Goal: Task Accomplishment & Management: Manage account settings

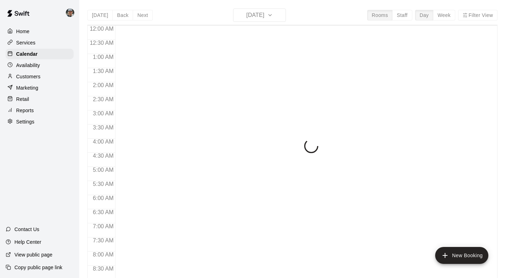
scroll to position [319, 0]
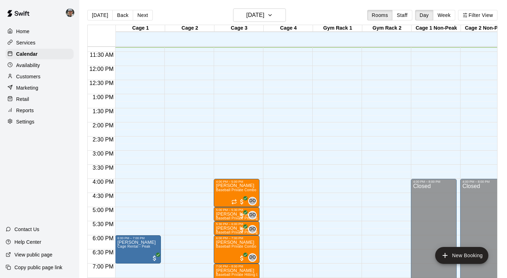
click at [22, 42] on p "Services" at bounding box center [25, 42] width 19 height 7
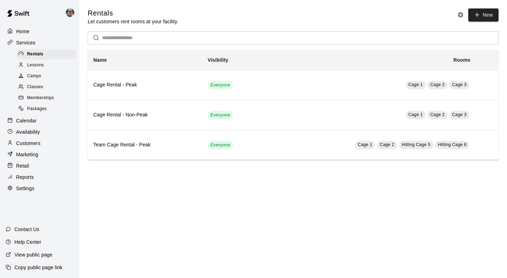
click at [38, 83] on span "Classes" at bounding box center [35, 86] width 16 height 7
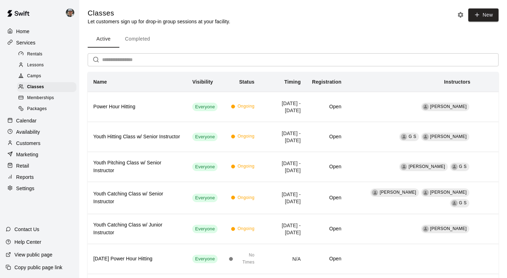
click at [133, 37] on button "Completed" at bounding box center [137, 39] width 36 height 17
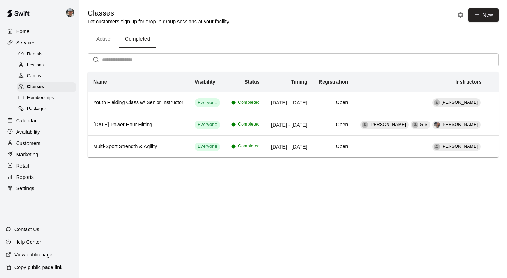
click at [100, 40] on button "Active" at bounding box center [104, 39] width 32 height 17
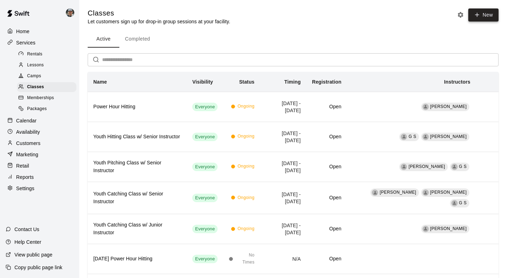
click at [487, 16] on button "New" at bounding box center [483, 14] width 30 height 13
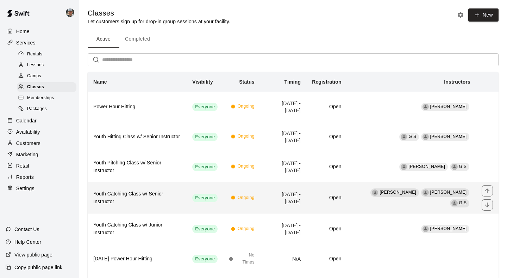
scroll to position [11, 0]
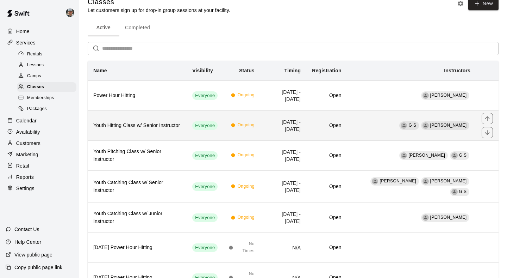
click at [153, 124] on h6 "Youth Hitting Class w/ Senior Instructor" at bounding box center [137, 125] width 88 height 8
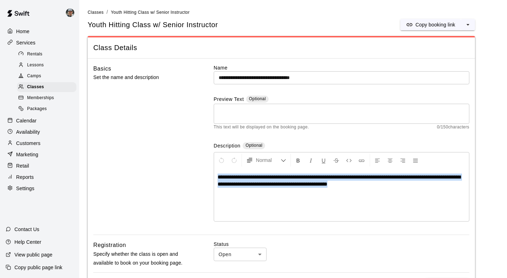
drag, startPoint x: 381, startPoint y: 186, endPoint x: 267, endPoint y: 172, distance: 115.0
click at [267, 172] on div "**********" at bounding box center [341, 194] width 255 height 53
copy span "**********"
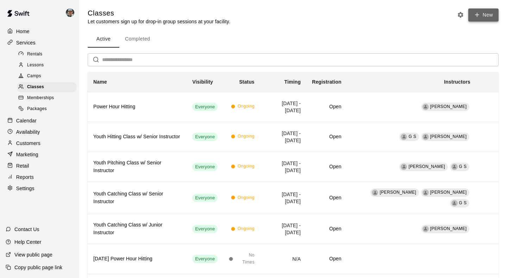
click at [488, 12] on button "New" at bounding box center [483, 14] width 30 height 13
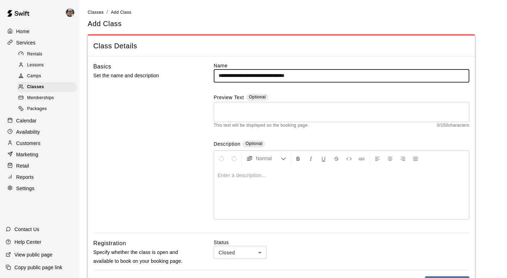
type input "**********"
click at [237, 170] on div at bounding box center [341, 192] width 255 height 53
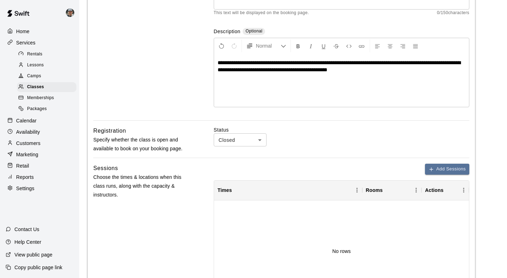
scroll to position [126, 0]
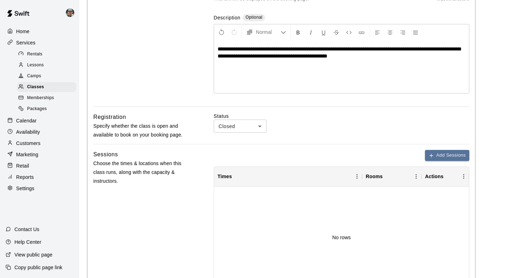
click at [264, 127] on body "**********" at bounding box center [253, 164] width 507 height 580
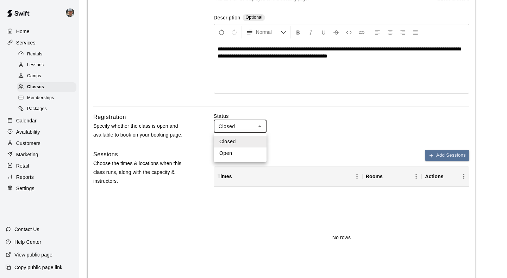
click at [249, 155] on li "Open" at bounding box center [240, 153] width 53 height 12
type input "****"
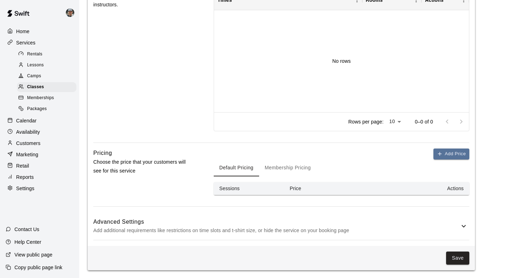
scroll to position [302, 0]
click at [436, 229] on p "Add additional requirements like restrictions on time slots and t-shirt size, o…" at bounding box center [276, 230] width 366 height 9
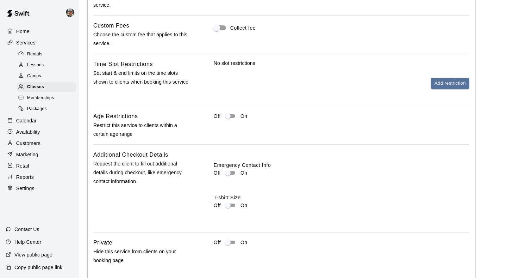
scroll to position [572, 0]
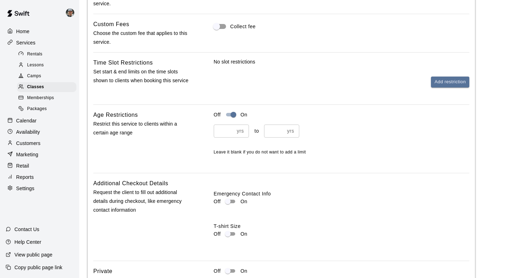
click at [232, 128] on input "*" at bounding box center [224, 130] width 20 height 13
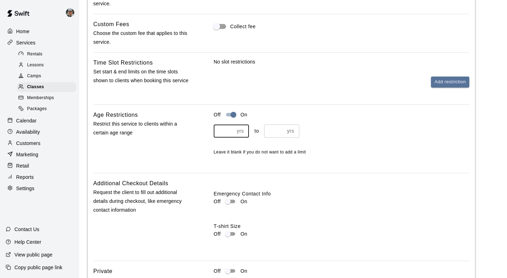
click at [232, 128] on input "*" at bounding box center [224, 130] width 20 height 13
type input "*"
click at [232, 128] on input "*" at bounding box center [224, 130] width 20 height 13
click at [281, 127] on input "*" at bounding box center [274, 130] width 20 height 13
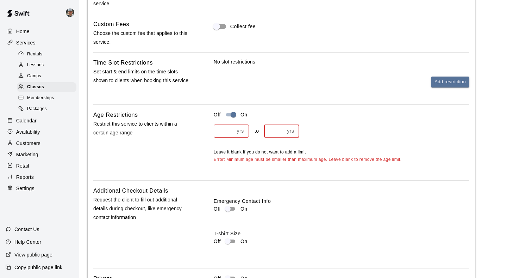
click at [281, 127] on input "*" at bounding box center [274, 130] width 20 height 13
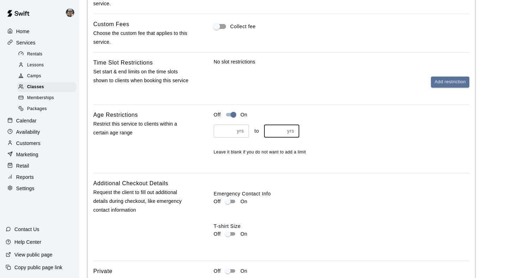
click at [281, 127] on input "*" at bounding box center [274, 130] width 20 height 13
click at [281, 127] on input "**" at bounding box center [274, 130] width 20 height 13
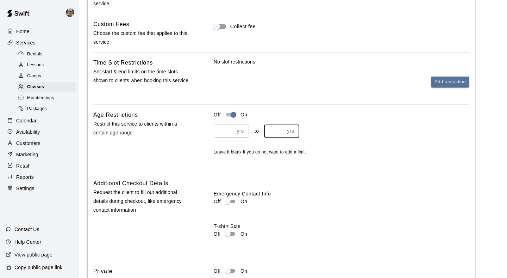
click at [281, 127] on input "**" at bounding box center [274, 130] width 20 height 13
click at [281, 130] on input "**" at bounding box center [274, 130] width 20 height 13
click at [281, 127] on input "**" at bounding box center [274, 130] width 20 height 13
type input "**"
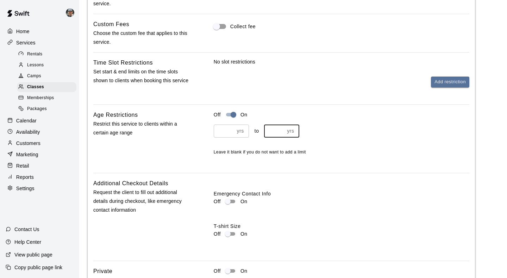
click at [281, 127] on input "**" at bounding box center [274, 130] width 20 height 13
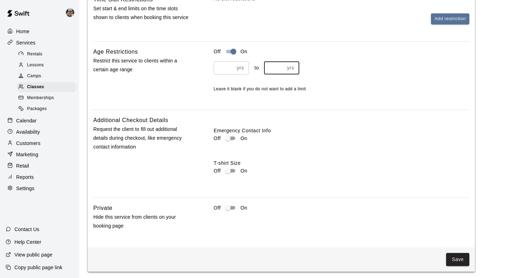
scroll to position [634, 0]
type input "*"
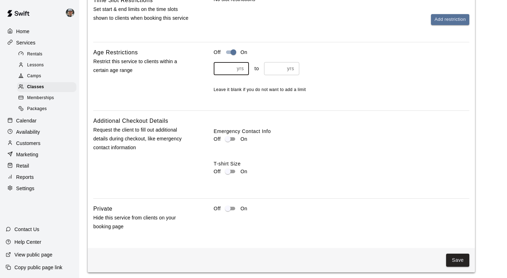
click at [231, 66] on input "*" at bounding box center [224, 68] width 20 height 13
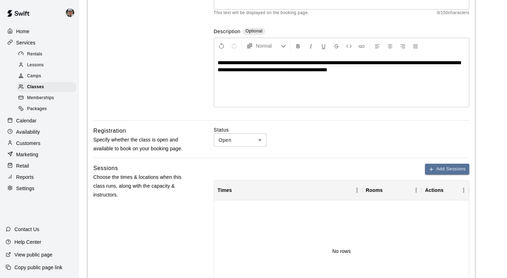
scroll to position [123, 0]
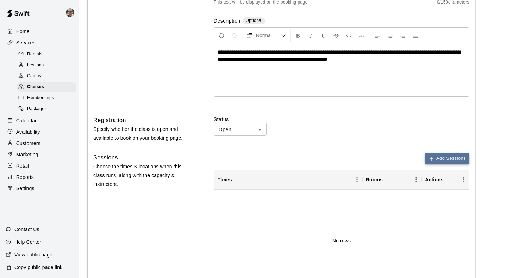
click at [445, 161] on button "Add Sessions" at bounding box center [447, 158] width 44 height 11
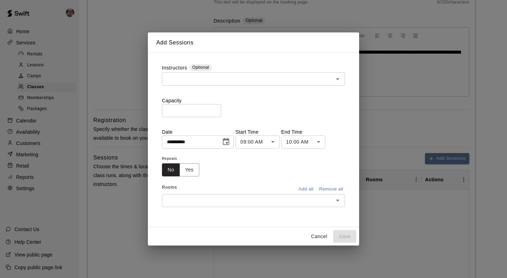
click at [226, 79] on input "text" at bounding box center [247, 78] width 167 height 9
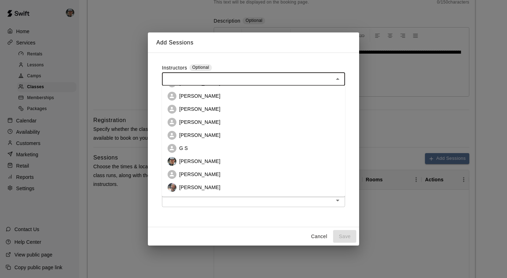
scroll to position [44, 0]
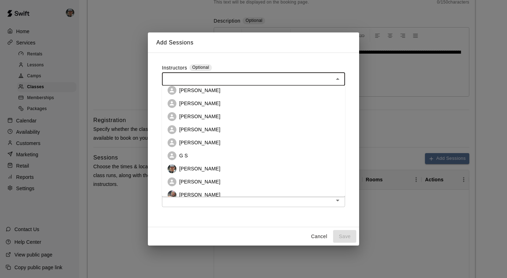
click at [209, 132] on p "[PERSON_NAME]" at bounding box center [199, 129] width 41 height 7
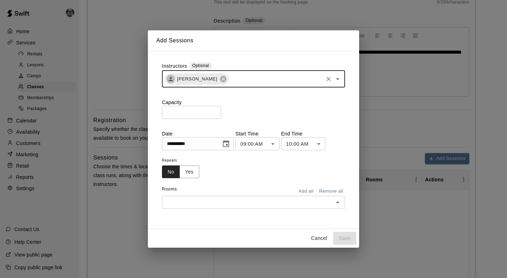
click at [216, 110] on input "*" at bounding box center [191, 112] width 59 height 13
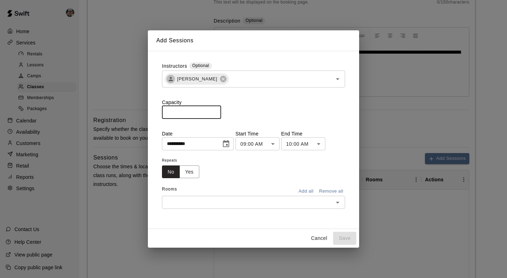
type input "*"
click at [216, 110] on input "*" at bounding box center [191, 112] width 59 height 13
click at [226, 144] on icon "Choose date, selected date is Aug 18, 2025" at bounding box center [226, 143] width 6 height 7
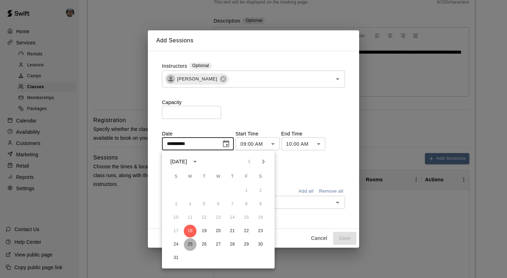
click at [191, 245] on button "25" at bounding box center [190, 244] width 13 height 13
type input "**********"
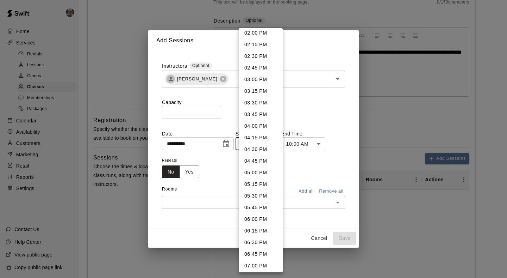
scroll to position [655, 0]
click at [263, 173] on li "05:00 PM" at bounding box center [261, 172] width 44 height 12
type input "********"
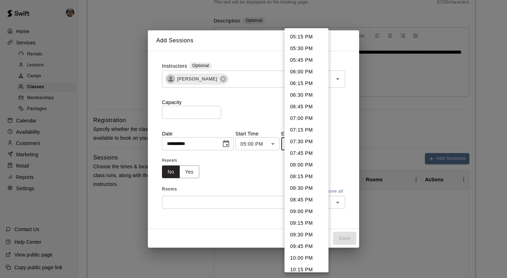
click at [310, 74] on li "06:00 PM" at bounding box center [307, 72] width 44 height 12
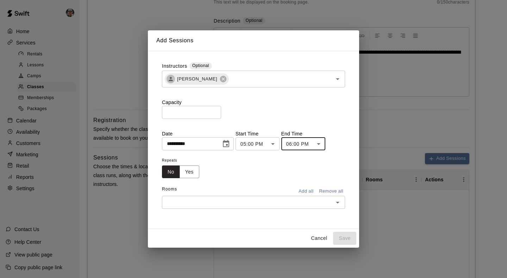
type input "********"
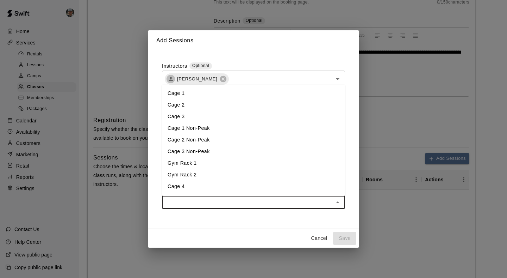
click at [298, 205] on input "text" at bounding box center [247, 202] width 167 height 9
click at [254, 167] on li "Hitting Cage 4" at bounding box center [253, 164] width 183 height 12
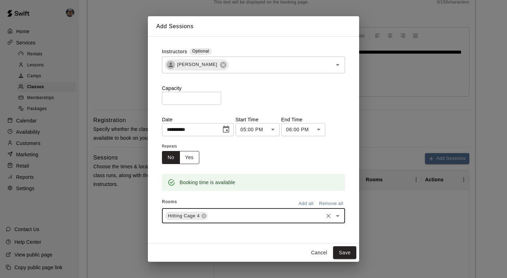
click at [186, 157] on button "Yes" at bounding box center [190, 157] width 20 height 13
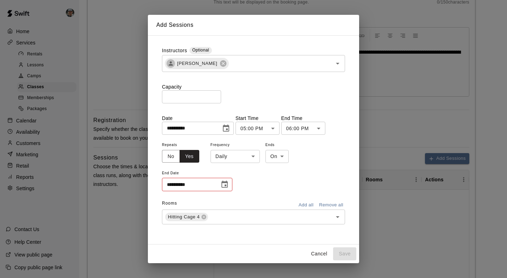
click at [209, 189] on input "**********" at bounding box center [188, 183] width 53 height 13
click at [222, 185] on icon "Choose date" at bounding box center [225, 183] width 6 height 7
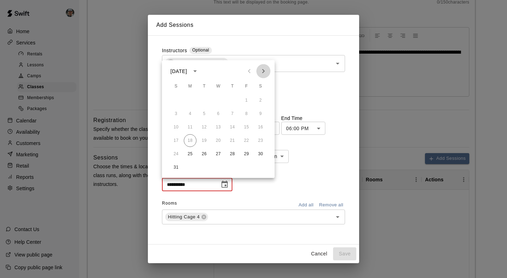
click at [264, 75] on icon "Next month" at bounding box center [263, 71] width 8 height 8
click at [251, 73] on icon "Previous month" at bounding box center [249, 71] width 8 height 8
click at [190, 156] on button "27" at bounding box center [190, 154] width 13 height 13
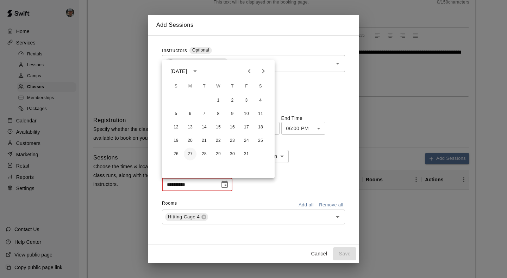
type input "**********"
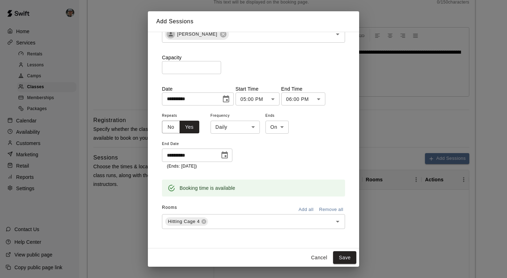
scroll to position [25, 0]
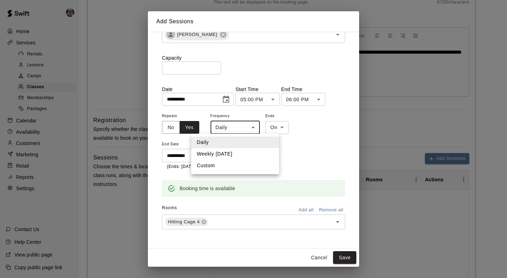
click at [245, 149] on li "Weekly [DATE]" at bounding box center [235, 154] width 88 height 12
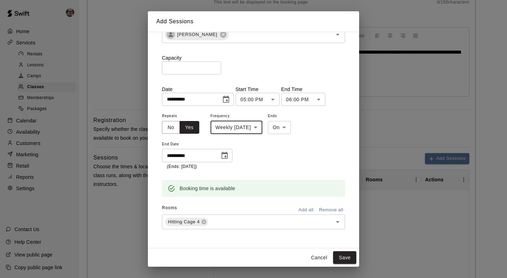
type input "******"
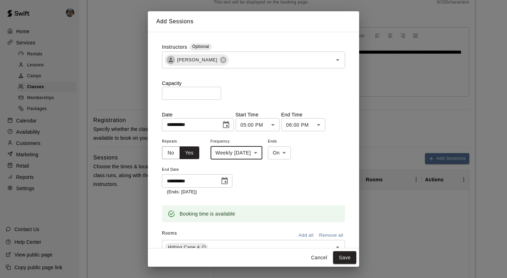
scroll to position [0, 0]
click at [343, 259] on button "Save" at bounding box center [344, 257] width 23 height 13
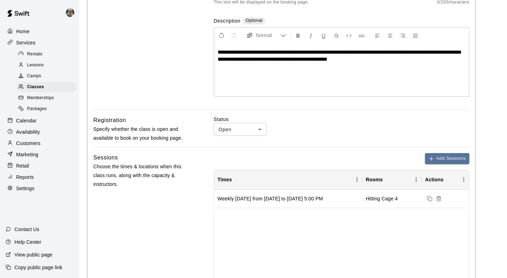
click at [38, 116] on div "Calendar" at bounding box center [40, 120] width 68 height 11
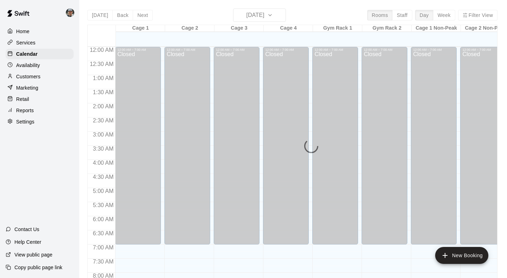
scroll to position [320, 0]
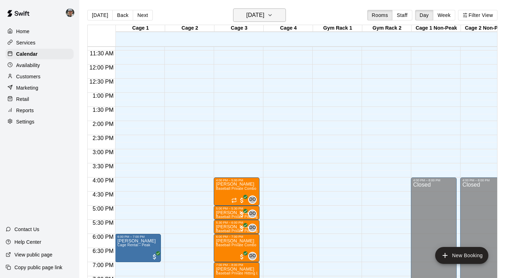
click at [284, 14] on button "[DATE]" at bounding box center [259, 14] width 53 height 13
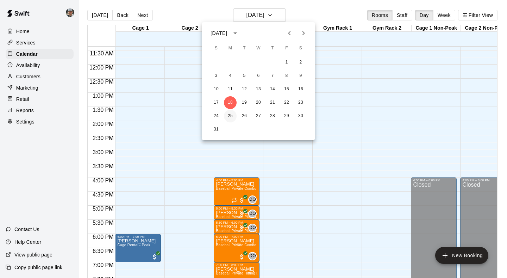
click at [233, 114] on button "25" at bounding box center [230, 116] width 13 height 13
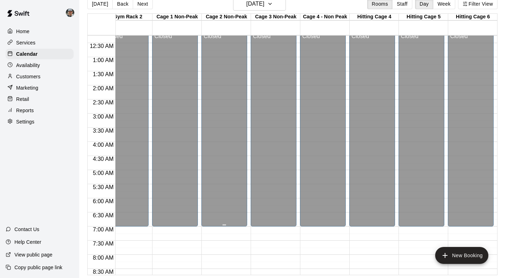
scroll to position [6, 259]
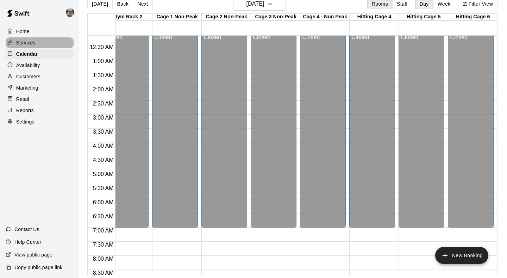
click at [34, 43] on p "Services" at bounding box center [25, 42] width 19 height 7
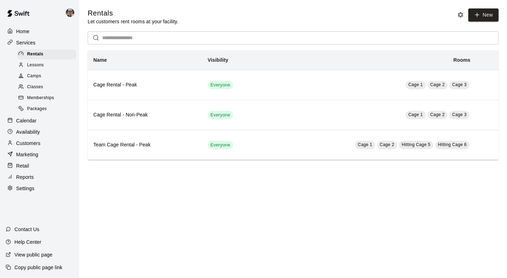
click at [40, 86] on span "Classes" at bounding box center [35, 86] width 16 height 7
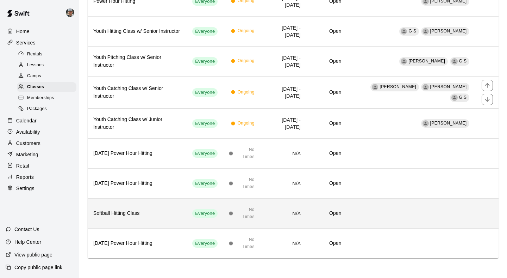
scroll to position [105, 0]
click at [139, 215] on h6 "Softball Hitting Class" at bounding box center [137, 214] width 88 height 8
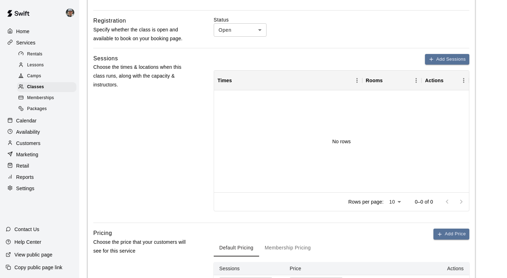
scroll to position [210, 0]
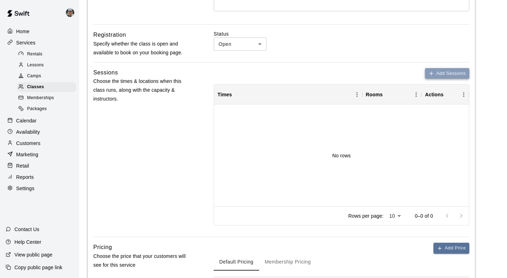
click at [438, 74] on button "Add Sessions" at bounding box center [447, 73] width 44 height 11
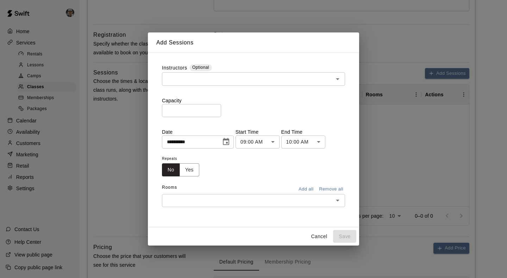
click at [229, 74] on div "​" at bounding box center [253, 78] width 183 height 13
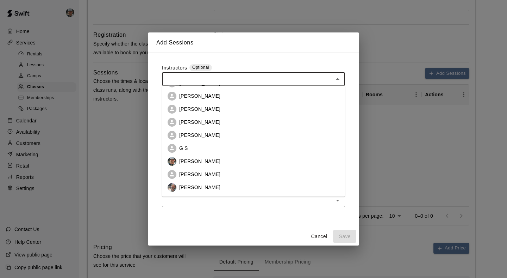
scroll to position [0, 0]
click at [209, 122] on p "[PERSON_NAME]" at bounding box center [199, 121] width 41 height 7
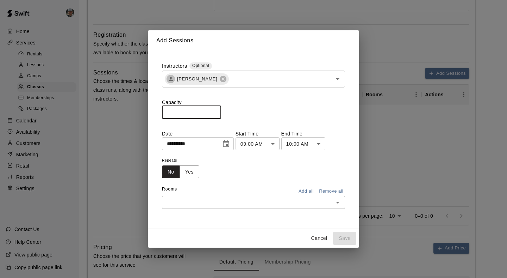
click at [217, 111] on input "*" at bounding box center [191, 112] width 59 height 13
type input "*"
click at [217, 111] on input "*" at bounding box center [191, 112] width 59 height 13
click at [223, 145] on button "Choose date, selected date is Aug 18, 2025" at bounding box center [226, 144] width 14 height 14
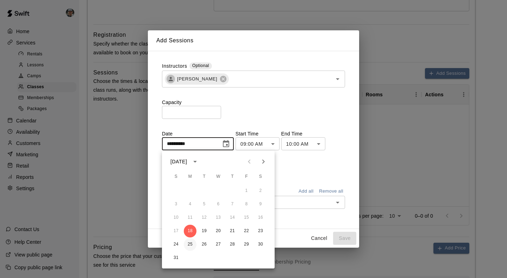
click at [189, 245] on button "25" at bounding box center [190, 244] width 13 height 13
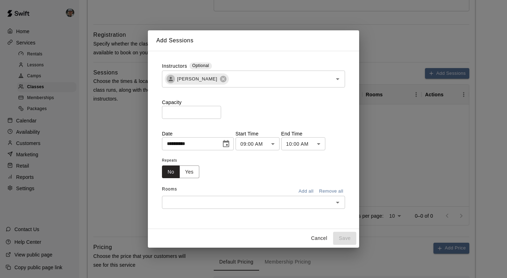
type input "**********"
click at [274, 139] on body "**********" at bounding box center [253, 157] width 507 height 734
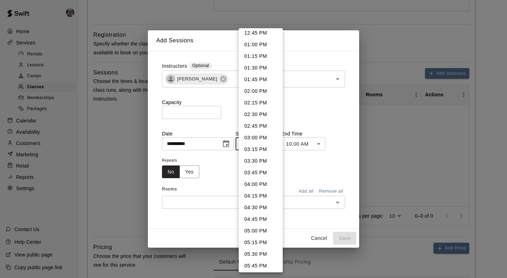
scroll to position [606, 0]
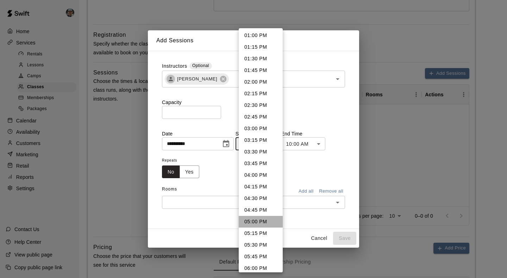
click at [262, 221] on li "05:00 PM" at bounding box center [261, 222] width 44 height 12
type input "********"
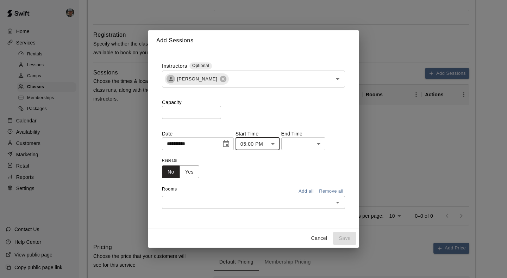
click at [308, 144] on body "**********" at bounding box center [253, 157] width 507 height 734
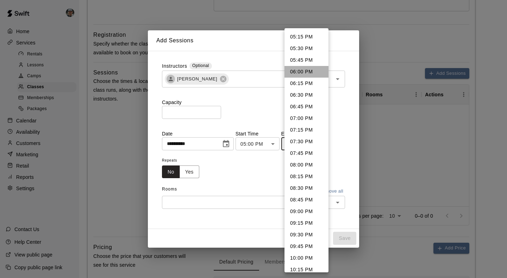
click at [303, 73] on li "06:00 PM" at bounding box center [307, 72] width 44 height 12
type input "********"
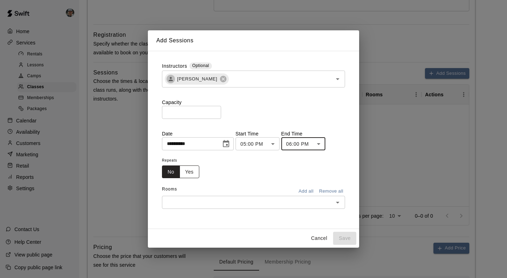
click at [187, 175] on button "Yes" at bounding box center [190, 171] width 20 height 13
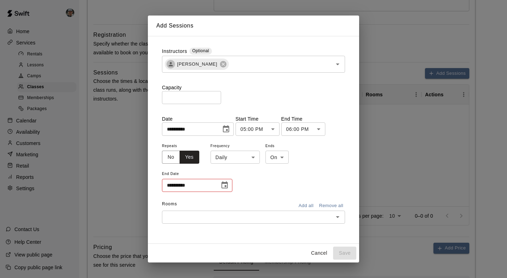
click at [232, 157] on body "**********" at bounding box center [253, 157] width 507 height 734
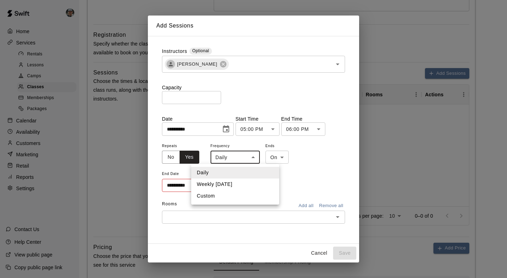
click at [228, 184] on li "Weekly [DATE]" at bounding box center [235, 184] width 88 height 12
type input "******"
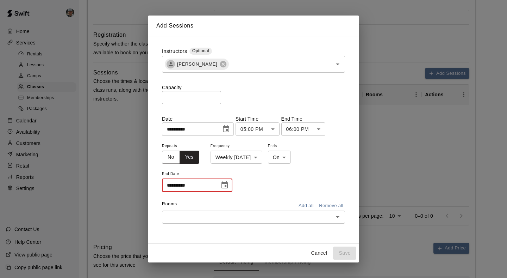
click at [209, 187] on input "**********" at bounding box center [188, 185] width 53 height 13
click at [225, 186] on icon "Choose date" at bounding box center [225, 184] width 6 height 7
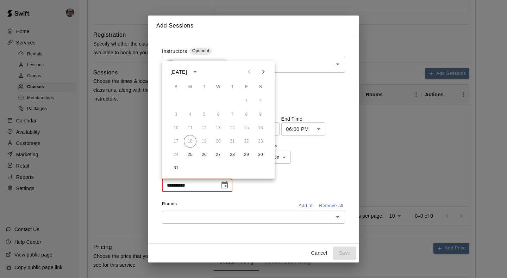
click at [263, 74] on icon "Next month" at bounding box center [263, 72] width 8 height 8
click at [191, 154] on button "27" at bounding box center [190, 154] width 13 height 13
type input "**********"
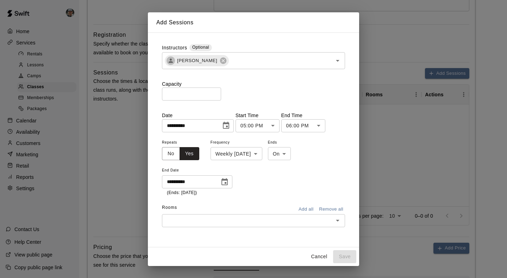
click at [283, 193] on div "**********" at bounding box center [253, 167] width 183 height 58
click at [297, 221] on input "text" at bounding box center [247, 220] width 167 height 9
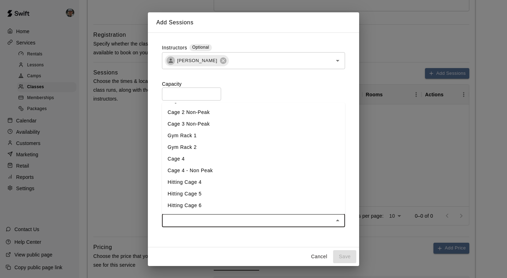
scroll to position [46, 0]
click at [227, 181] on li "Hitting Cage 4" at bounding box center [253, 182] width 183 height 12
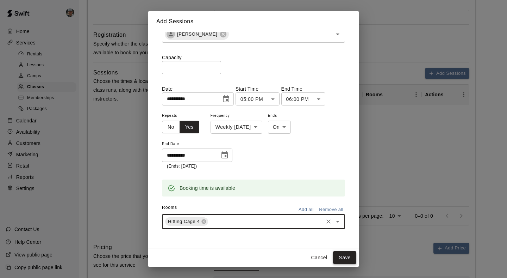
scroll to position [25, 0]
click at [347, 258] on button "Save" at bounding box center [344, 257] width 23 height 13
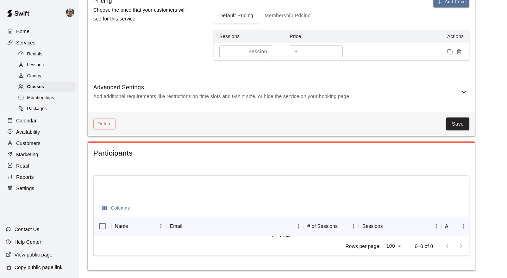
scroll to position [455, 0]
click at [464, 126] on button "Save" at bounding box center [457, 124] width 23 height 13
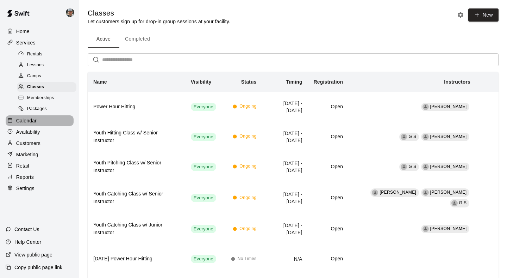
click at [36, 119] on p "Calendar" at bounding box center [26, 120] width 20 height 7
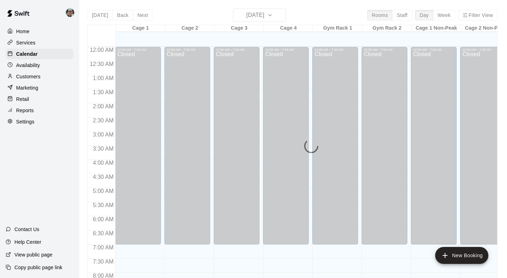
scroll to position [321, 0]
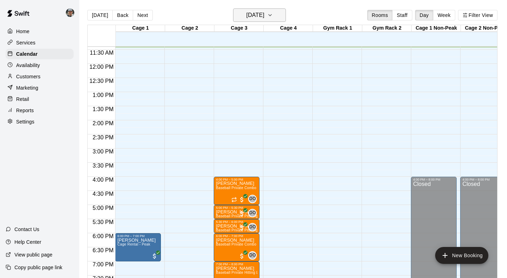
click at [272, 16] on icon "button" at bounding box center [270, 14] width 3 height 1
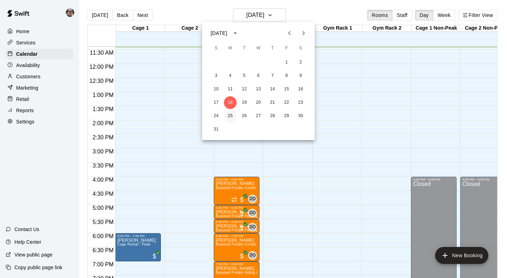
click at [229, 116] on button "25" at bounding box center [230, 116] width 13 height 13
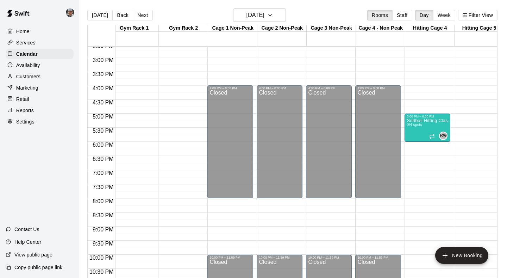
scroll to position [412, 224]
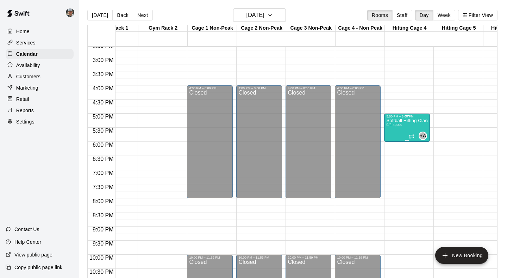
click at [416, 120] on p "Softball Hitting Class" at bounding box center [407, 120] width 42 height 0
click at [394, 131] on icon "edit" at bounding box center [393, 128] width 8 height 8
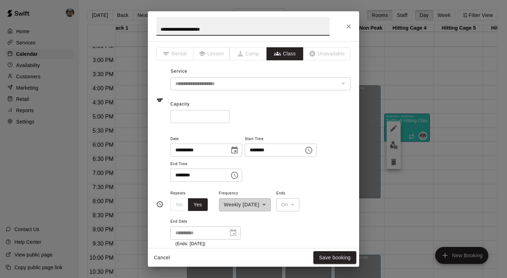
scroll to position [0, 0]
click at [348, 27] on icon "Close" at bounding box center [349, 26] width 4 height 4
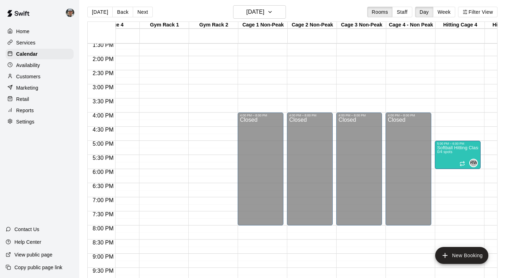
scroll to position [382, 173]
click at [26, 31] on p "Home" at bounding box center [22, 31] width 13 height 7
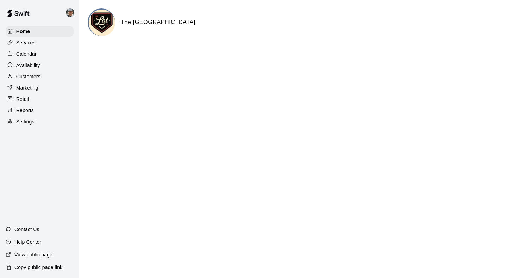
click at [33, 42] on p "Services" at bounding box center [25, 42] width 19 height 7
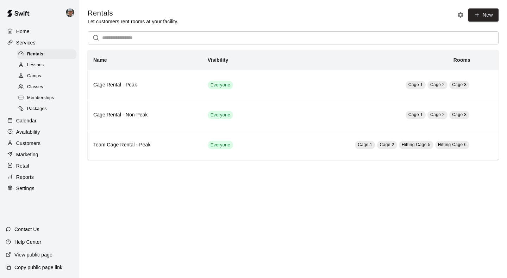
click at [44, 72] on div "Camps" at bounding box center [47, 76] width 60 height 10
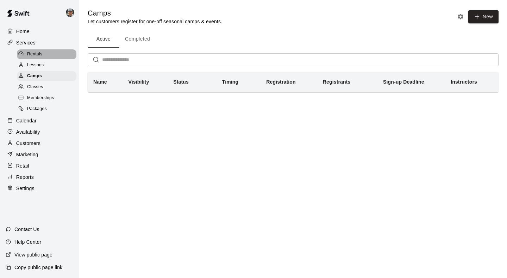
click at [37, 54] on span "Rentals" at bounding box center [34, 54] width 15 height 7
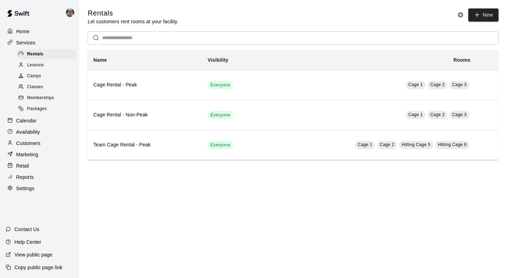
click at [27, 185] on p "Settings" at bounding box center [25, 188] width 18 height 7
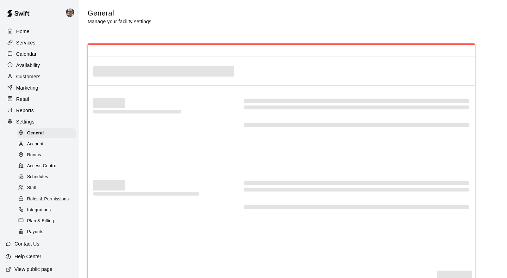
select select "**"
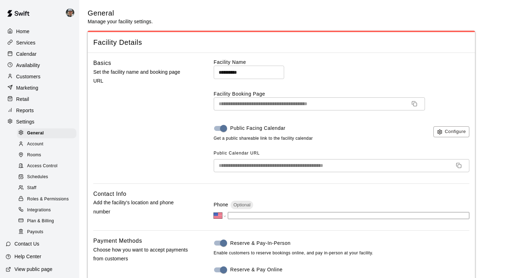
scroll to position [1431, 0]
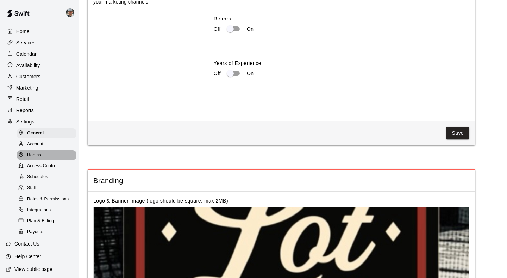
click at [40, 155] on span "Rooms" at bounding box center [34, 154] width 14 height 7
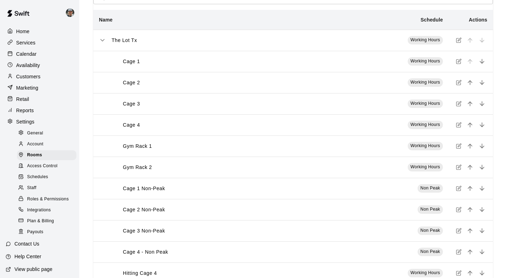
scroll to position [42, 0]
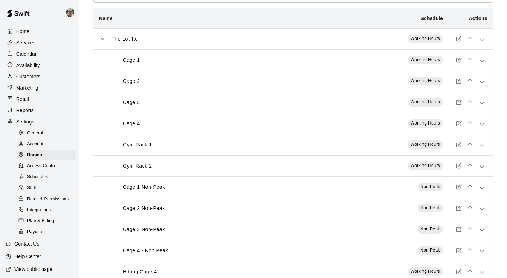
click at [459, 144] on icon "simple table" at bounding box center [459, 145] width 6 height 6
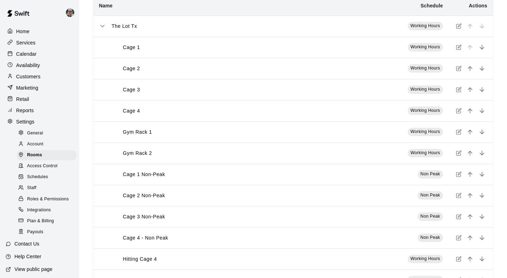
scroll to position [55, 0]
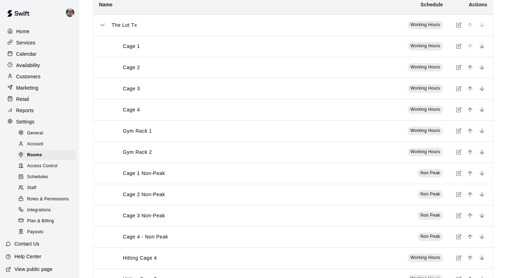
click at [458, 171] on icon "simple table" at bounding box center [459, 173] width 6 height 6
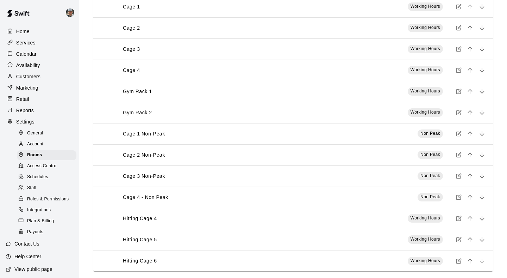
scroll to position [96, 0]
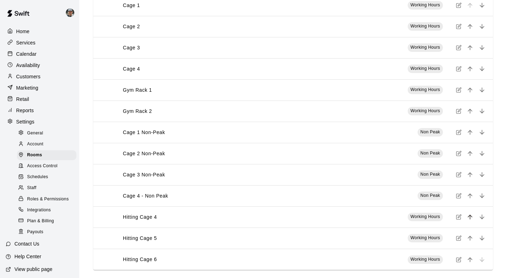
click at [470, 216] on icon "move item up" at bounding box center [470, 216] width 5 height 5
click at [472, 194] on icon "move item up" at bounding box center [470, 195] width 7 height 7
click at [470, 194] on icon "move item up" at bounding box center [470, 195] width 5 height 5
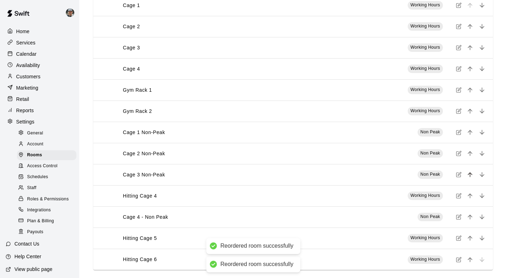
click at [470, 194] on icon "move item up" at bounding box center [470, 195] width 5 height 5
click at [469, 177] on icon "move item up" at bounding box center [470, 174] width 7 height 7
click at [469, 172] on icon "move item up" at bounding box center [470, 174] width 7 height 7
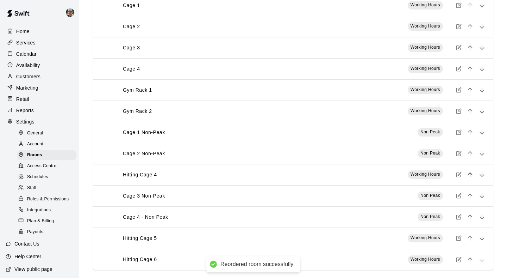
click at [468, 175] on icon "move item up" at bounding box center [470, 174] width 7 height 7
click at [468, 150] on icon "move item up" at bounding box center [470, 153] width 7 height 7
click at [468, 131] on icon "move item up" at bounding box center [470, 132] width 7 height 7
click at [469, 114] on icon "move item up" at bounding box center [470, 110] width 7 height 7
click at [461, 67] on icon "simple table" at bounding box center [459, 69] width 6 height 6
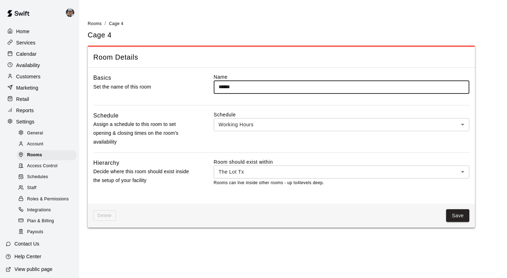
click at [236, 85] on input "******" at bounding box center [342, 86] width 256 height 13
type input "*"
type input "**********"
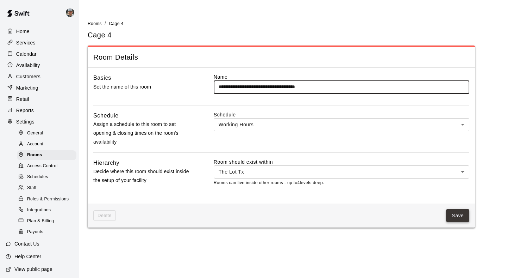
click at [454, 214] on button "Save" at bounding box center [457, 215] width 23 height 13
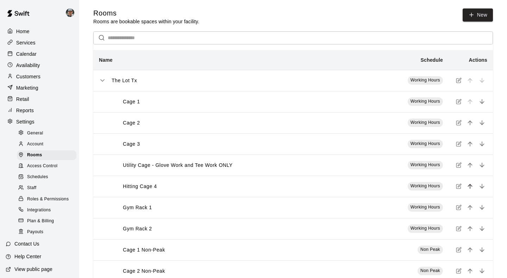
click at [470, 186] on icon "move item up" at bounding box center [470, 185] width 7 height 7
click at [458, 103] on icon "simple table" at bounding box center [459, 102] width 6 height 6
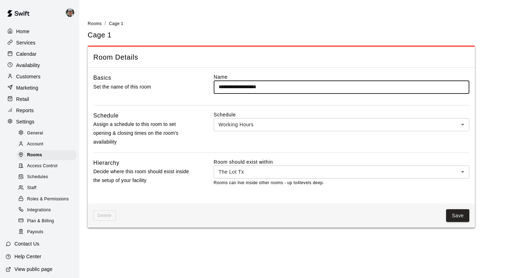
type input "**********"
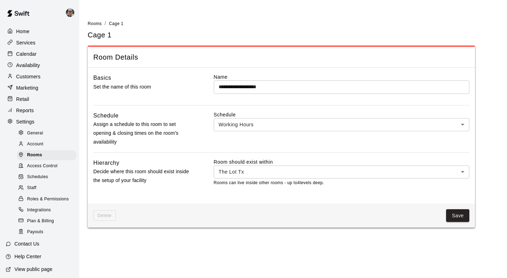
click at [484, 132] on div "**********" at bounding box center [293, 126] width 411 height 213
click at [457, 216] on button "Save" at bounding box center [457, 215] width 23 height 13
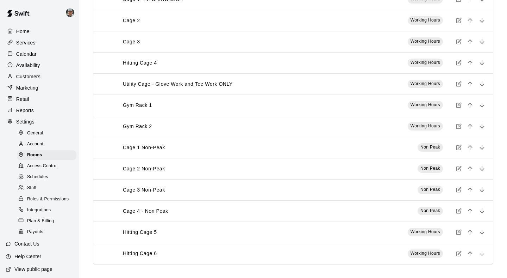
scroll to position [102, 0]
click at [470, 229] on icon "move item up" at bounding box center [470, 231] width 7 height 7
click at [470, 213] on icon "move item up" at bounding box center [470, 210] width 7 height 7
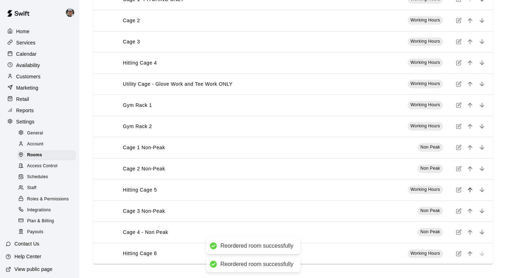
click at [470, 190] on icon "move item up" at bounding box center [470, 189] width 7 height 7
click at [467, 170] on icon "move item up" at bounding box center [470, 168] width 7 height 7
click at [470, 147] on icon "move item up" at bounding box center [470, 147] width 5 height 5
click at [473, 126] on icon "move item up" at bounding box center [470, 126] width 7 height 7
click at [468, 107] on icon "move item up" at bounding box center [470, 104] width 7 height 7
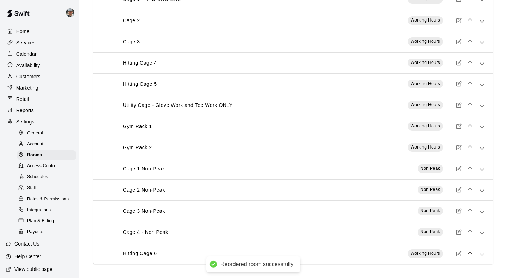
click at [471, 254] on icon "move item up" at bounding box center [470, 253] width 7 height 7
click at [469, 230] on icon "move item up" at bounding box center [470, 232] width 5 height 5
click at [470, 210] on icon "move item up" at bounding box center [470, 210] width 7 height 7
click at [469, 191] on icon "move item up" at bounding box center [470, 189] width 7 height 7
click at [470, 168] on icon "move item up" at bounding box center [470, 168] width 5 height 5
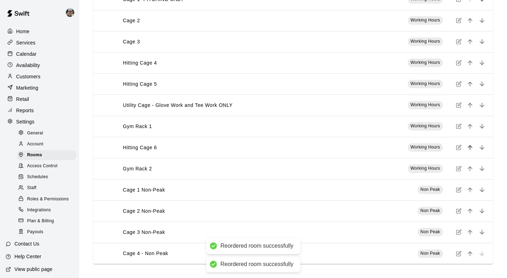
click at [472, 145] on icon "move item up" at bounding box center [470, 147] width 7 height 7
click at [469, 126] on icon "move item up" at bounding box center [470, 126] width 7 height 7
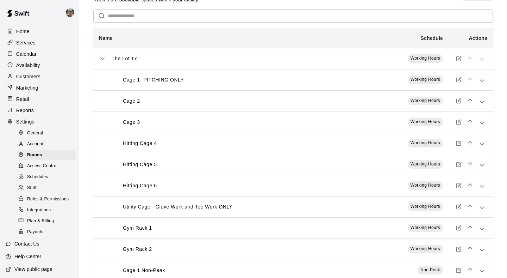
scroll to position [24, 0]
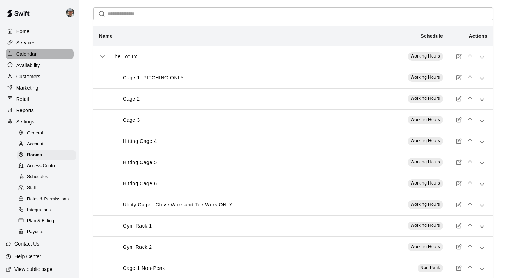
click at [30, 52] on p "Calendar" at bounding box center [26, 53] width 20 height 7
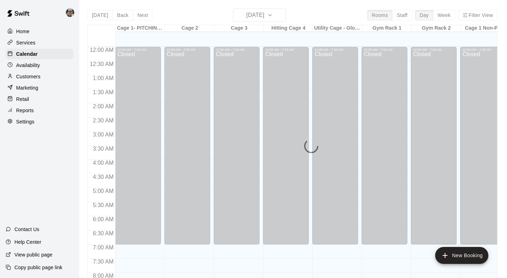
scroll to position [323, 0]
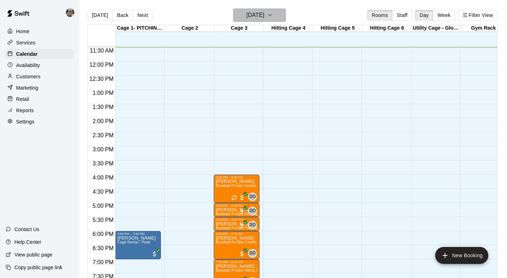
click at [273, 19] on icon "button" at bounding box center [270, 15] width 6 height 8
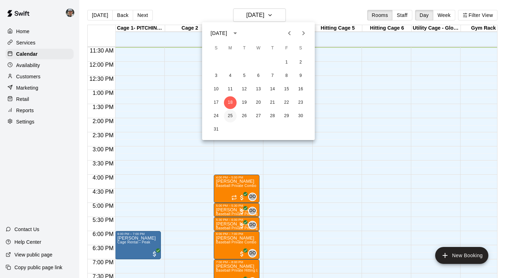
click at [232, 116] on button "25" at bounding box center [230, 116] width 13 height 13
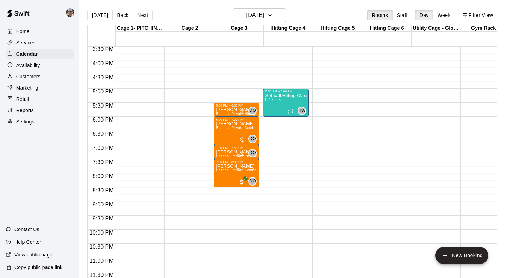
scroll to position [438, 0]
drag, startPoint x: 282, startPoint y: 119, endPoint x: 282, endPoint y: 140, distance: 21.1
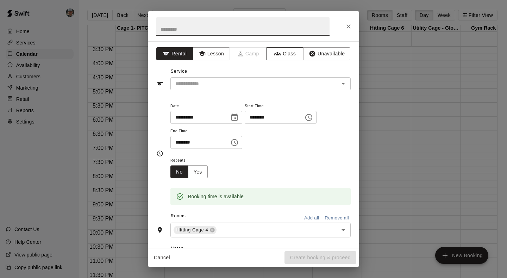
click at [287, 54] on button "Class" at bounding box center [285, 53] width 37 height 13
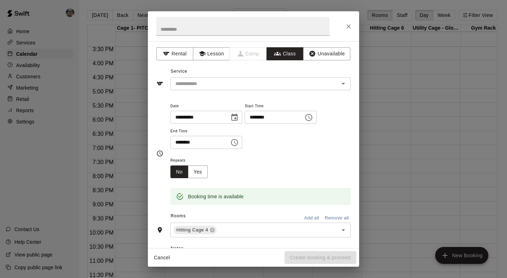
click at [270, 81] on input "text" at bounding box center [255, 83] width 164 height 9
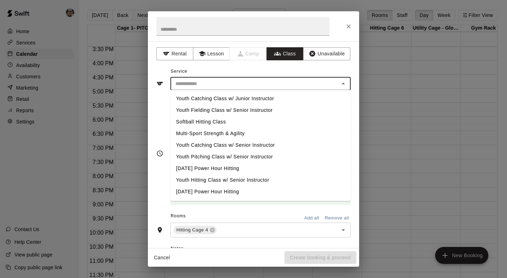
click at [258, 123] on li "Softball Hitting Class" at bounding box center [260, 122] width 180 height 12
type input "**********"
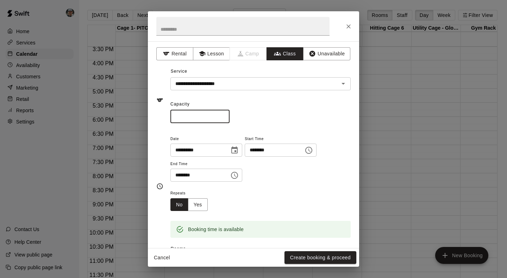
click at [226, 114] on input "*" at bounding box center [199, 116] width 59 height 13
type input "*"
click at [226, 114] on input "*" at bounding box center [199, 116] width 59 height 13
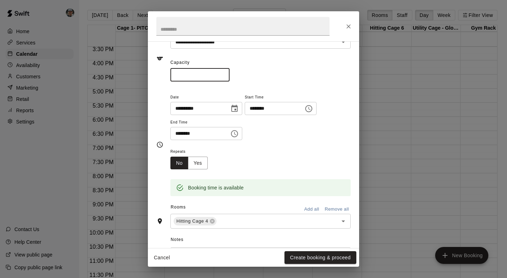
scroll to position [42, 0]
click at [192, 159] on button "Yes" at bounding box center [198, 162] width 20 height 13
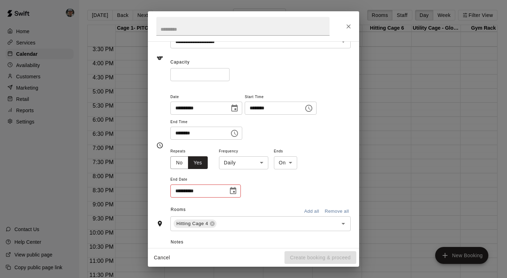
click at [217, 189] on input "**********" at bounding box center [196, 190] width 53 height 13
click at [232, 190] on icon "Choose date" at bounding box center [233, 190] width 8 height 8
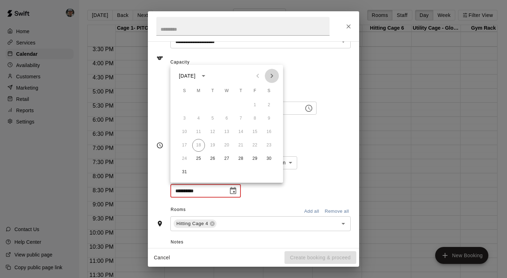
click at [272, 77] on icon "Next month" at bounding box center [272, 75] width 8 height 8
click at [198, 158] on button "27" at bounding box center [198, 158] width 13 height 13
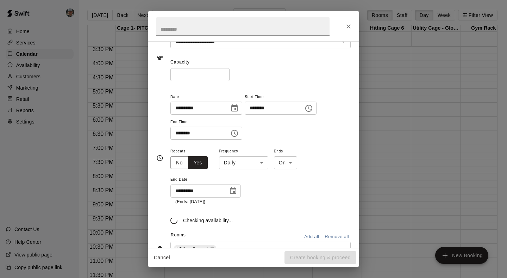
type input "**********"
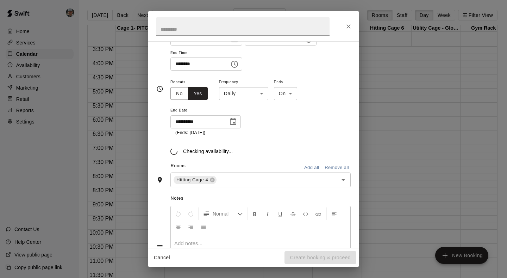
scroll to position [111, 0]
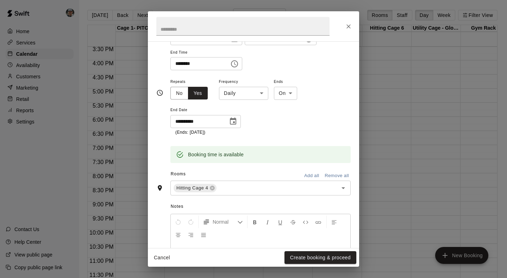
click at [257, 95] on body "Home Services Calendar Availability Customers Marketing Retail Reports Settings…" at bounding box center [253, 144] width 507 height 289
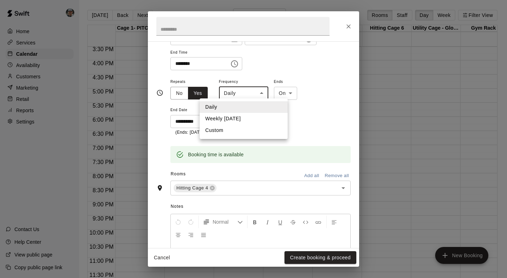
click at [251, 116] on li "Weekly [DATE]" at bounding box center [244, 119] width 88 height 12
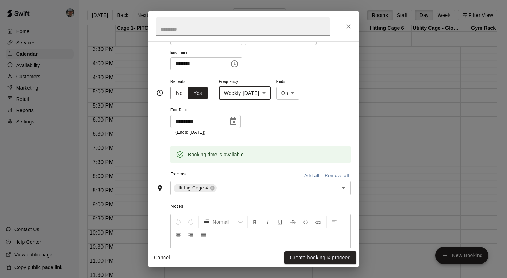
type input "******"
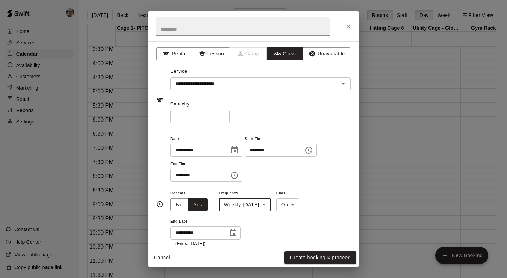
scroll to position [0, 0]
click at [317, 256] on button "Create booking & proceed" at bounding box center [321, 257] width 72 height 13
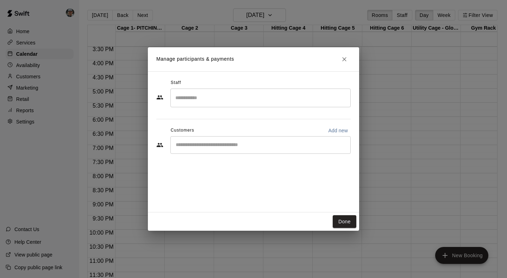
click at [232, 101] on input "Search staff" at bounding box center [261, 98] width 174 height 12
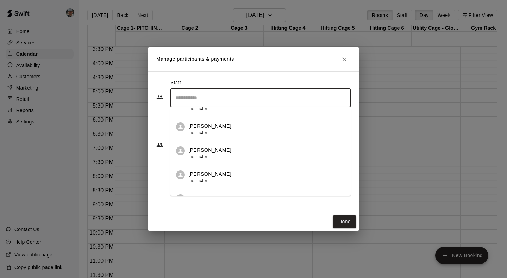
scroll to position [135, 0]
click at [225, 128] on p "[PERSON_NAME]" at bounding box center [209, 126] width 43 height 7
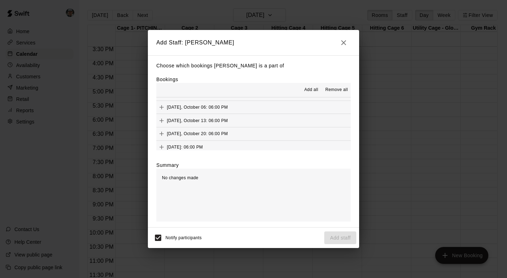
scroll to position [76, 0]
click at [314, 93] on span "Add all" at bounding box center [311, 89] width 14 height 7
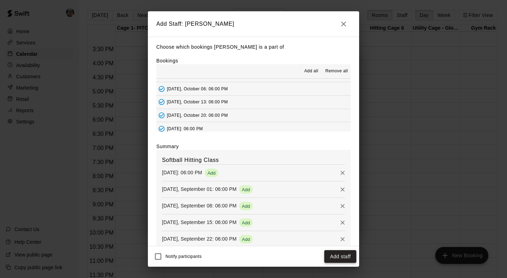
click at [332, 257] on button "Add staff" at bounding box center [340, 256] width 32 height 13
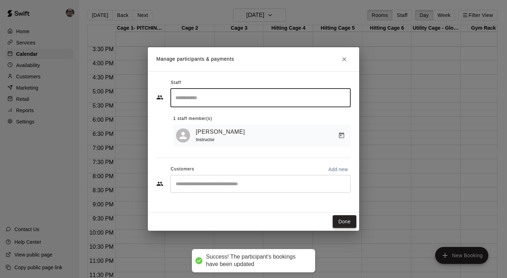
click at [345, 220] on button "Done" at bounding box center [345, 221] width 24 height 13
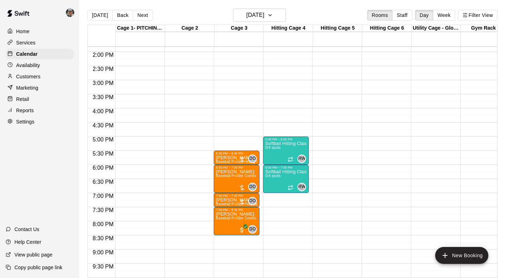
scroll to position [387, 0]
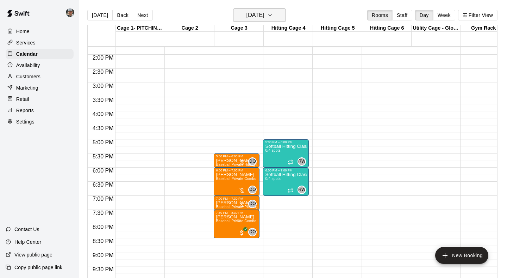
click at [273, 12] on icon "button" at bounding box center [270, 15] width 6 height 8
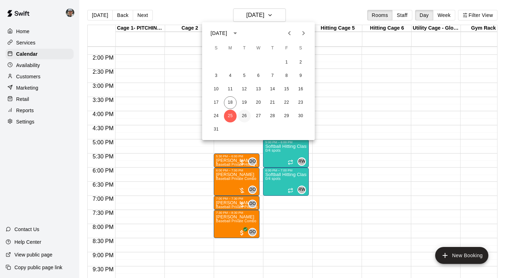
click at [244, 114] on button "26" at bounding box center [244, 116] width 13 height 13
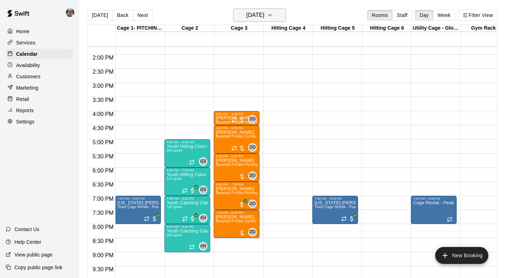
click at [273, 18] on icon "button" at bounding box center [270, 15] width 6 height 8
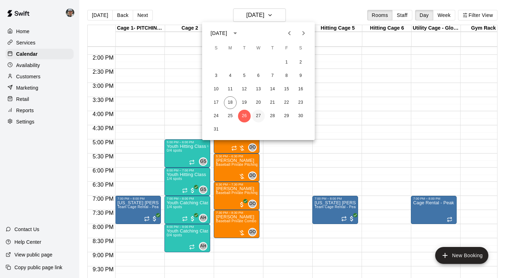
click at [258, 114] on button "27" at bounding box center [258, 116] width 13 height 13
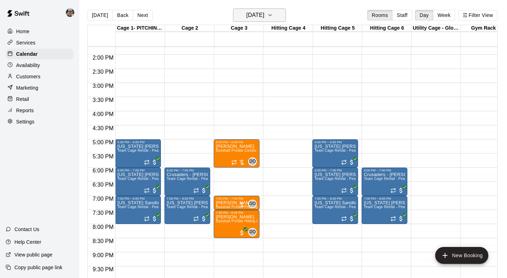
click at [273, 14] on icon "button" at bounding box center [270, 15] width 6 height 8
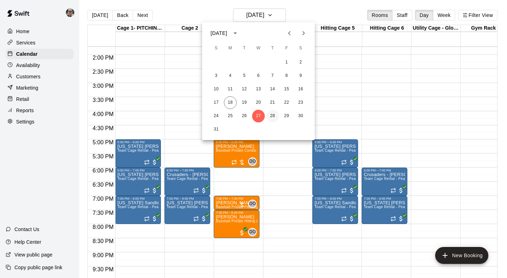
click at [273, 115] on button "28" at bounding box center [272, 116] width 13 height 13
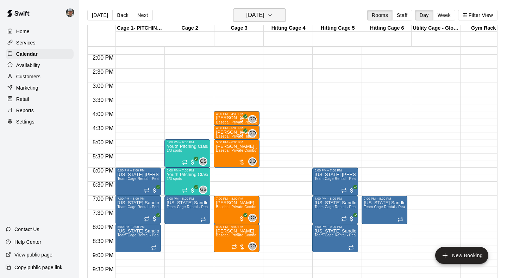
click at [273, 16] on icon "button" at bounding box center [270, 15] width 6 height 8
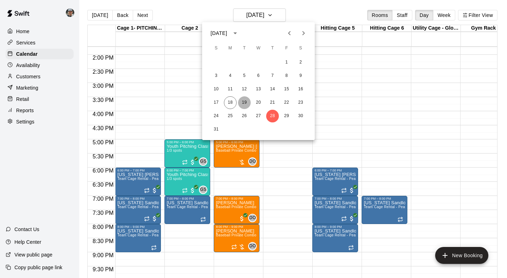
click at [242, 104] on button "19" at bounding box center [244, 102] width 13 height 13
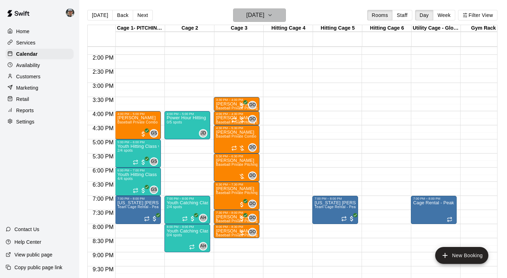
click at [273, 18] on icon "button" at bounding box center [270, 15] width 6 height 8
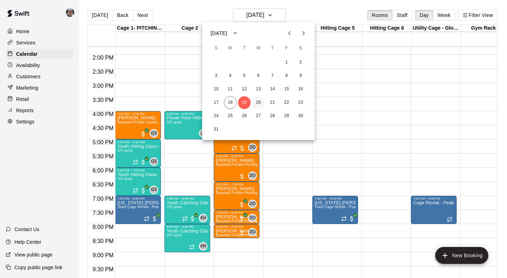
click at [257, 105] on button "20" at bounding box center [258, 102] width 13 height 13
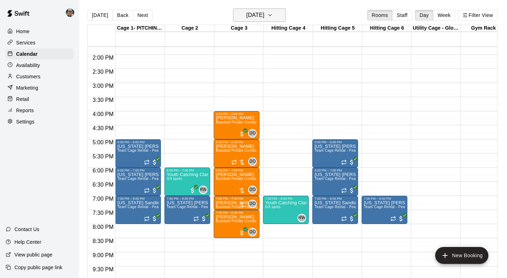
click at [273, 16] on icon "button" at bounding box center [270, 15] width 6 height 8
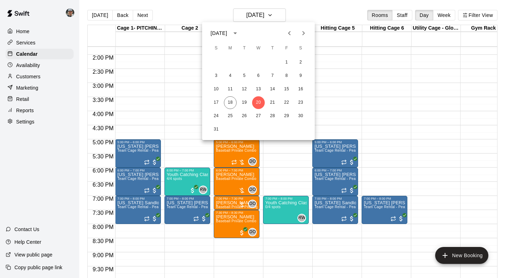
click at [433, 146] on div at bounding box center [253, 139] width 507 height 278
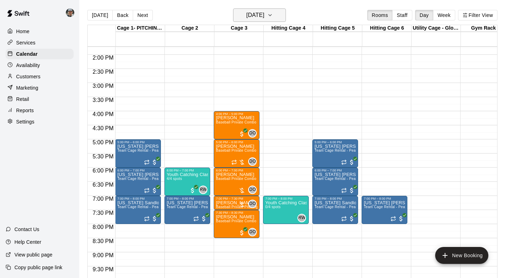
click at [273, 12] on icon "button" at bounding box center [270, 15] width 6 height 8
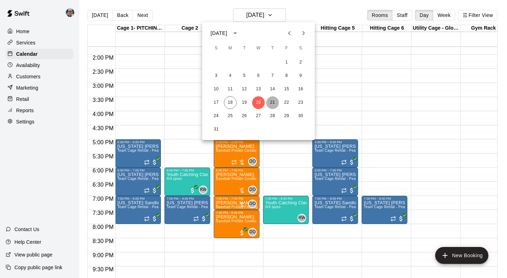
click at [272, 104] on button "21" at bounding box center [272, 102] width 13 height 13
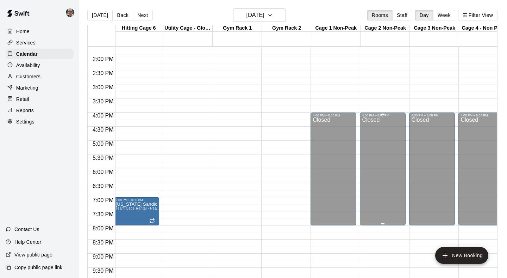
scroll to position [0, 247]
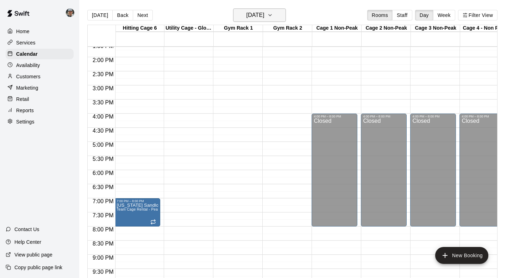
click at [273, 15] on icon "button" at bounding box center [270, 15] width 6 height 8
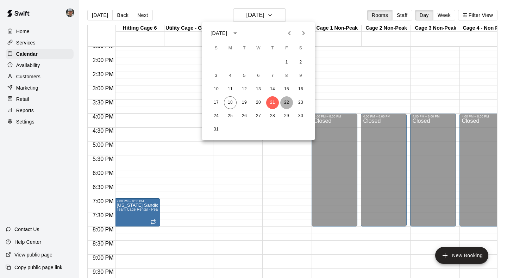
click at [287, 102] on button "22" at bounding box center [286, 102] width 13 height 13
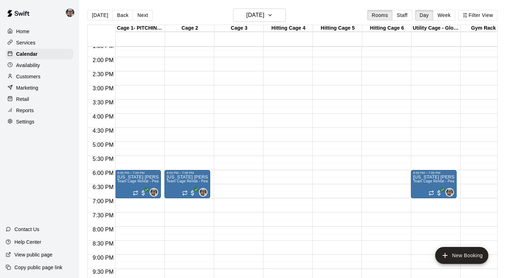
scroll to position [384, 0]
click at [273, 14] on icon "button" at bounding box center [270, 15] width 6 height 8
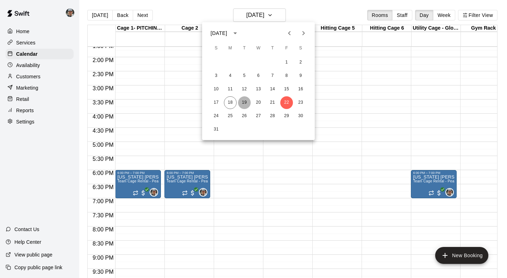
click at [243, 103] on button "19" at bounding box center [244, 102] width 13 height 13
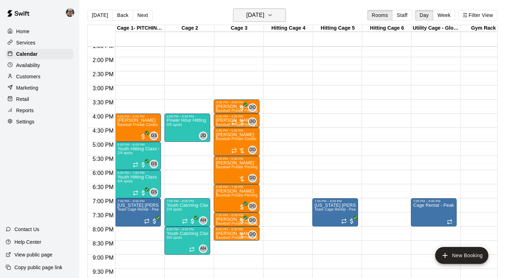
click at [273, 17] on icon "button" at bounding box center [270, 15] width 6 height 8
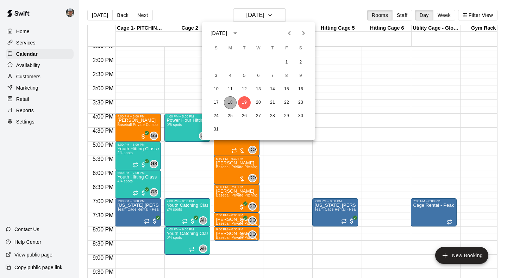
click at [232, 105] on button "18" at bounding box center [230, 102] width 13 height 13
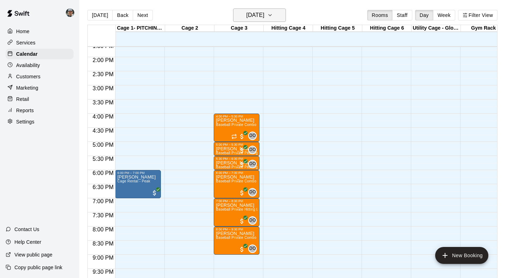
click at [273, 17] on icon "button" at bounding box center [270, 15] width 6 height 8
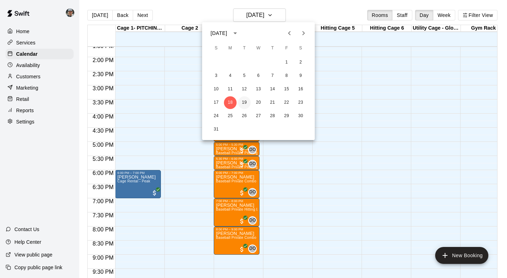
click at [245, 101] on button "19" at bounding box center [244, 102] width 13 height 13
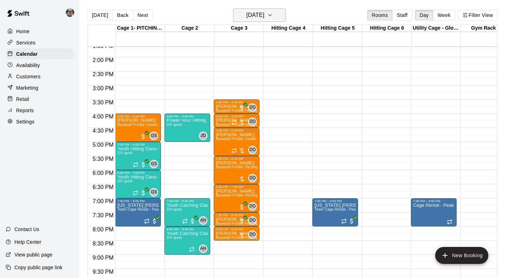
click at [273, 12] on icon "button" at bounding box center [270, 15] width 6 height 8
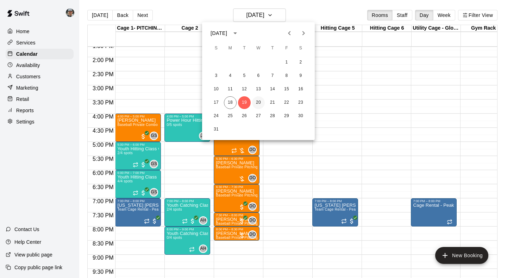
click at [256, 102] on button "20" at bounding box center [258, 102] width 13 height 13
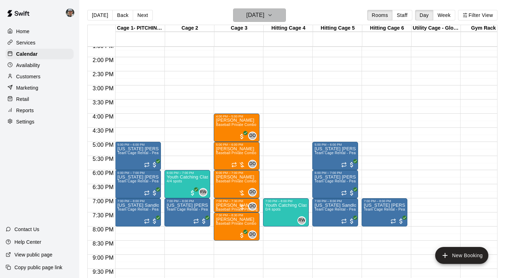
click at [273, 14] on icon "button" at bounding box center [270, 15] width 6 height 8
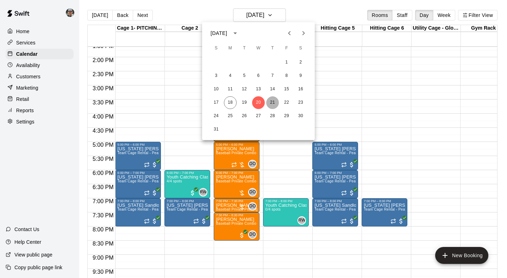
click at [272, 102] on button "21" at bounding box center [272, 102] width 13 height 13
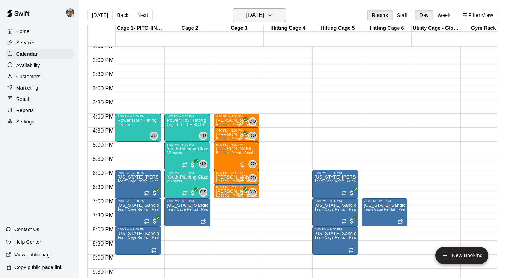
click at [273, 16] on icon "button" at bounding box center [270, 15] width 6 height 8
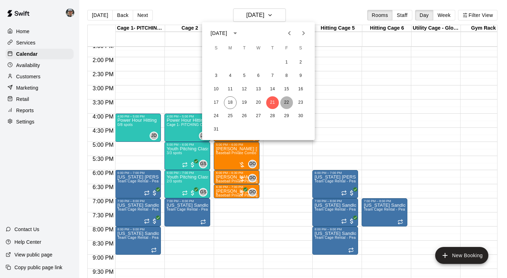
click at [288, 103] on button "22" at bounding box center [286, 102] width 13 height 13
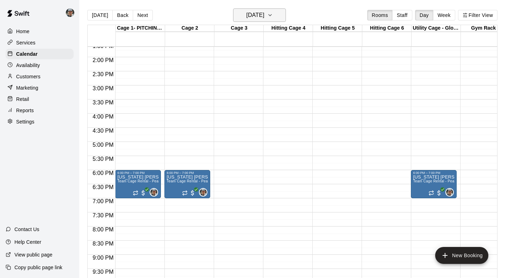
click at [273, 14] on icon "button" at bounding box center [270, 15] width 6 height 8
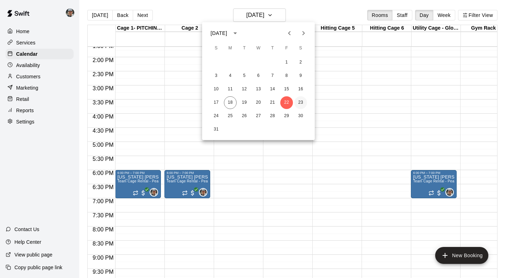
click at [301, 102] on button "23" at bounding box center [300, 102] width 13 height 13
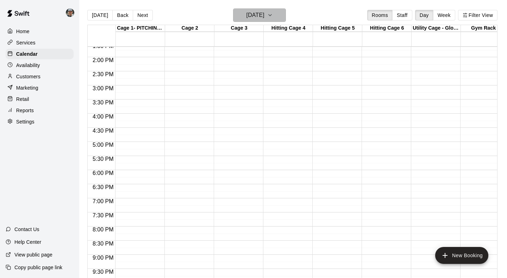
click at [273, 14] on icon "button" at bounding box center [270, 15] width 6 height 8
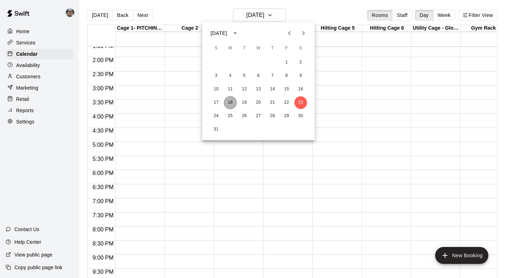
click at [229, 102] on button "18" at bounding box center [230, 102] width 13 height 13
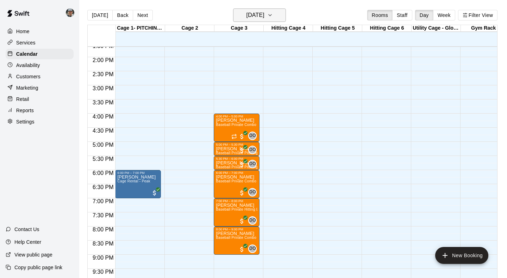
click at [273, 16] on icon "button" at bounding box center [270, 15] width 6 height 8
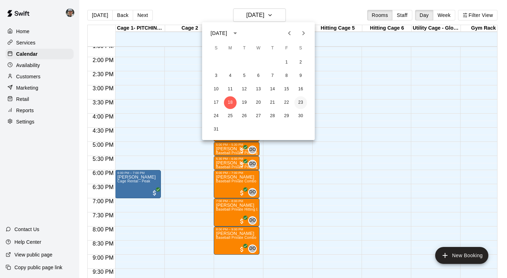
click at [301, 102] on button "23" at bounding box center [300, 102] width 13 height 13
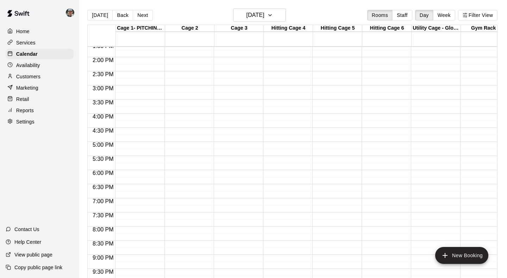
scroll to position [389, 0]
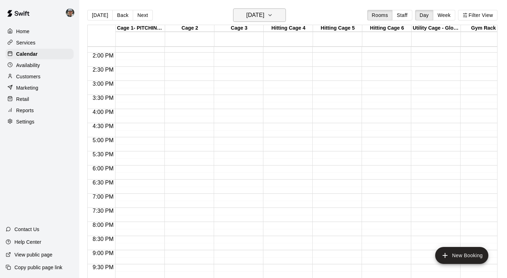
click at [273, 14] on icon "button" at bounding box center [270, 15] width 6 height 8
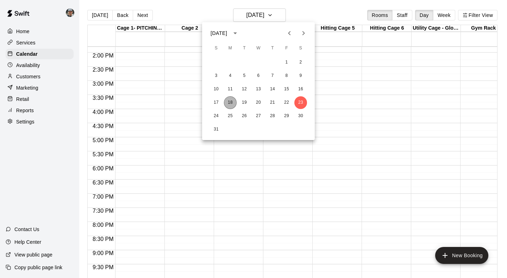
click at [225, 99] on button "18" at bounding box center [230, 102] width 13 height 13
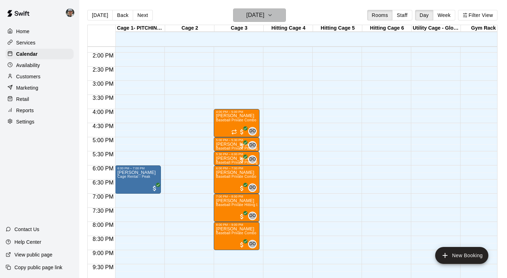
click at [273, 12] on icon "button" at bounding box center [270, 15] width 6 height 8
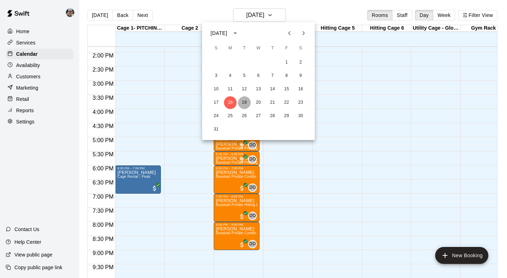
click at [247, 103] on button "19" at bounding box center [244, 102] width 13 height 13
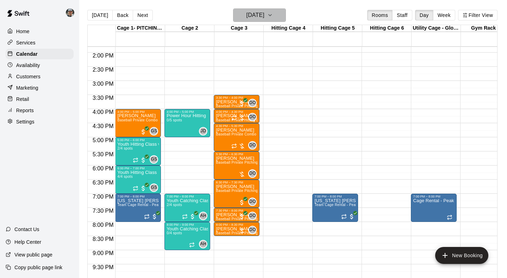
click at [273, 15] on icon "button" at bounding box center [270, 15] width 6 height 8
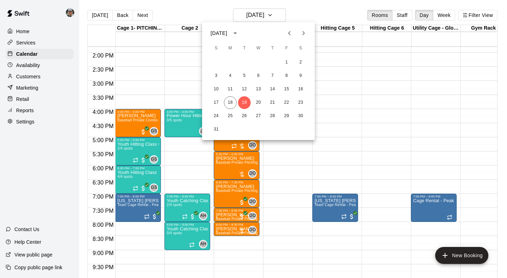
click at [27, 43] on div at bounding box center [253, 139] width 507 height 278
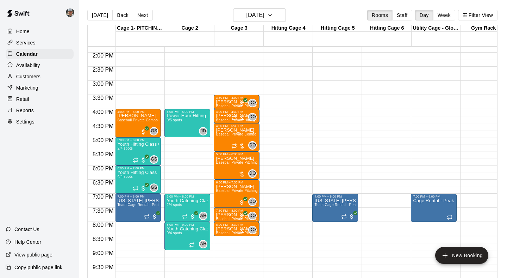
click at [23, 43] on p "Services" at bounding box center [25, 42] width 19 height 7
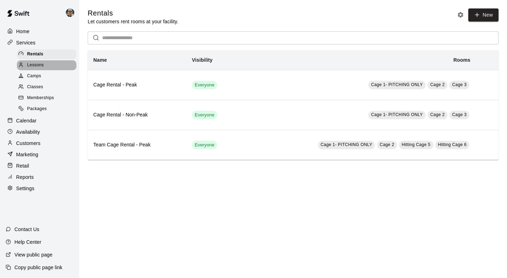
click at [33, 62] on span "Lessons" at bounding box center [35, 65] width 17 height 7
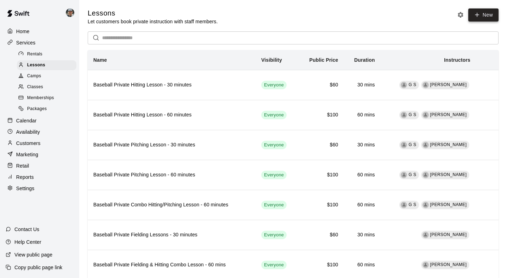
click at [475, 16] on icon at bounding box center [477, 15] width 6 height 6
click at [480, 18] on icon at bounding box center [477, 15] width 6 height 6
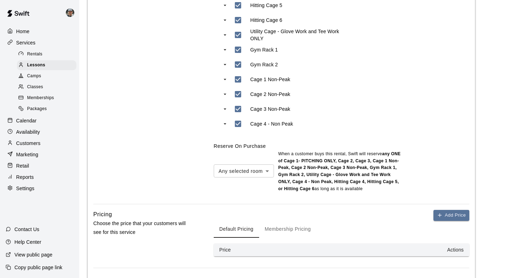
scroll to position [207, 0]
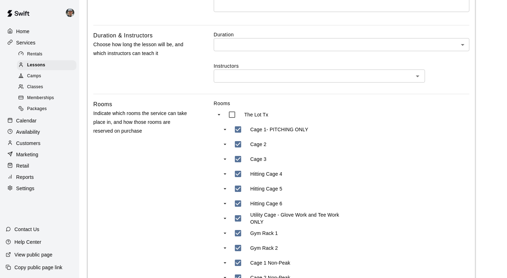
type input "**********"
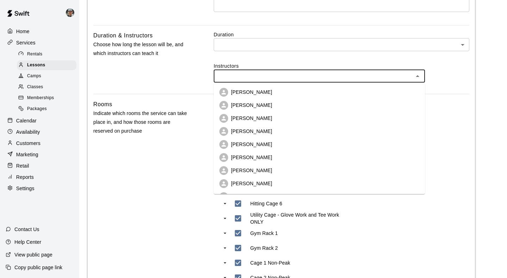
click at [348, 77] on input "text" at bounding box center [313, 75] width 195 height 9
click at [281, 118] on li "[PERSON_NAME]" at bounding box center [319, 119] width 211 height 13
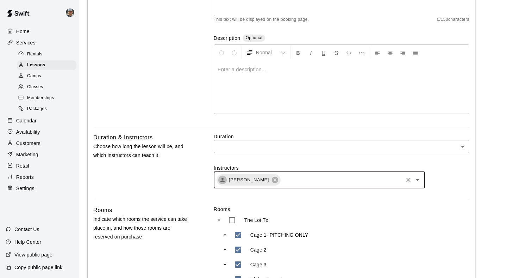
scroll to position [105, 0]
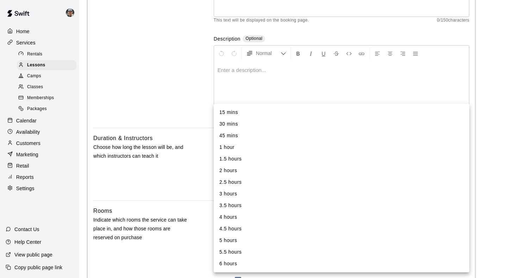
click at [383, 147] on body "**********" at bounding box center [253, 262] width 507 height 734
click at [383, 128] on li "30 mins" at bounding box center [342, 124] width 256 height 12
type input "**"
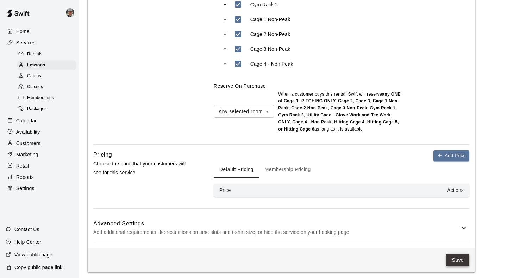
scroll to position [454, 0]
click at [455, 259] on button "Save" at bounding box center [457, 260] width 23 height 13
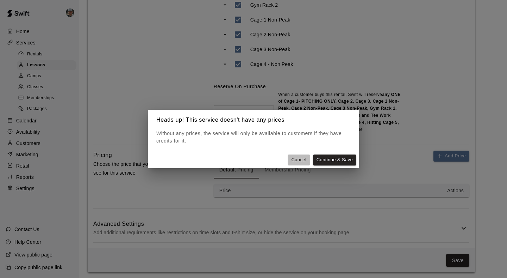
click at [299, 160] on button "Cancel" at bounding box center [299, 159] width 23 height 11
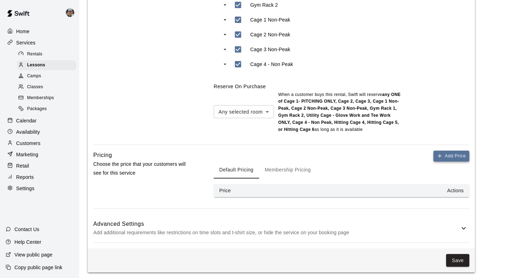
click at [447, 156] on button "Add Price" at bounding box center [452, 155] width 36 height 11
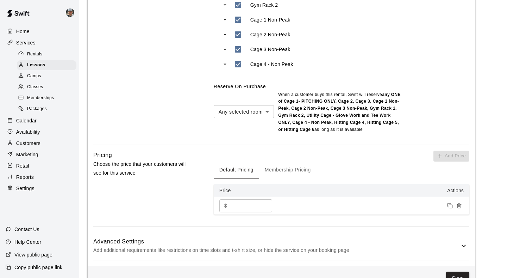
click at [245, 203] on input "*" at bounding box center [251, 205] width 42 height 13
type input "**"
click at [278, 166] on button "Membership Pricing" at bounding box center [287, 169] width 57 height 17
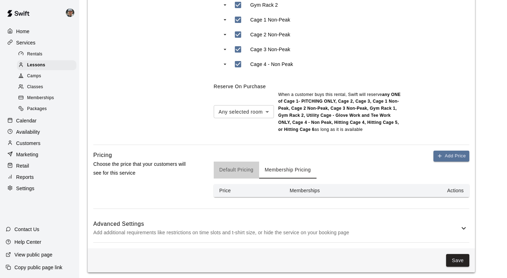
click at [236, 168] on button "Default Pricing" at bounding box center [236, 169] width 45 height 17
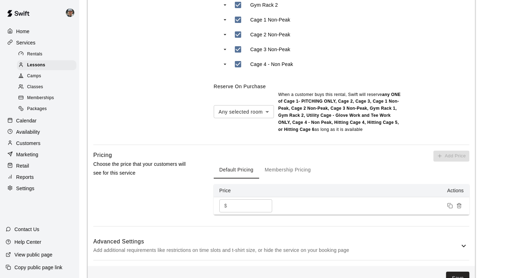
click at [270, 169] on button "Membership Pricing" at bounding box center [287, 169] width 57 height 17
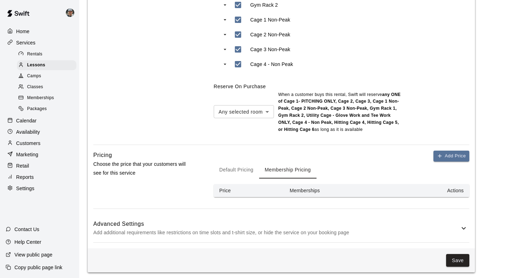
click at [236, 173] on button "Default Pricing" at bounding box center [236, 169] width 45 height 17
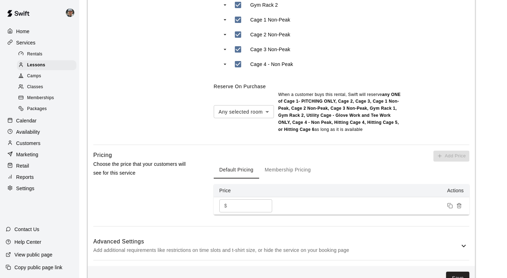
click at [357, 247] on p "Add additional requirements like restrictions on time slots and t-shirt size, o…" at bounding box center [276, 249] width 366 height 9
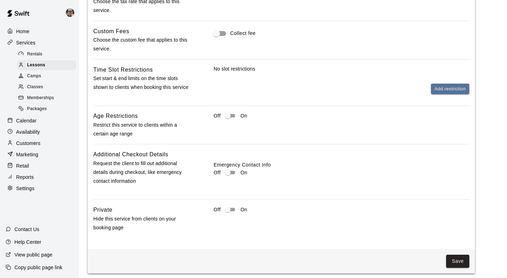
scroll to position [736, 0]
click at [465, 255] on button "Save" at bounding box center [457, 261] width 23 height 13
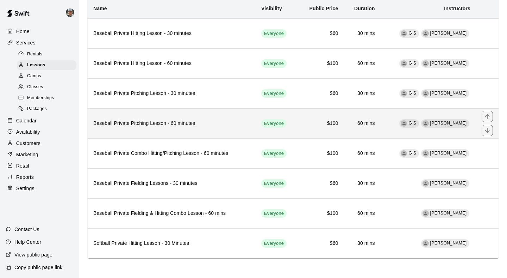
scroll to position [51, 0]
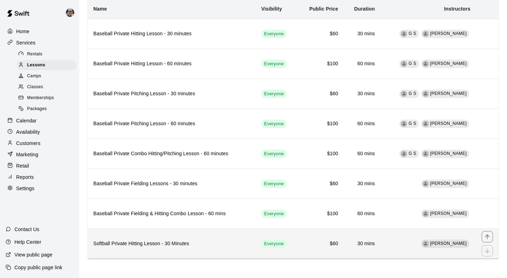
click at [212, 241] on h6 "Softball Private Hitting Lesson - 30 Minutes" at bounding box center [171, 243] width 157 height 8
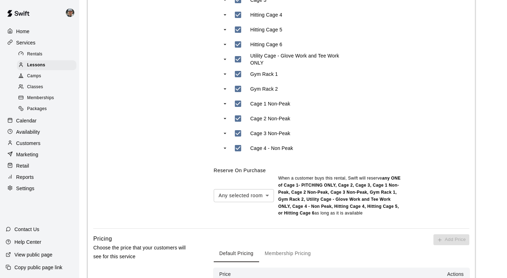
scroll to position [490, 0]
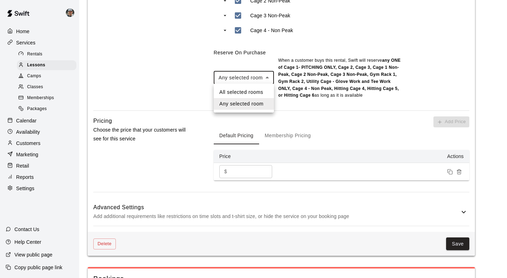
click at [351, 64] on div at bounding box center [253, 139] width 507 height 278
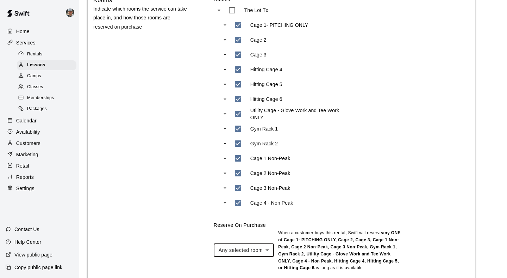
scroll to position [317, 0]
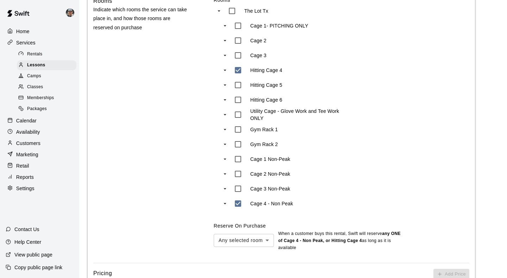
type input "***"
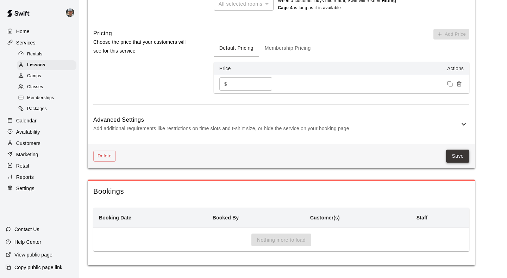
scroll to position [549, 0]
click at [459, 120] on h6 "Advanced Settings" at bounding box center [276, 120] width 366 height 9
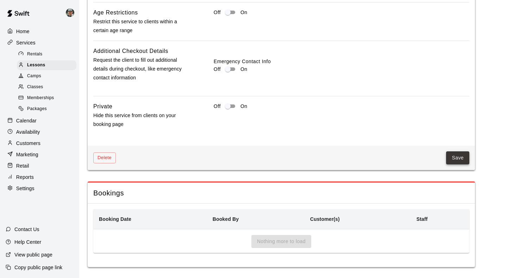
scroll to position [813, 0]
click at [461, 155] on button "Save" at bounding box center [457, 157] width 23 height 13
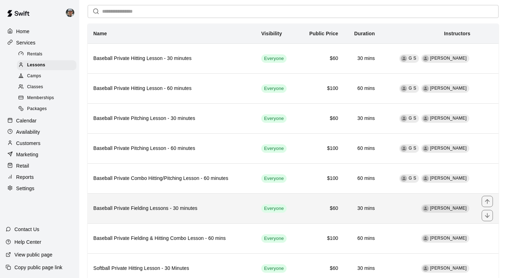
scroll to position [27, 0]
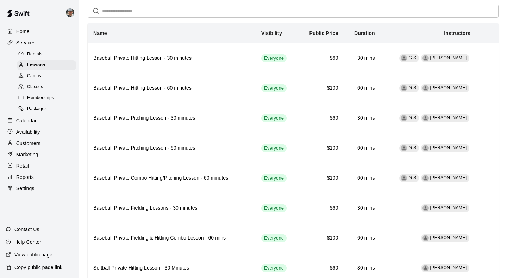
click at [42, 133] on div "Availability" at bounding box center [40, 131] width 68 height 11
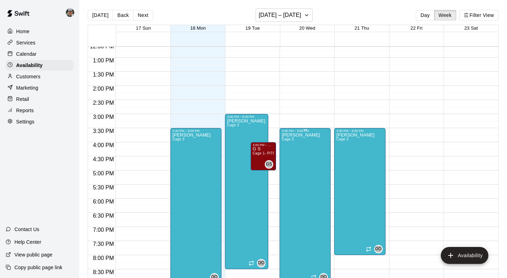
scroll to position [355, 0]
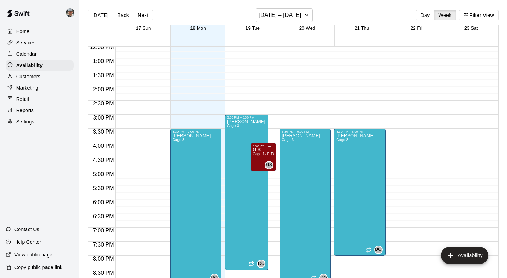
click at [30, 50] on p "Calendar" at bounding box center [26, 53] width 20 height 7
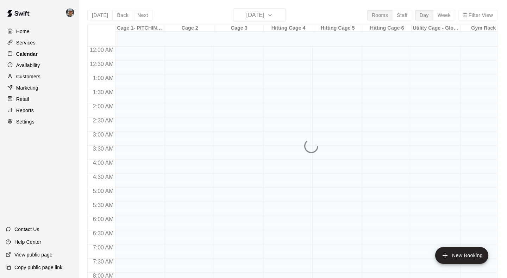
scroll to position [327, 0]
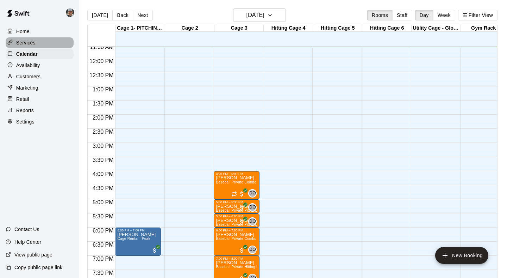
click at [31, 40] on p "Services" at bounding box center [25, 42] width 19 height 7
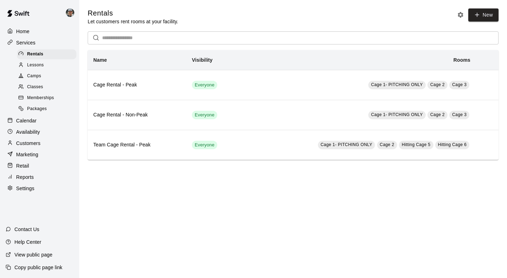
click at [37, 66] on span "Lessons" at bounding box center [35, 65] width 17 height 7
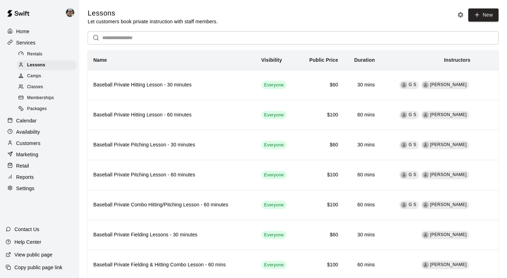
click at [34, 77] on span "Camps" at bounding box center [34, 76] width 14 height 7
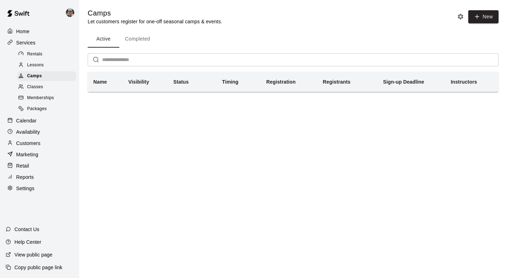
click at [36, 87] on span "Classes" at bounding box center [35, 86] width 16 height 7
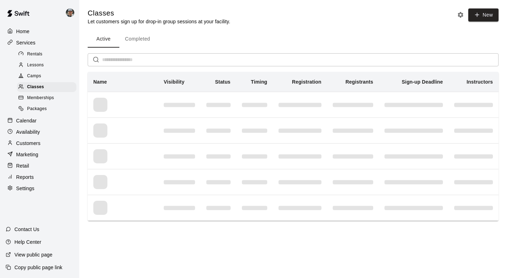
click at [38, 95] on span "Memberships" at bounding box center [40, 97] width 27 height 7
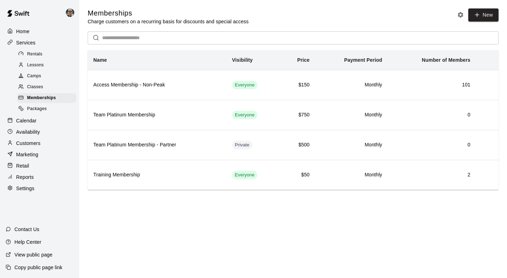
click at [32, 117] on p "Calendar" at bounding box center [26, 120] width 20 height 7
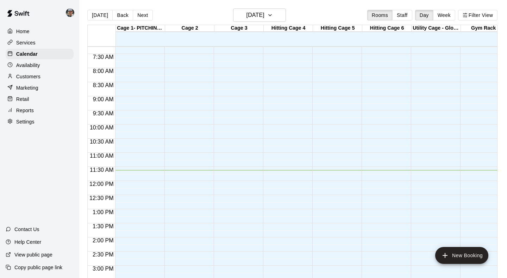
scroll to position [132, 0]
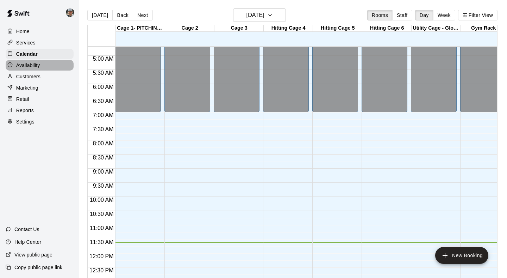
click at [30, 62] on p "Availability" at bounding box center [28, 65] width 24 height 7
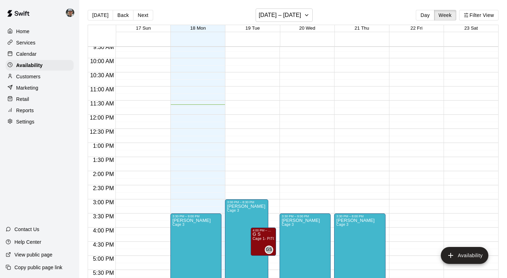
scroll to position [278, 0]
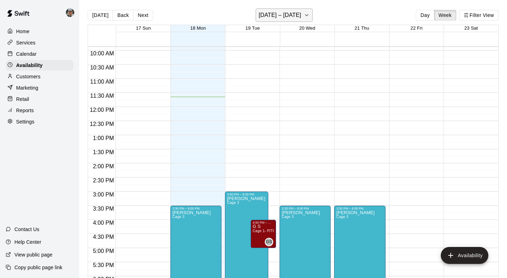
click at [306, 14] on icon "button" at bounding box center [307, 15] width 6 height 8
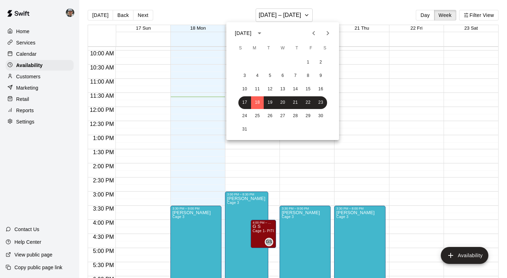
click at [32, 55] on div at bounding box center [253, 139] width 507 height 278
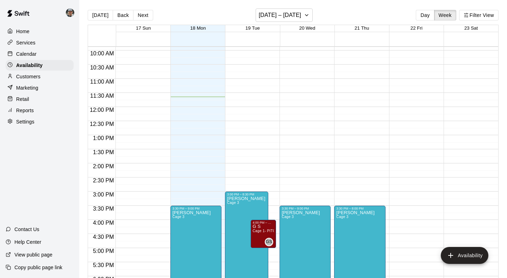
click at [28, 55] on p "Calendar" at bounding box center [26, 53] width 20 height 7
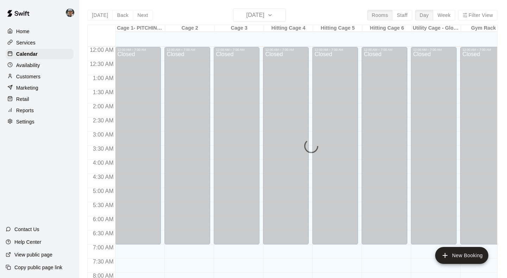
scroll to position [328, 0]
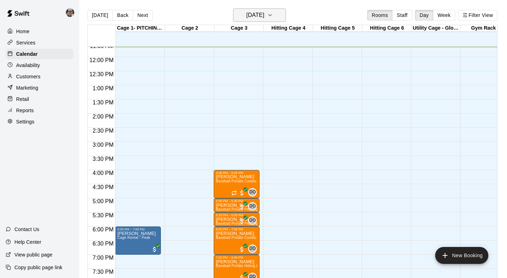
click at [273, 17] on icon "button" at bounding box center [270, 15] width 6 height 8
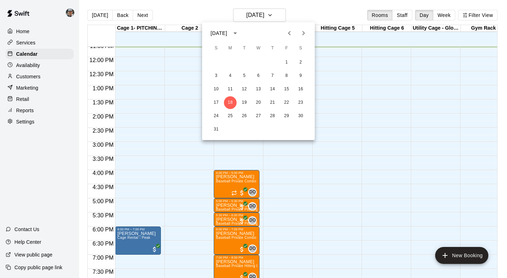
click at [304, 34] on icon "Next month" at bounding box center [304, 33] width 2 height 4
click at [229, 74] on button "8" at bounding box center [230, 75] width 13 height 13
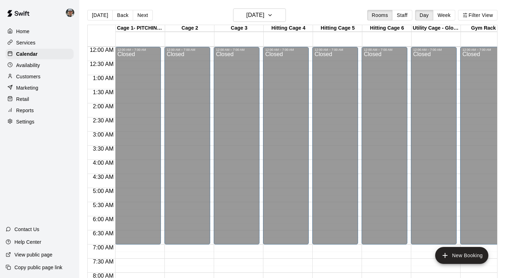
scroll to position [0, 0]
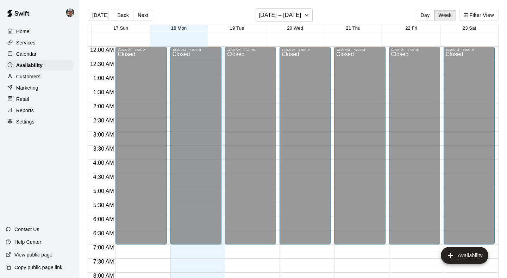
scroll to position [328, 0]
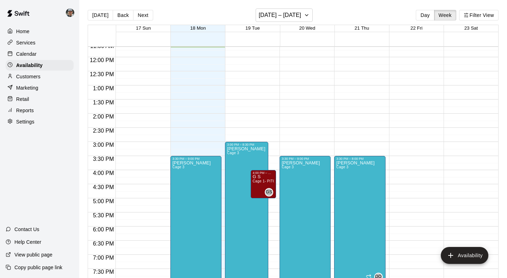
click at [23, 55] on p "Calendar" at bounding box center [26, 53] width 20 height 7
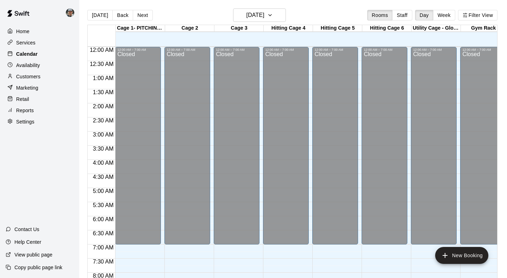
scroll to position [328, 0]
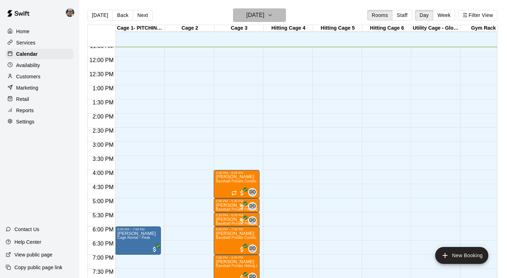
click at [272, 16] on icon "button" at bounding box center [270, 14] width 3 height 1
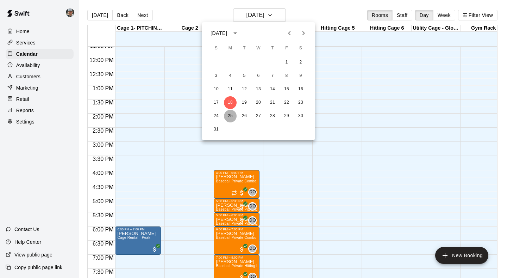
click at [233, 113] on button "25" at bounding box center [230, 116] width 13 height 13
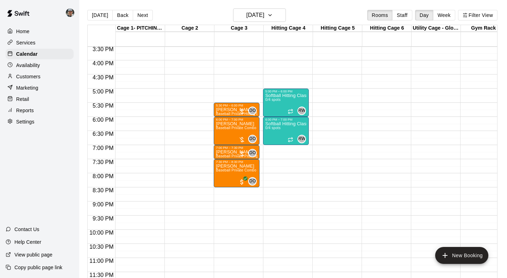
scroll to position [438, 0]
click at [273, 12] on icon "button" at bounding box center [270, 15] width 6 height 8
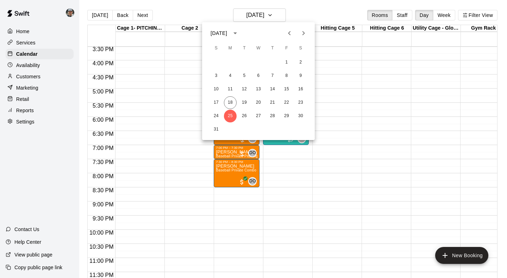
click at [346, 121] on div at bounding box center [253, 139] width 507 height 278
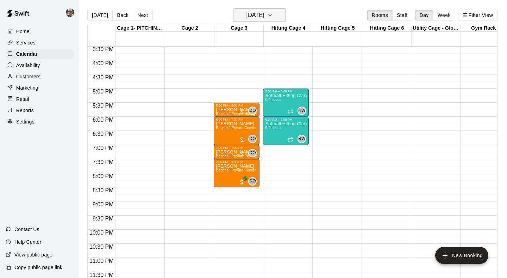
click at [273, 18] on icon "button" at bounding box center [270, 15] width 6 height 8
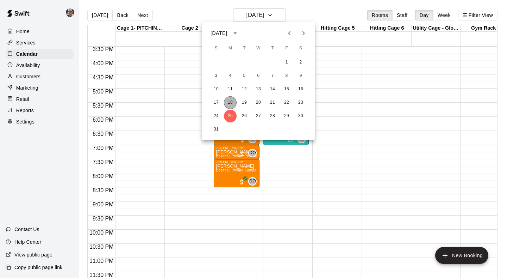
click at [229, 102] on button "18" at bounding box center [230, 102] width 13 height 13
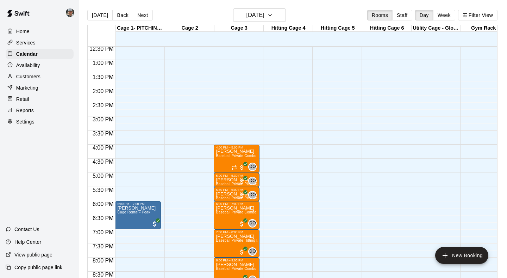
scroll to position [352, 0]
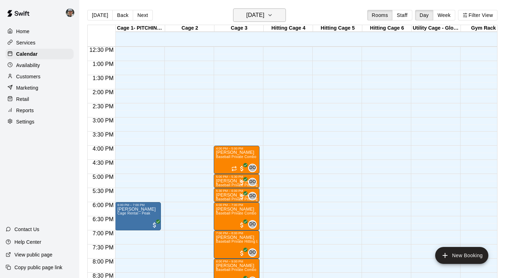
click at [275, 17] on button "[DATE]" at bounding box center [259, 14] width 53 height 13
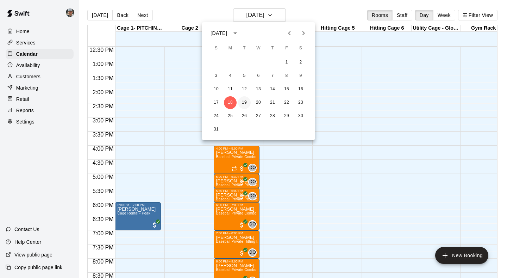
click at [245, 102] on button "19" at bounding box center [244, 102] width 13 height 13
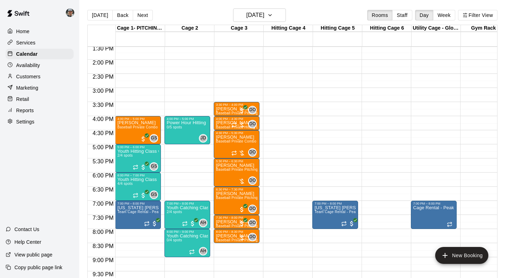
scroll to position [382, 0]
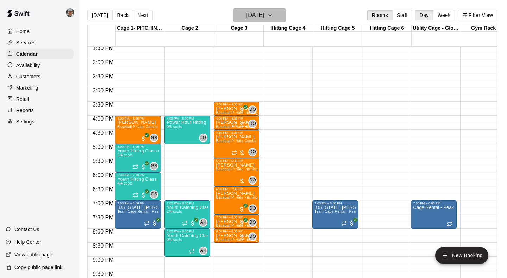
click at [273, 11] on icon "button" at bounding box center [270, 15] width 6 height 8
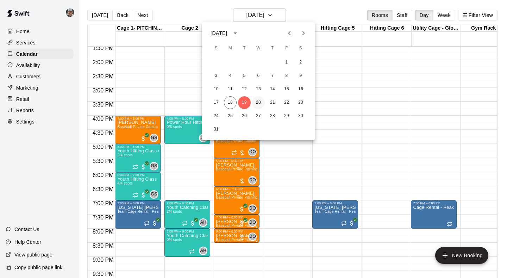
click at [257, 102] on button "20" at bounding box center [258, 102] width 13 height 13
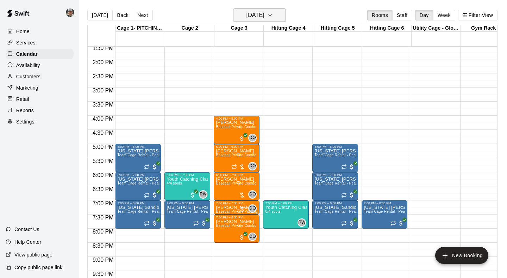
click at [264, 14] on h6 "[DATE]" at bounding box center [256, 15] width 18 height 10
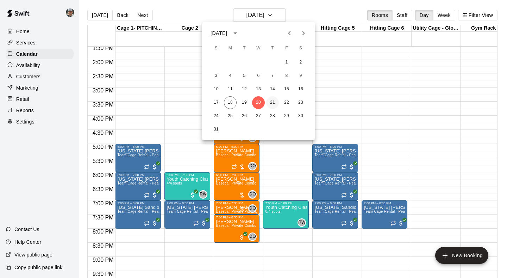
click at [271, 105] on button "21" at bounding box center [272, 102] width 13 height 13
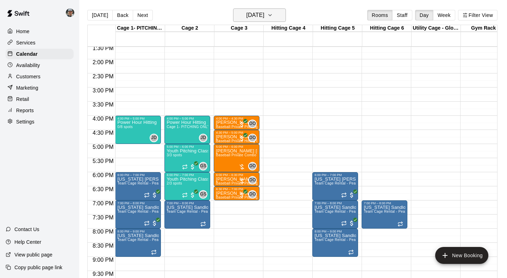
click at [273, 14] on icon "button" at bounding box center [270, 15] width 6 height 8
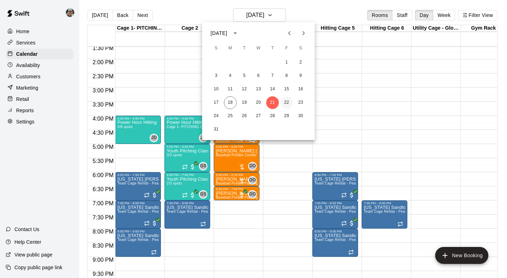
click at [285, 101] on button "22" at bounding box center [286, 102] width 13 height 13
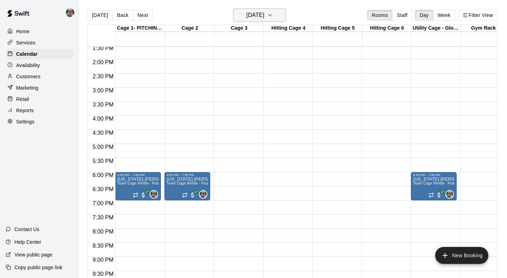
click at [273, 13] on icon "button" at bounding box center [270, 15] width 6 height 8
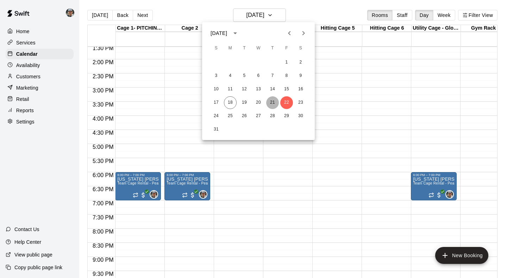
click at [269, 102] on button "21" at bounding box center [272, 102] width 13 height 13
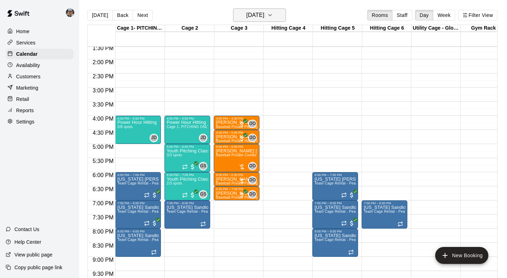
click at [273, 18] on icon "button" at bounding box center [270, 15] width 6 height 8
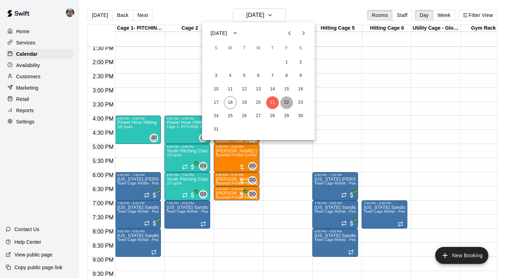
click at [289, 104] on button "22" at bounding box center [286, 102] width 13 height 13
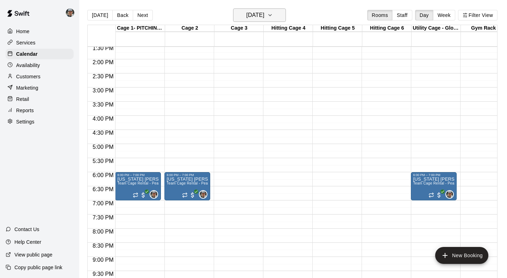
click at [273, 14] on icon "button" at bounding box center [270, 15] width 6 height 8
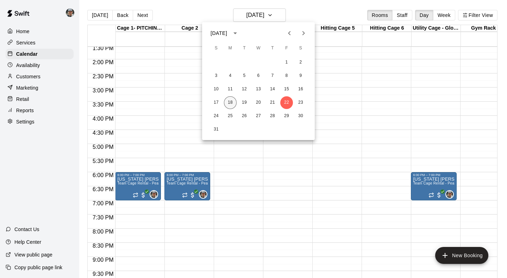
click at [229, 106] on button "18" at bounding box center [230, 102] width 13 height 13
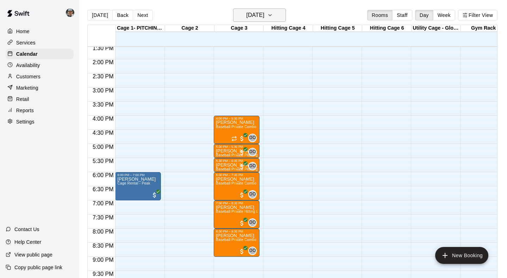
click at [273, 14] on icon "button" at bounding box center [270, 15] width 6 height 8
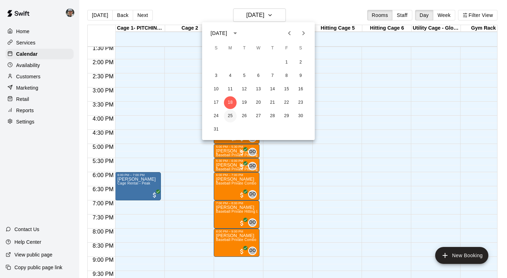
click at [226, 116] on button "25" at bounding box center [230, 116] width 13 height 13
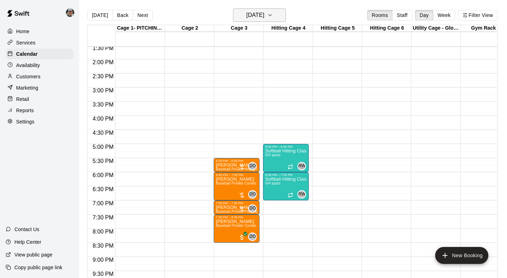
click at [273, 18] on icon "button" at bounding box center [270, 15] width 6 height 8
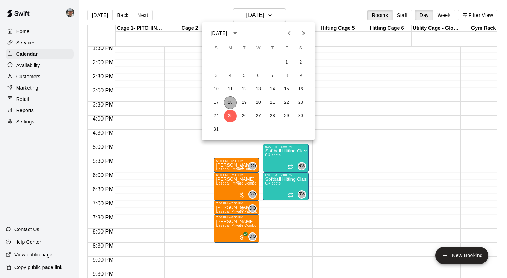
click at [226, 106] on button "18" at bounding box center [230, 102] width 13 height 13
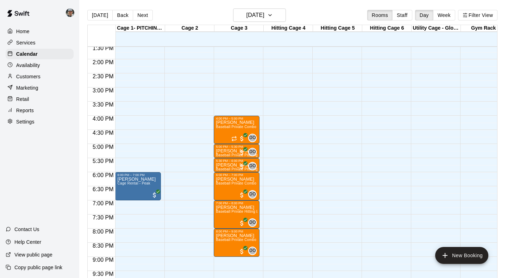
scroll to position [376, 0]
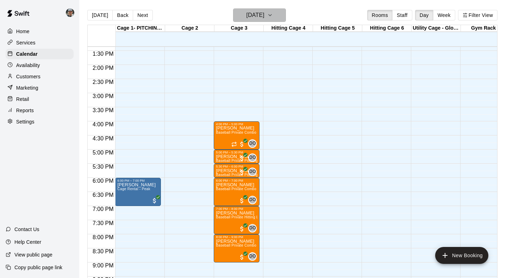
click at [272, 15] on icon "button" at bounding box center [270, 14] width 3 height 1
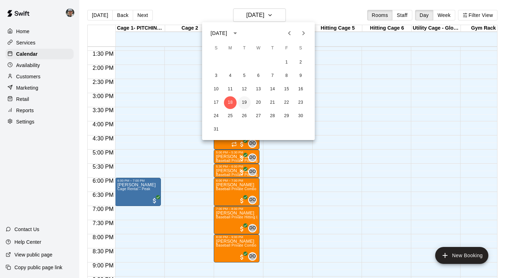
click at [243, 102] on button "19" at bounding box center [244, 102] width 13 height 13
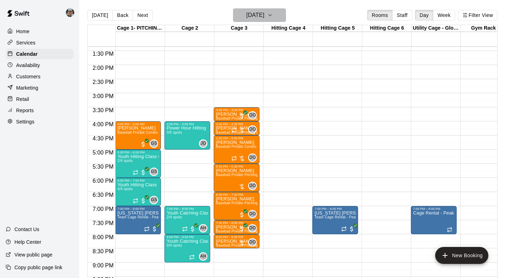
click at [273, 19] on icon "button" at bounding box center [270, 15] width 6 height 8
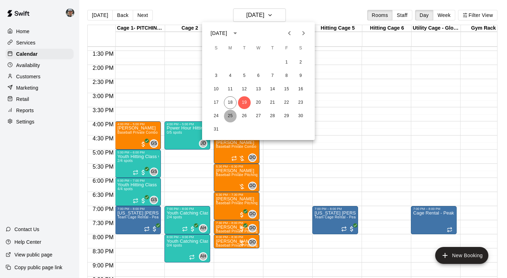
click at [230, 119] on button "25" at bounding box center [230, 116] width 13 height 13
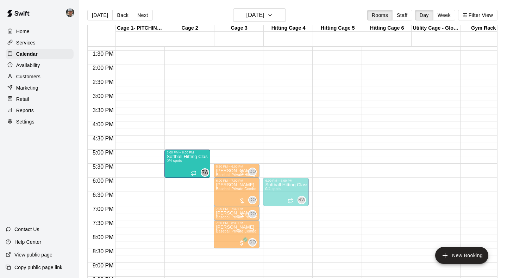
drag, startPoint x: 282, startPoint y: 163, endPoint x: 197, endPoint y: 167, distance: 85.3
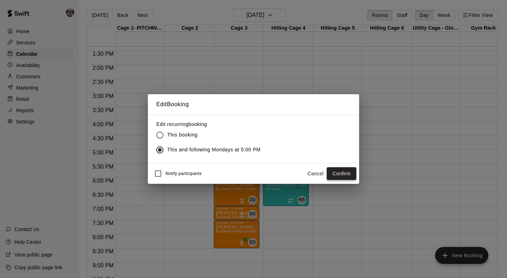
click at [334, 175] on button "Confirm" at bounding box center [342, 173] width 30 height 13
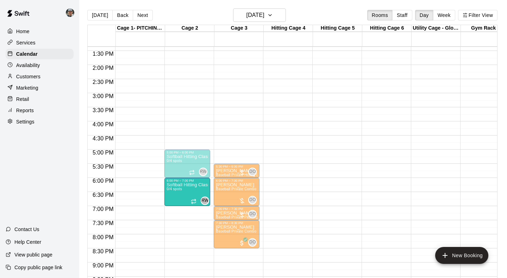
drag, startPoint x: 289, startPoint y: 188, endPoint x: 205, endPoint y: 193, distance: 84.3
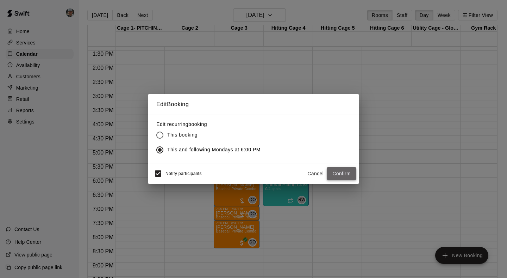
click at [348, 172] on button "Confirm" at bounding box center [342, 173] width 30 height 13
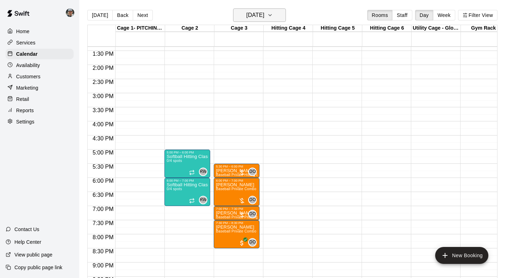
click at [273, 18] on icon "button" at bounding box center [270, 15] width 6 height 8
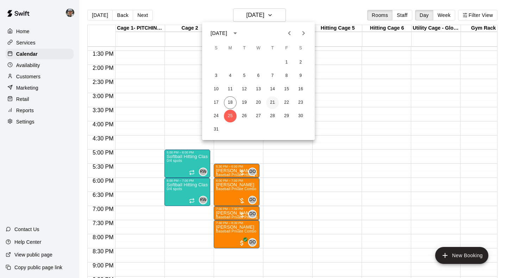
click at [273, 101] on button "21" at bounding box center [272, 102] width 13 height 13
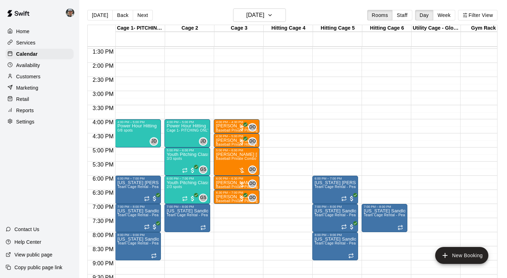
scroll to position [379, 0]
click at [273, 17] on icon "button" at bounding box center [270, 15] width 6 height 8
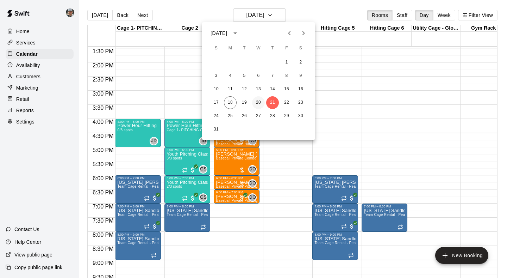
click at [258, 100] on button "20" at bounding box center [258, 102] width 13 height 13
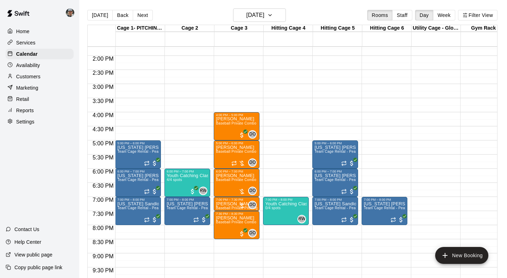
scroll to position [385, 0]
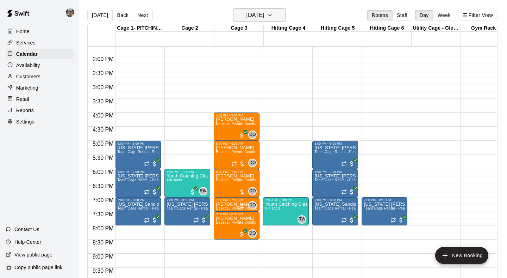
click at [273, 17] on icon "button" at bounding box center [270, 15] width 6 height 8
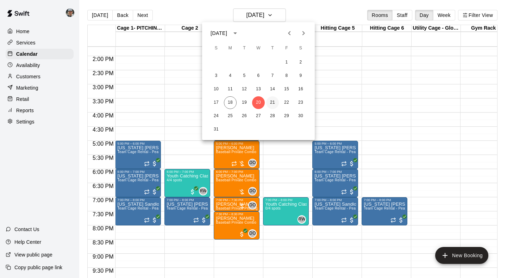
click at [273, 103] on button "21" at bounding box center [272, 102] width 13 height 13
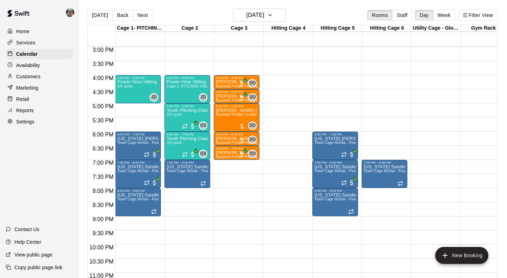
scroll to position [423, 0]
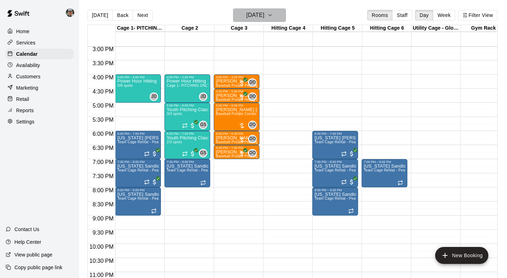
click at [273, 18] on icon "button" at bounding box center [270, 15] width 6 height 8
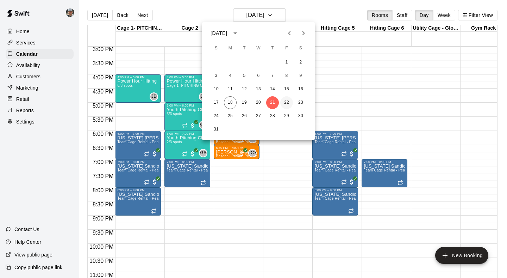
click at [285, 102] on button "22" at bounding box center [286, 102] width 13 height 13
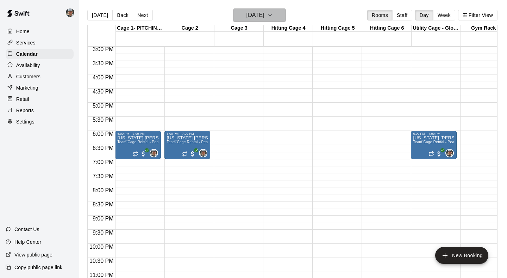
click at [272, 15] on icon "button" at bounding box center [270, 14] width 3 height 1
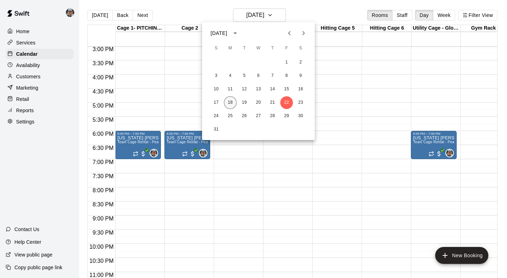
click at [232, 102] on button "18" at bounding box center [230, 102] width 13 height 13
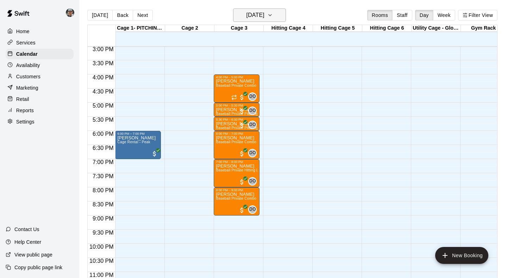
click at [273, 19] on icon "button" at bounding box center [270, 15] width 6 height 8
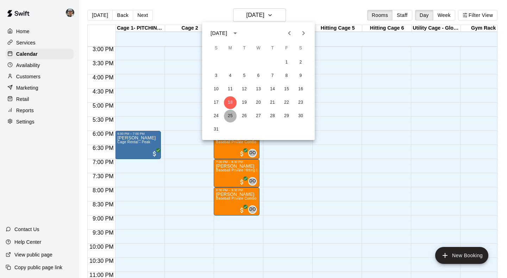
click at [232, 118] on button "25" at bounding box center [230, 116] width 13 height 13
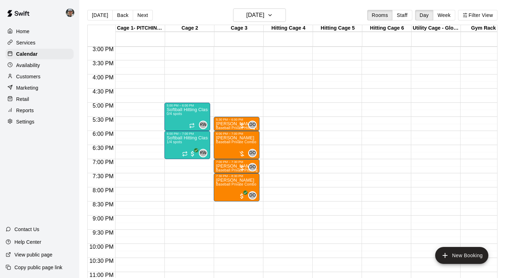
click at [27, 42] on p "Services" at bounding box center [25, 42] width 19 height 7
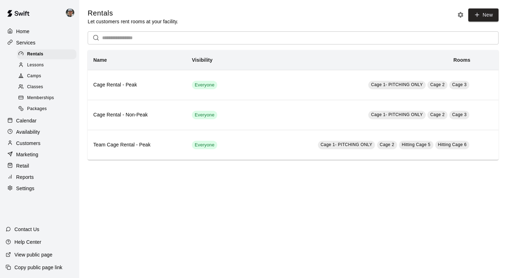
click at [39, 67] on span "Lessons" at bounding box center [35, 65] width 17 height 7
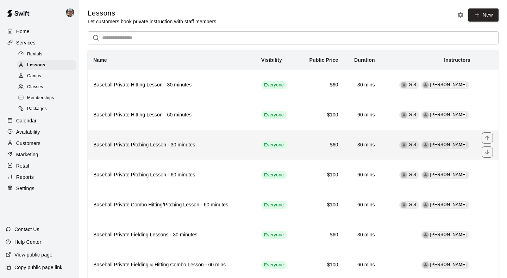
scroll to position [3, 0]
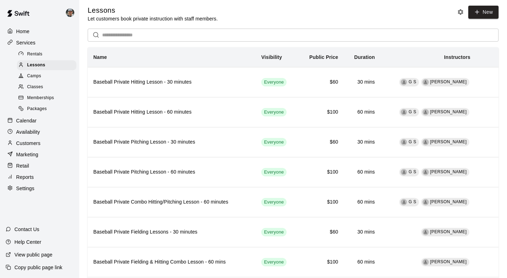
click at [39, 130] on p "Availability" at bounding box center [28, 131] width 24 height 7
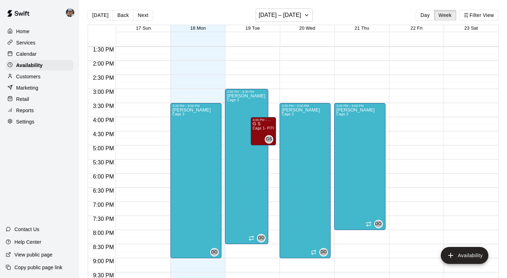
scroll to position [380, 0]
click at [458, 253] on button "Availability" at bounding box center [465, 255] width 48 height 17
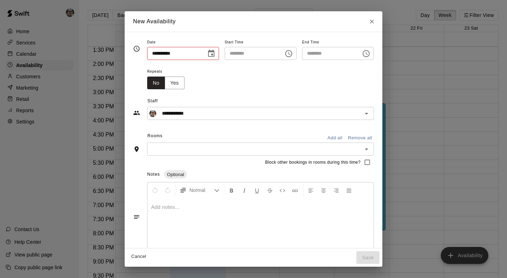
type input "**********"
type input "********"
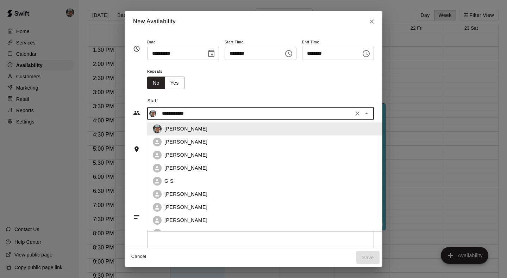
click at [228, 112] on input "**********" at bounding box center [255, 113] width 192 height 9
click at [210, 182] on div "G S" at bounding box center [270, 180] width 213 height 7
type input "***"
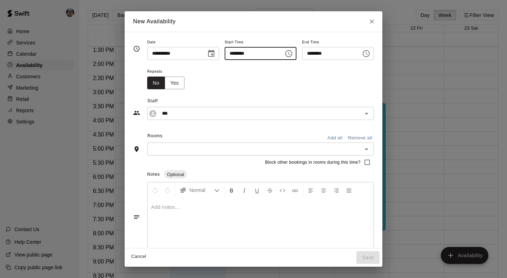
click at [274, 54] on input "********" at bounding box center [252, 53] width 54 height 13
click at [288, 53] on icon "Choose time, selected time is 11:00 AM" at bounding box center [289, 53] width 8 height 8
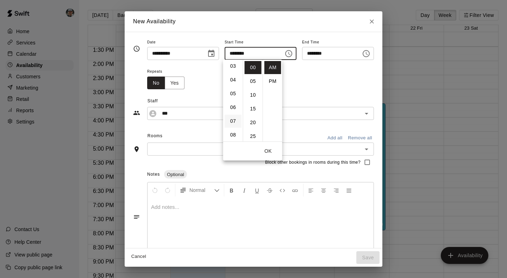
scroll to position [42, 0]
click at [231, 98] on li "05" at bounding box center [233, 93] width 17 height 13
click at [272, 79] on li "PM" at bounding box center [272, 81] width 17 height 13
type input "********"
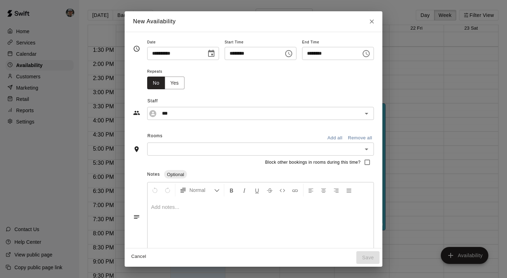
scroll to position [13, 0]
click at [370, 52] on icon "Choose time, selected time is 5:30 PM" at bounding box center [366, 53] width 7 height 7
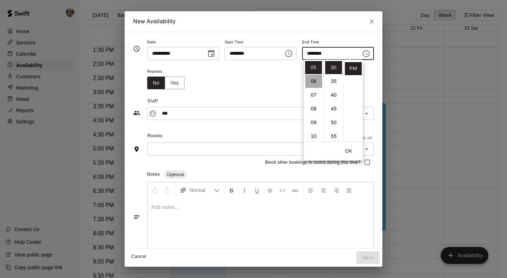
click at [316, 83] on li "06" at bounding box center [313, 81] width 17 height 13
type input "********"
click at [235, 85] on div "Repeats No Yes" at bounding box center [260, 78] width 227 height 22
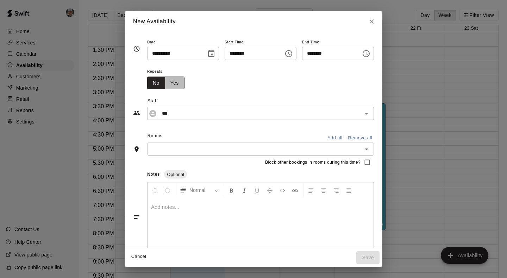
click at [169, 83] on button "Yes" at bounding box center [175, 82] width 20 height 13
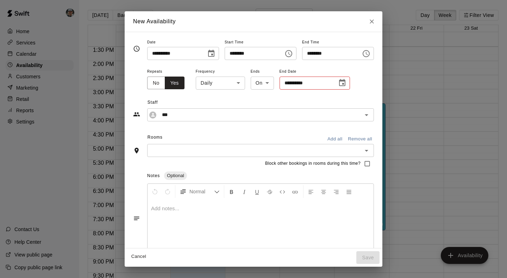
click at [235, 82] on body "Home Services Calendar Availability Customers Marketing Retail Reports Settings…" at bounding box center [253, 144] width 507 height 289
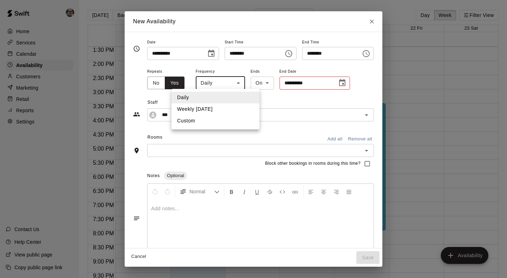
click at [232, 108] on li "Weekly [DATE]" at bounding box center [216, 109] width 88 height 12
type input "******"
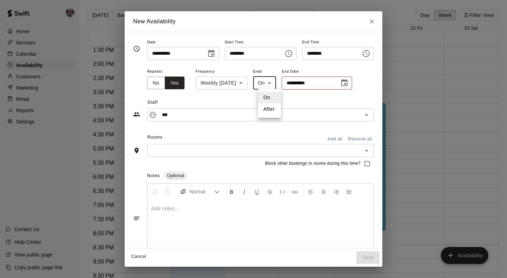
click at [271, 85] on body "Home Services Calendar Availability Customers Marketing Retail Reports Settings…" at bounding box center [253, 144] width 507 height 289
click at [317, 86] on div at bounding box center [253, 139] width 507 height 278
click at [347, 82] on icon "Choose date" at bounding box center [344, 83] width 8 height 8
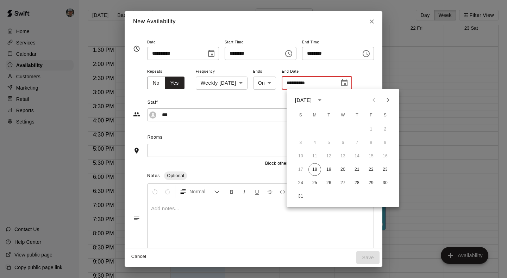
click at [387, 101] on icon "Next month" at bounding box center [388, 100] width 8 height 8
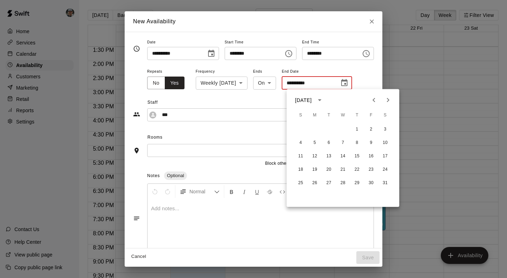
click at [376, 100] on icon "Previous month" at bounding box center [374, 100] width 8 height 8
click at [318, 186] on button "29" at bounding box center [314, 182] width 13 height 13
type input "**********"
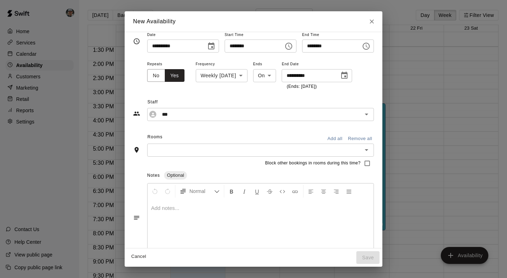
scroll to position [8, 0]
click at [300, 149] on input "text" at bounding box center [254, 149] width 211 height 9
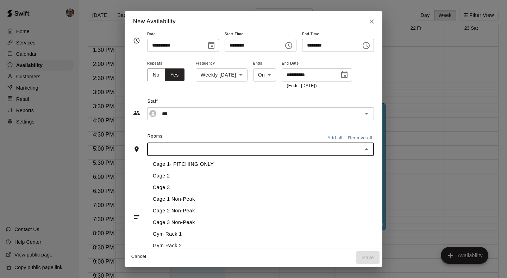
click at [293, 170] on li "Cage 2" at bounding box center [265, 176] width 236 height 12
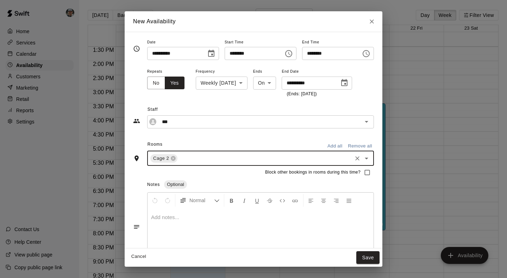
scroll to position [0, 0]
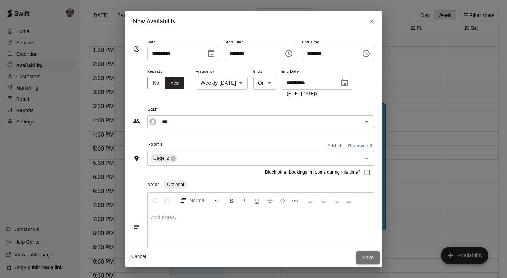
click at [371, 258] on button "Save" at bounding box center [367, 257] width 23 height 13
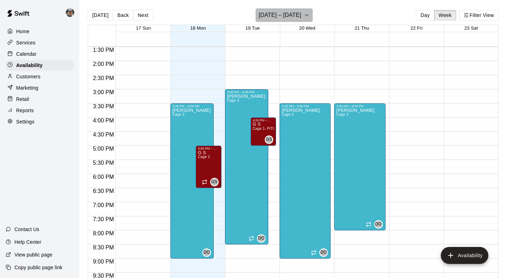
click at [304, 15] on icon "button" at bounding box center [307, 15] width 6 height 8
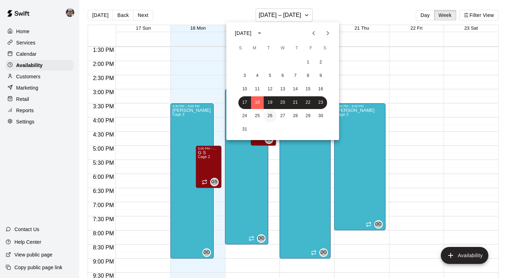
click at [265, 116] on button "26" at bounding box center [270, 116] width 13 height 13
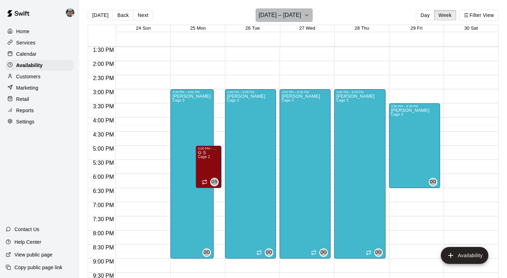
click at [296, 13] on h6 "[DATE] – [DATE]" at bounding box center [280, 15] width 43 height 10
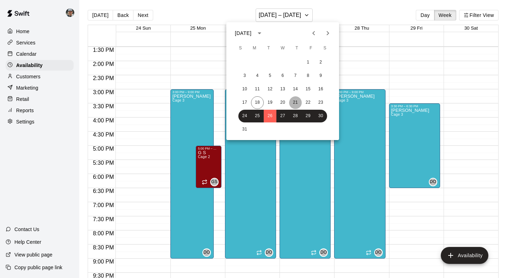
click at [292, 102] on button "21" at bounding box center [295, 102] width 13 height 13
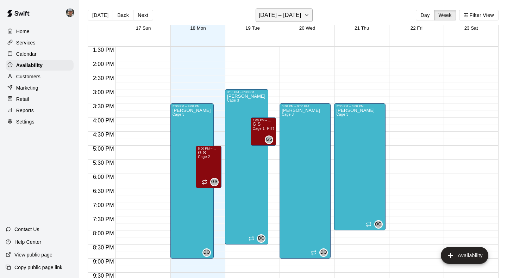
click at [305, 15] on icon "button" at bounding box center [306, 14] width 3 height 1
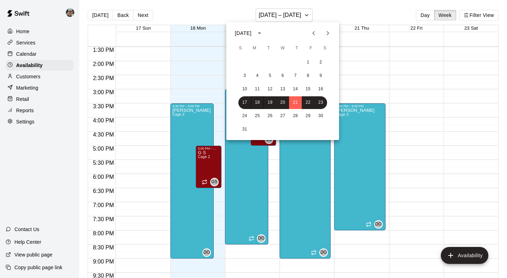
click at [416, 121] on div at bounding box center [253, 139] width 507 height 278
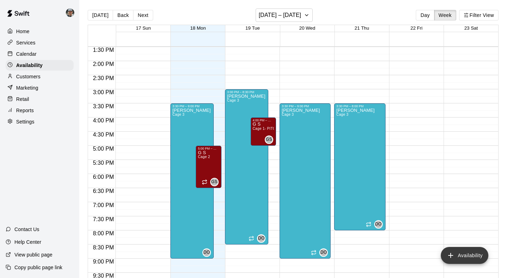
click at [465, 253] on button "Availability" at bounding box center [465, 255] width 48 height 17
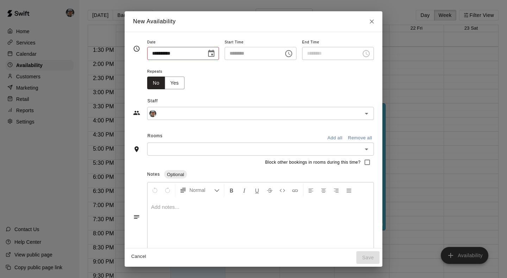
type input "**********"
type input "********"
click at [193, 50] on input "**********" at bounding box center [174, 53] width 54 height 13
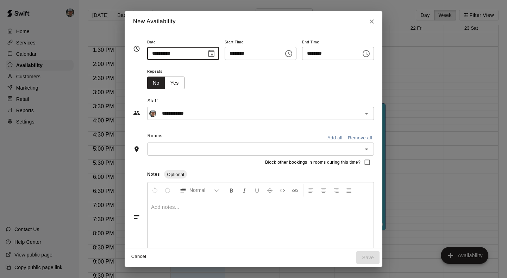
click at [208, 53] on icon "Choose date, selected date is Aug 21, 2025" at bounding box center [211, 53] width 8 height 8
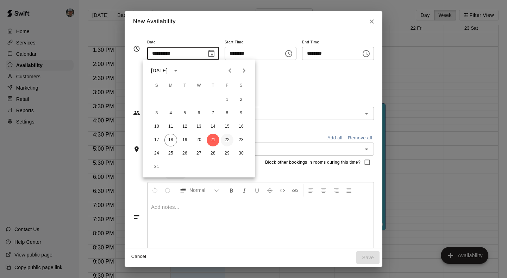
click at [228, 142] on button "22" at bounding box center [227, 139] width 13 height 13
type input "**********"
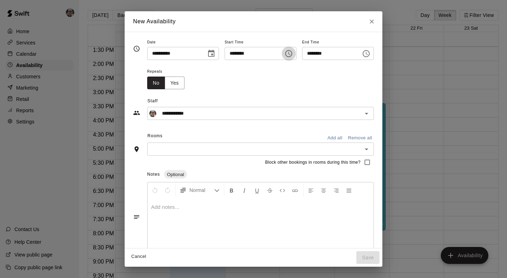
click at [293, 53] on icon "Choose time, selected time is 11:00 AM" at bounding box center [289, 53] width 8 height 8
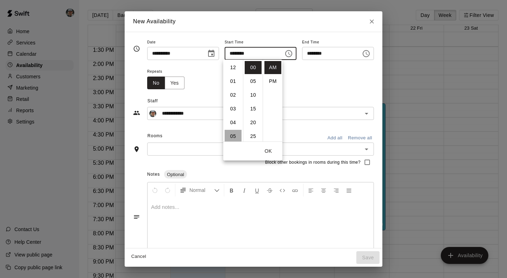
click at [232, 132] on li "05" at bounding box center [233, 136] width 17 height 13
click at [271, 81] on li "PM" at bounding box center [272, 81] width 17 height 13
type input "********"
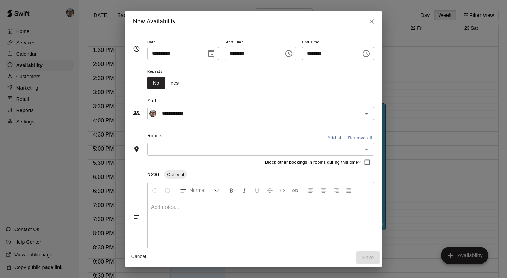
click at [370, 54] on icon "Choose time, selected time is 5:30 PM" at bounding box center [366, 53] width 8 height 8
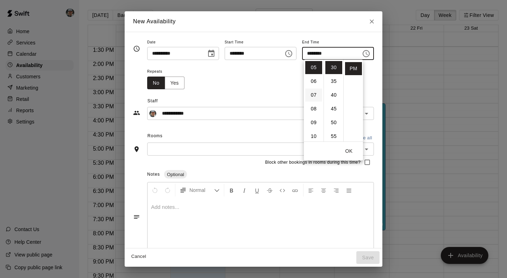
click at [316, 99] on li "07" at bounding box center [313, 94] width 17 height 13
click at [334, 69] on li "00" at bounding box center [333, 65] width 17 height 13
type input "********"
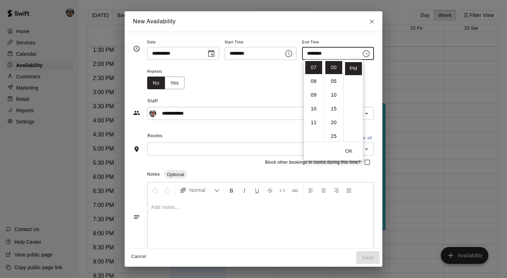
click at [350, 149] on button "OK" at bounding box center [349, 150] width 23 height 13
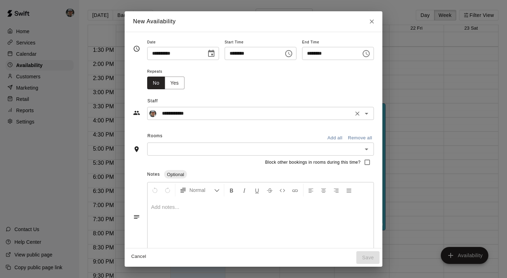
click at [264, 113] on input "**********" at bounding box center [255, 113] width 192 height 9
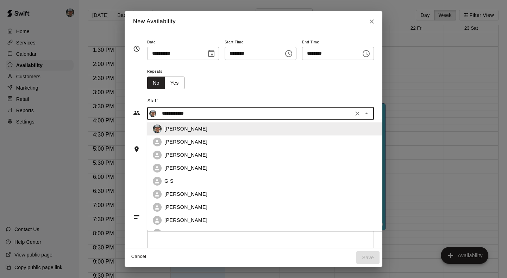
click at [251, 179] on div "G S" at bounding box center [270, 180] width 213 height 7
type input "***"
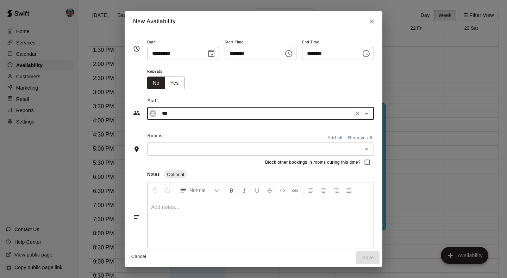
click at [267, 151] on input "text" at bounding box center [254, 148] width 211 height 9
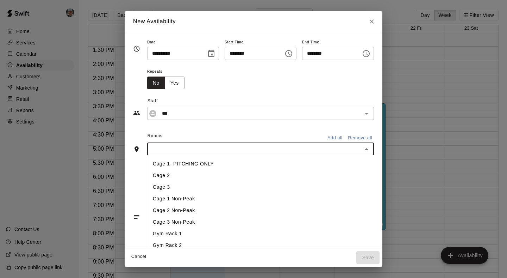
click at [227, 177] on li "Cage 2" at bounding box center [265, 175] width 236 height 12
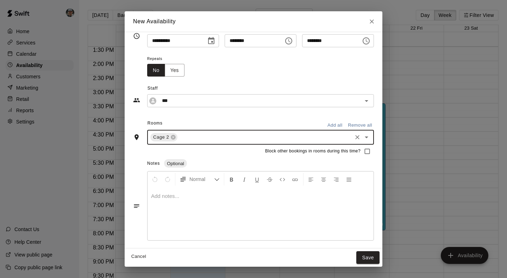
scroll to position [12, 0]
click at [370, 256] on button "Save" at bounding box center [367, 257] width 23 height 13
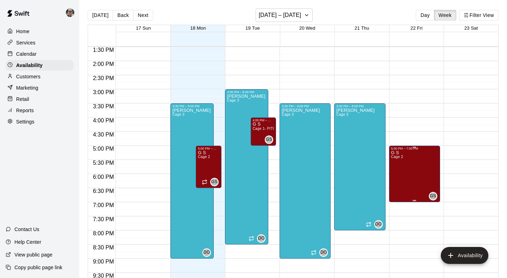
click at [398, 158] on icon "edit" at bounding box center [398, 158] width 6 height 6
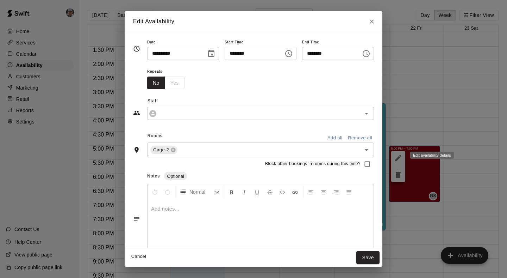
type input "***"
click at [165, 80] on div "No Yes" at bounding box center [165, 82] width 37 height 13
click at [133, 257] on button "Cancel" at bounding box center [138, 256] width 23 height 11
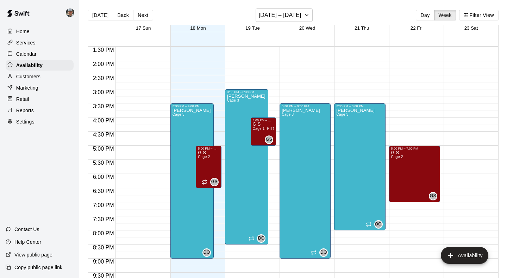
type input "**********"
click at [304, 18] on icon "button" at bounding box center [307, 15] width 6 height 8
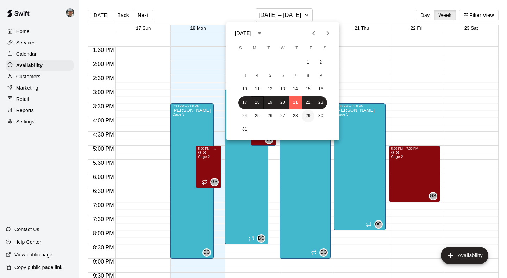
click at [306, 114] on button "29" at bounding box center [308, 116] width 13 height 13
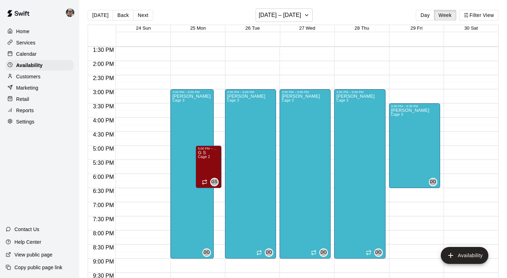
click at [462, 264] on div "12:00 AM – 7:00 AM Closed" at bounding box center [469, 5] width 51 height 676
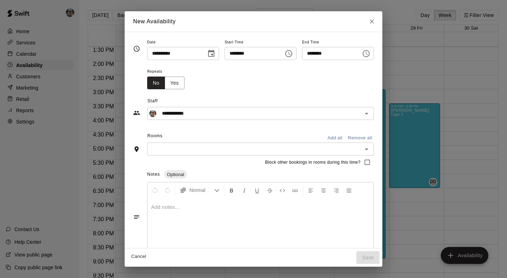
click at [211, 56] on icon "Choose date, selected date is Aug 30, 2025" at bounding box center [211, 53] width 8 height 8
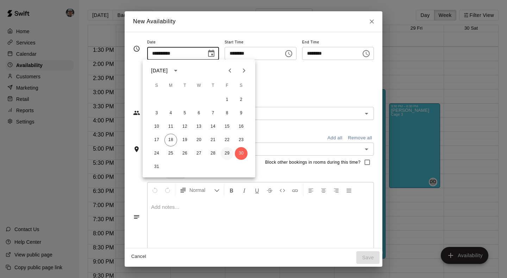
click at [226, 154] on button "29" at bounding box center [227, 153] width 13 height 13
type input "**********"
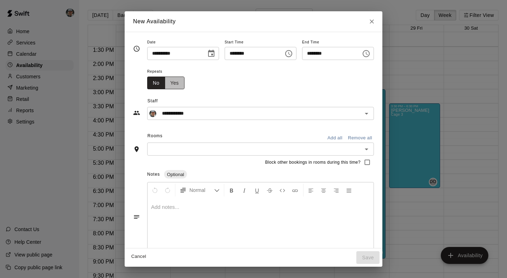
click at [168, 86] on button "Yes" at bounding box center [175, 82] width 20 height 13
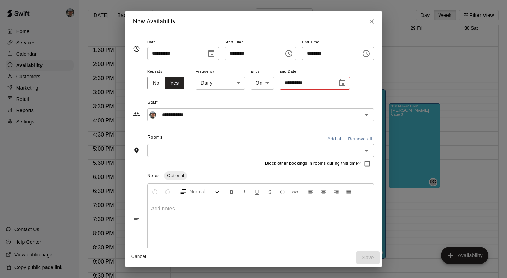
click at [303, 83] on input "**********" at bounding box center [306, 82] width 53 height 13
click at [339, 85] on icon "Choose date" at bounding box center [342, 82] width 6 height 7
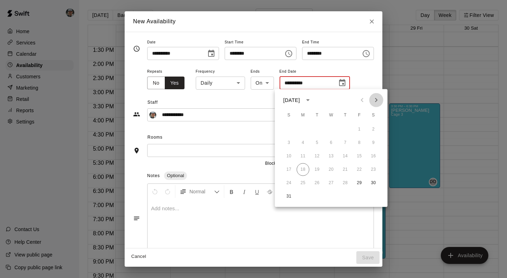
click at [374, 103] on icon "Next month" at bounding box center [376, 100] width 8 height 8
click at [359, 170] on button "26" at bounding box center [359, 169] width 13 height 13
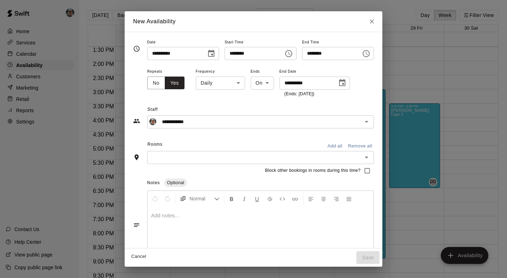
type input "**********"
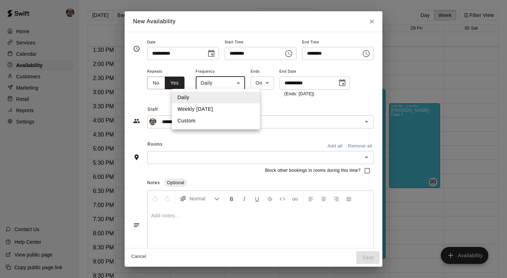
click at [236, 81] on body "Home Services Calendar Availability Customers Marketing Retail Reports Settings…" at bounding box center [253, 144] width 507 height 289
click at [227, 109] on li "Weekly [DATE]" at bounding box center [216, 109] width 88 height 12
type input "******"
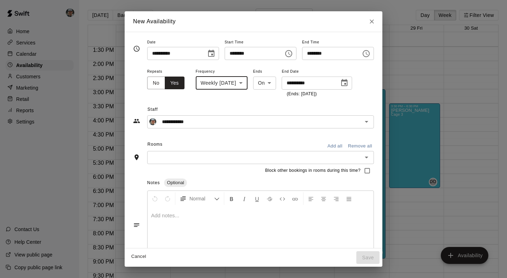
click at [264, 82] on body "Home Services Calendar Availability Customers Marketing Retail Reports Settings…" at bounding box center [253, 144] width 507 height 289
click at [214, 106] on div at bounding box center [253, 139] width 507 height 278
click at [218, 119] on input "**********" at bounding box center [255, 121] width 192 height 9
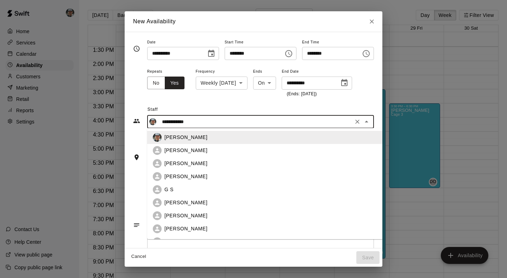
click at [210, 188] on div "G S" at bounding box center [270, 189] width 213 height 7
type input "***"
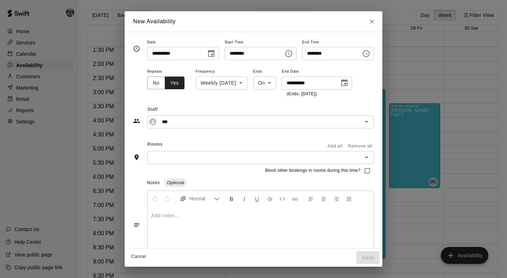
click at [227, 100] on div "Staff *** ​" at bounding box center [253, 113] width 241 height 31
click at [281, 49] on div "******** ​" at bounding box center [261, 53] width 72 height 13
click at [291, 55] on icon "Choose time, selected time is 9:00 PM" at bounding box center [289, 53] width 8 height 8
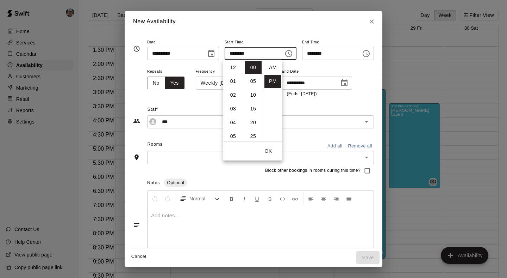
scroll to position [13, 0]
click at [232, 74] on li "05" at bounding box center [233, 73] width 17 height 13
type input "********"
click at [334, 54] on input "********" at bounding box center [329, 53] width 54 height 13
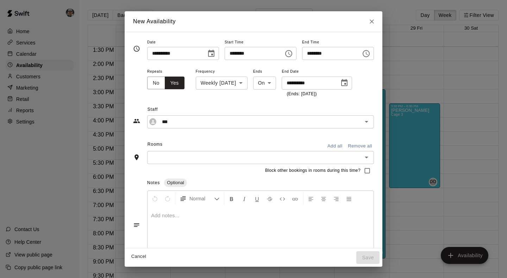
click at [370, 53] on icon "Choose time, selected time is 9:30 PM" at bounding box center [366, 53] width 8 height 8
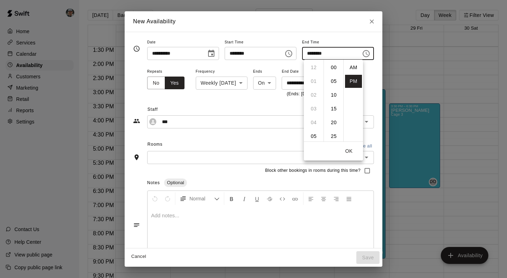
scroll to position [13, 0]
click at [312, 76] on li "07" at bounding box center [313, 75] width 17 height 13
click at [333, 70] on li "00" at bounding box center [333, 67] width 17 height 13
type input "********"
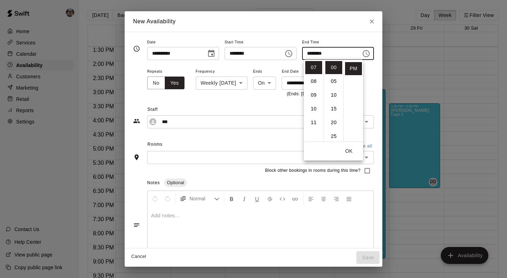
click at [269, 62] on div "**********" at bounding box center [253, 53] width 241 height 30
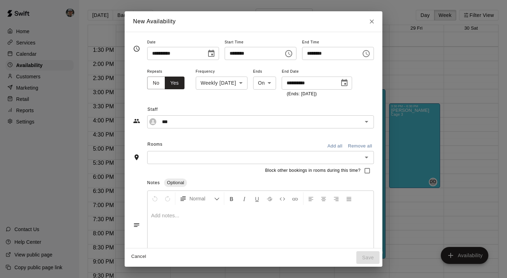
click at [208, 56] on icon "Choose date, selected date is Aug 29, 2025" at bounding box center [211, 53] width 6 height 7
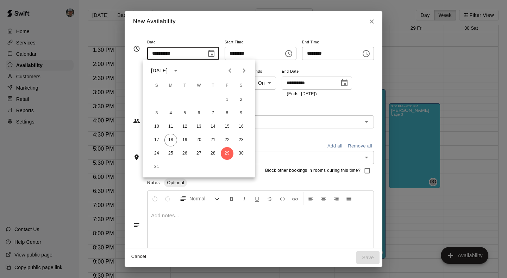
click at [288, 68] on span "End Date" at bounding box center [317, 72] width 70 height 10
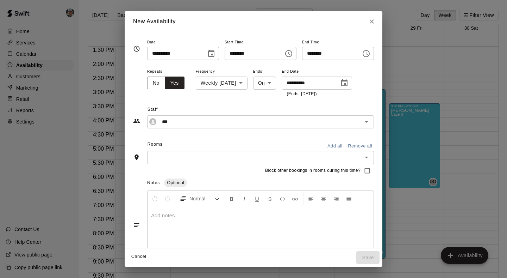
click at [312, 137] on div "**********" at bounding box center [253, 150] width 241 height 224
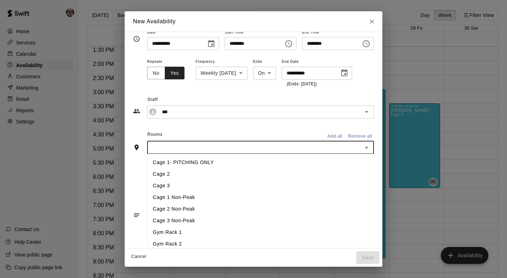
click at [275, 144] on input "text" at bounding box center [254, 147] width 211 height 9
click at [243, 172] on li "Cage 2" at bounding box center [265, 174] width 236 height 12
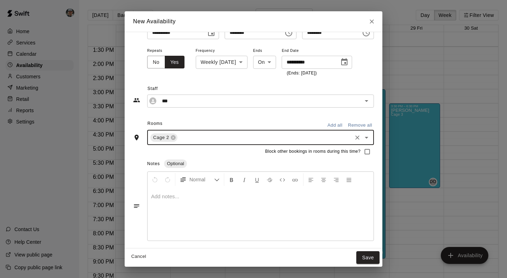
scroll to position [20, 0]
click at [373, 254] on button "Save" at bounding box center [367, 257] width 23 height 13
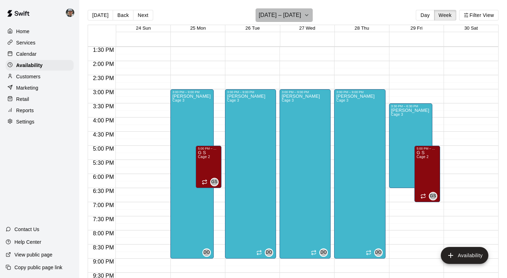
click at [306, 15] on icon "button" at bounding box center [307, 15] width 6 height 8
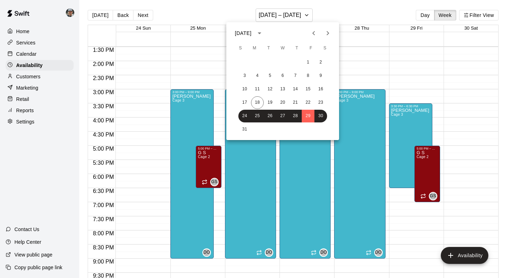
click at [327, 37] on icon "Next month" at bounding box center [328, 33] width 8 height 8
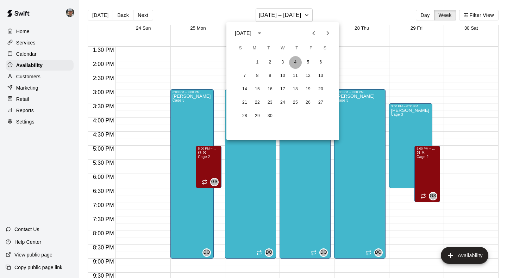
click at [292, 59] on button "4" at bounding box center [295, 62] width 13 height 13
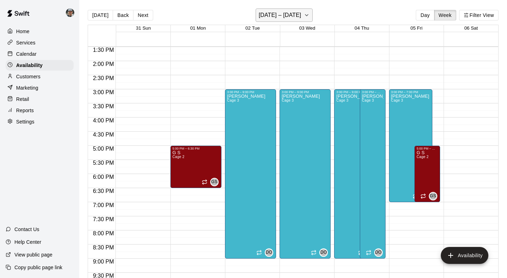
click at [313, 16] on button "[DATE] – [DATE]" at bounding box center [284, 14] width 57 height 13
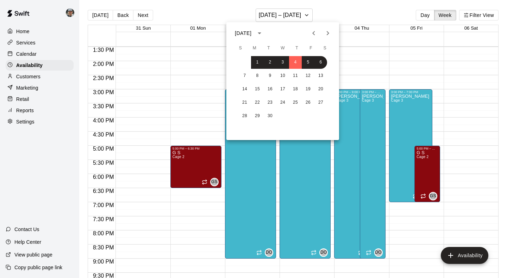
click at [311, 32] on icon "Previous month" at bounding box center [314, 33] width 8 height 8
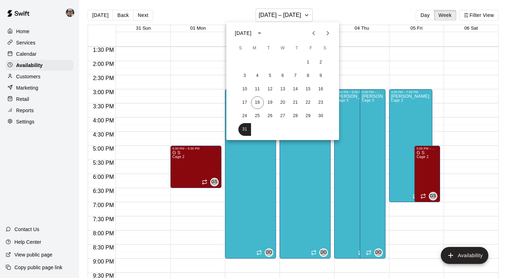
click at [192, 104] on div at bounding box center [253, 139] width 507 height 278
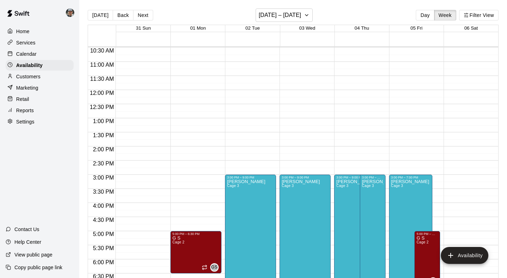
scroll to position [294, 0]
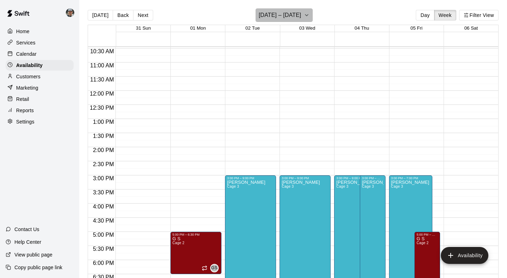
click at [310, 15] on icon "button" at bounding box center [307, 15] width 6 height 8
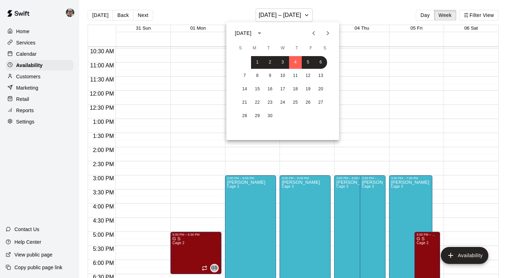
click at [310, 34] on icon "Previous month" at bounding box center [314, 33] width 8 height 8
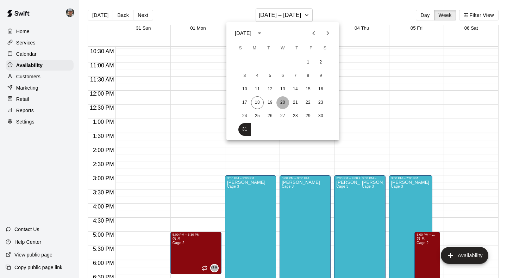
click at [282, 106] on button "20" at bounding box center [282, 102] width 13 height 13
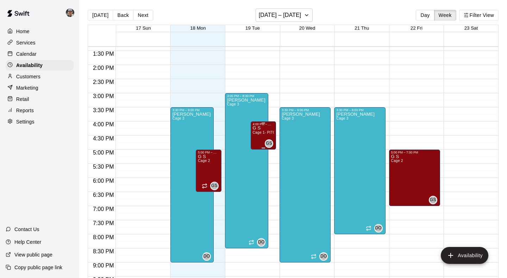
scroll to position [410, 0]
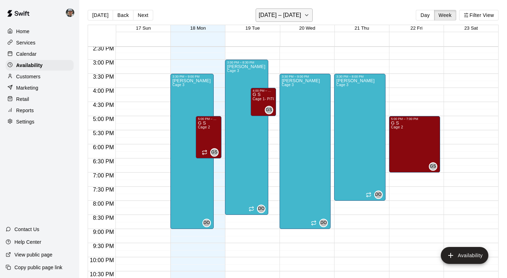
click at [305, 15] on icon "button" at bounding box center [306, 14] width 3 height 1
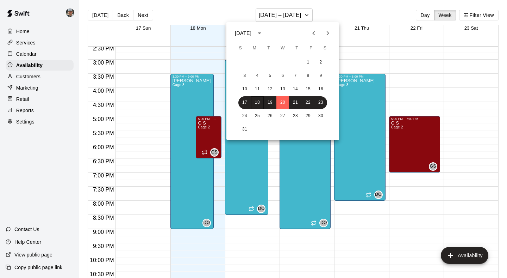
click at [331, 33] on icon "Next month" at bounding box center [328, 33] width 8 height 8
click at [312, 32] on icon "Previous month" at bounding box center [314, 33] width 8 height 8
click at [258, 116] on button "25" at bounding box center [257, 116] width 13 height 13
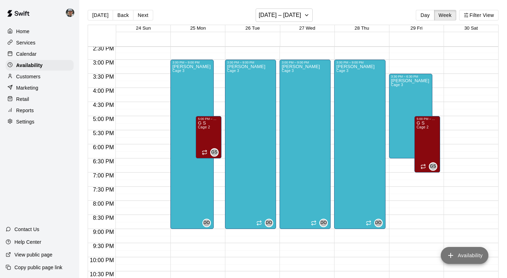
click at [469, 255] on button "Availability" at bounding box center [465, 255] width 48 height 17
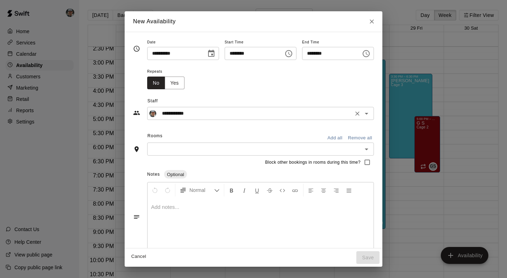
click at [238, 113] on input "**********" at bounding box center [255, 113] width 192 height 9
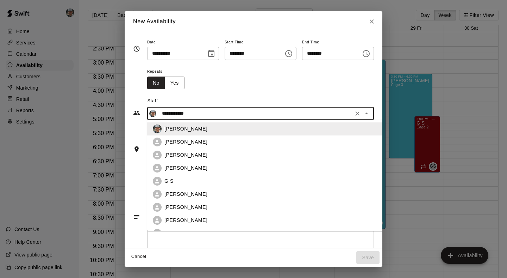
click at [227, 211] on li "[PERSON_NAME]" at bounding box center [265, 206] width 236 height 13
type input "**********"
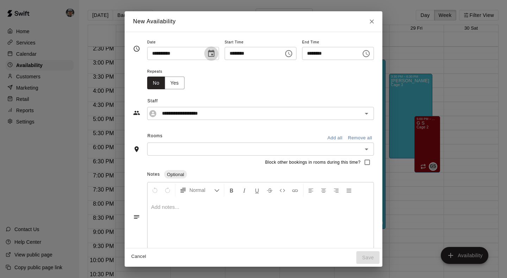
click at [207, 53] on icon "Choose date, selected date is Aug 25, 2025" at bounding box center [211, 53] width 8 height 8
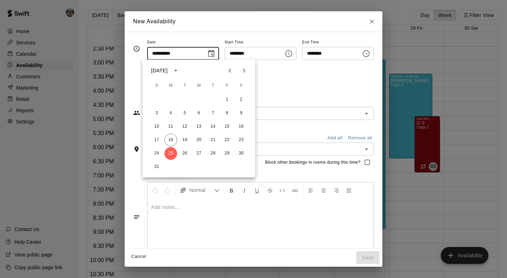
click at [289, 71] on div "Repeats No Yes" at bounding box center [260, 78] width 227 height 22
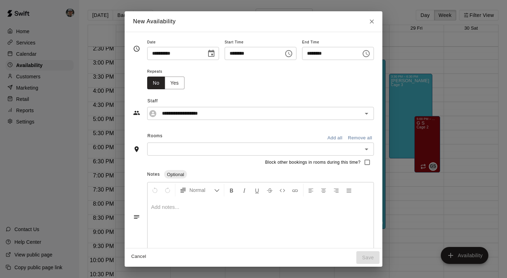
click at [291, 54] on icon "Choose time, selected time is 11:00 AM" at bounding box center [289, 53] width 8 height 8
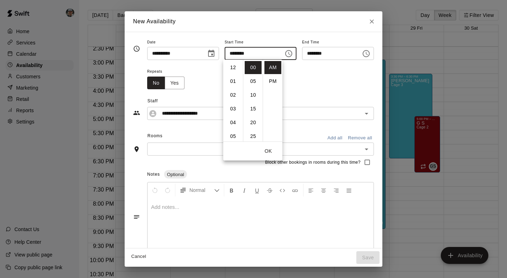
scroll to position [150, 0]
click at [232, 65] on li "04" at bounding box center [233, 63] width 17 height 13
click at [256, 90] on li "30" at bounding box center [253, 88] width 17 height 13
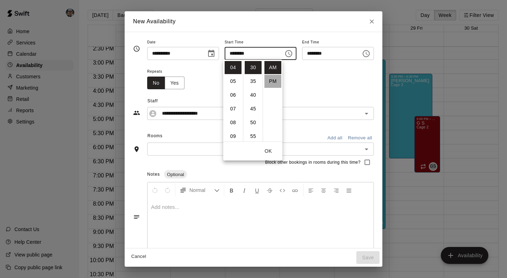
click at [270, 79] on li "PM" at bounding box center [272, 81] width 17 height 13
type input "********"
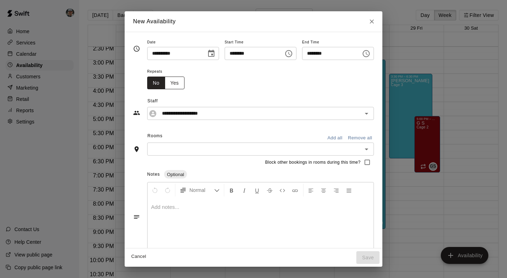
click at [176, 87] on button "Yes" at bounding box center [175, 82] width 20 height 13
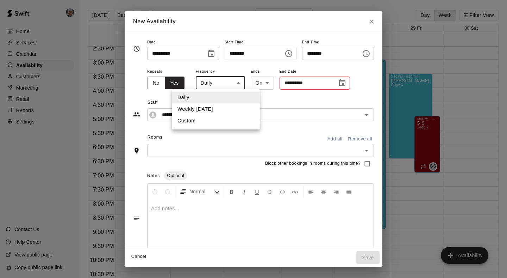
click at [231, 83] on body "Home Services Calendar Availability Customers Marketing Retail Reports Settings…" at bounding box center [253, 144] width 507 height 289
click at [225, 108] on li "Weekly [DATE]" at bounding box center [216, 109] width 88 height 12
type input "******"
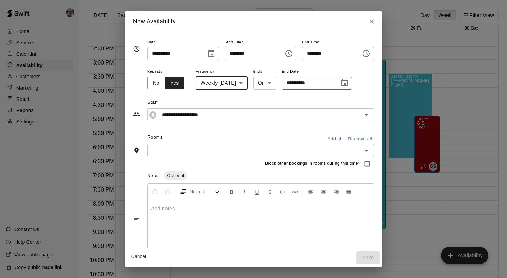
click at [269, 85] on body "Home Services Calendar Availability Customers Marketing Retail Reports Settings…" at bounding box center [253, 144] width 507 height 289
click at [318, 86] on div at bounding box center [253, 139] width 507 height 278
click at [348, 82] on icon "Choose date" at bounding box center [344, 82] width 6 height 7
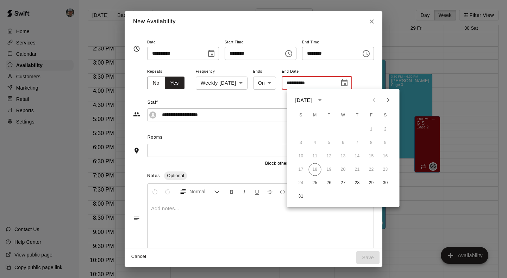
click at [388, 103] on icon "Next month" at bounding box center [388, 100] width 8 height 8
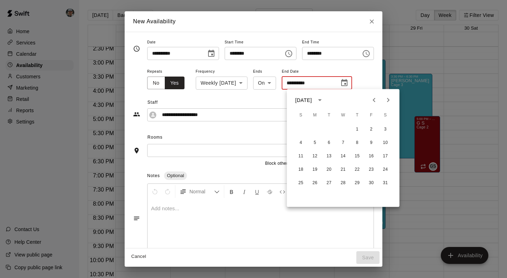
click at [376, 102] on icon "Previous month" at bounding box center [374, 100] width 8 height 8
click at [317, 183] on button "29" at bounding box center [315, 182] width 13 height 13
type input "**********"
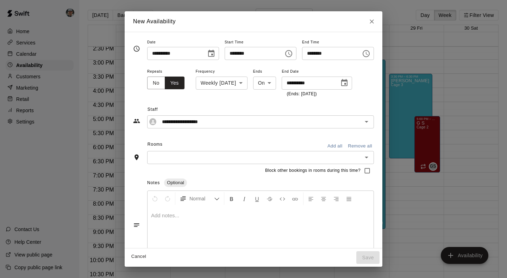
click at [351, 110] on span "Staff" at bounding box center [261, 109] width 226 height 11
click at [352, 160] on input "text" at bounding box center [254, 157] width 211 height 9
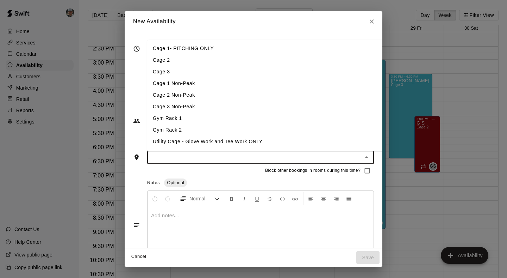
click at [211, 58] on li "Cage 2" at bounding box center [265, 60] width 236 height 12
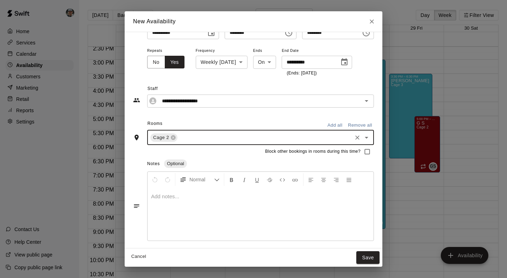
scroll to position [20, 0]
click at [370, 256] on button "Save" at bounding box center [367, 257] width 23 height 13
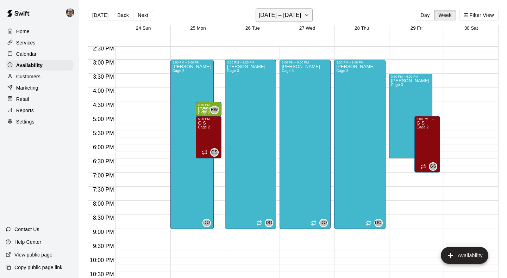
click at [303, 10] on button "[DATE] – [DATE]" at bounding box center [284, 14] width 57 height 13
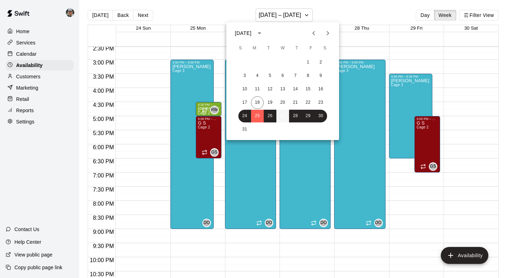
click at [288, 113] on button "27" at bounding box center [282, 116] width 13 height 13
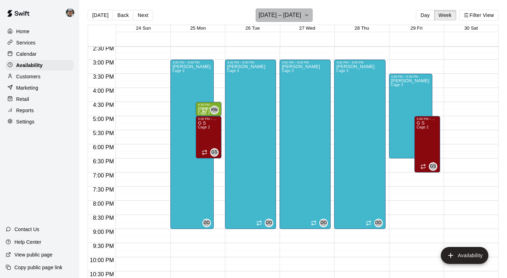
click at [301, 22] on button "[DATE] – [DATE]" at bounding box center [284, 14] width 57 height 13
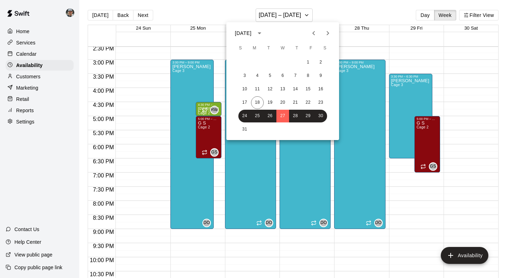
click at [326, 32] on icon "Next month" at bounding box center [328, 33] width 8 height 8
click at [277, 65] on button "3" at bounding box center [282, 62] width 13 height 13
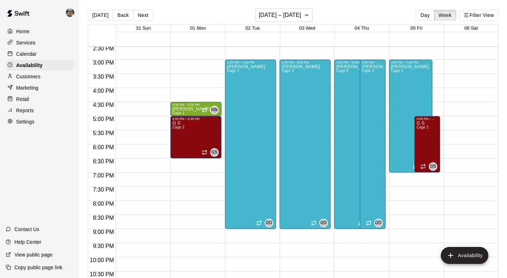
click at [40, 38] on div "Services" at bounding box center [40, 42] width 68 height 11
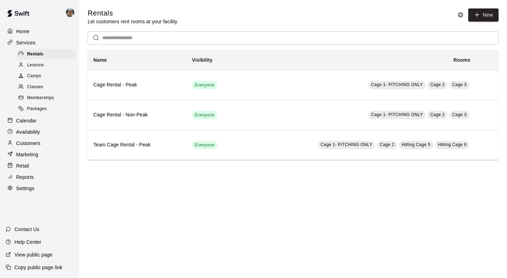
click at [43, 84] on span "Classes" at bounding box center [35, 86] width 16 height 7
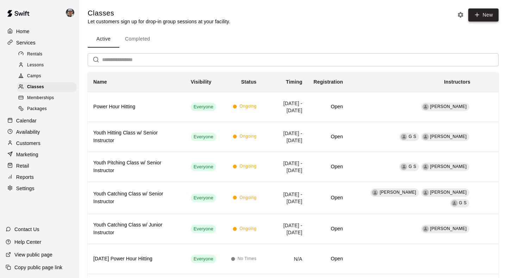
click at [484, 14] on button "New" at bounding box center [483, 14] width 30 height 13
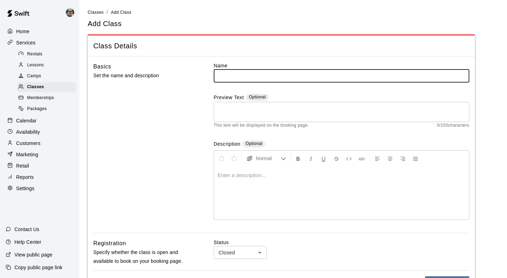
type input "*"
click at [101, 15] on li "Classes" at bounding box center [96, 12] width 16 height 8
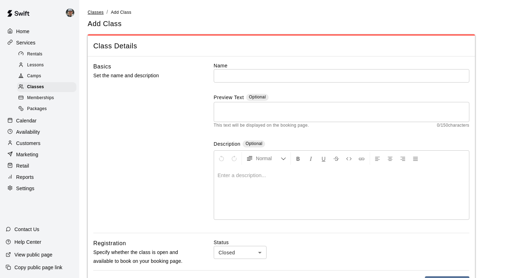
click at [99, 11] on span "Classes" at bounding box center [96, 12] width 16 height 5
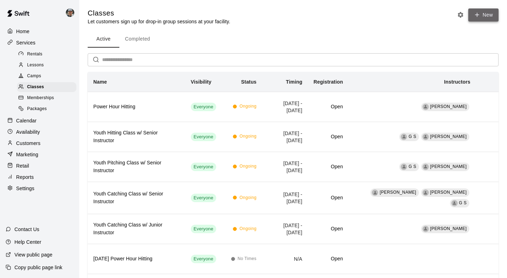
click at [479, 15] on icon "button" at bounding box center [477, 15] width 6 height 6
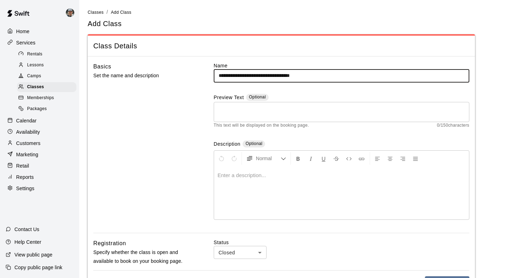
type input "**********"
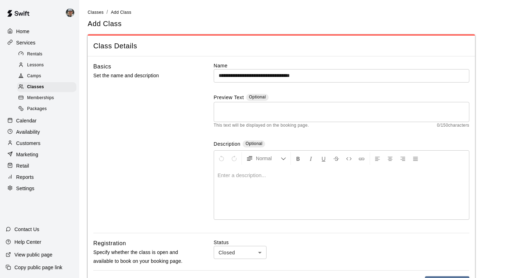
click at [255, 175] on p at bounding box center [342, 175] width 248 height 7
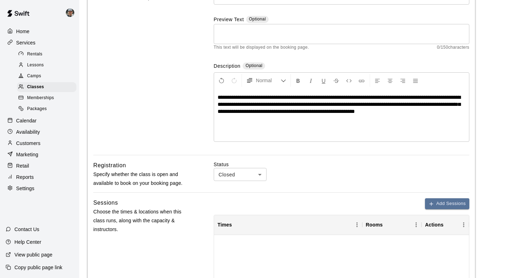
scroll to position [95, 0]
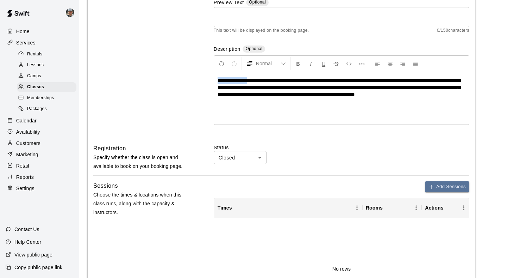
drag, startPoint x: 252, startPoint y: 80, endPoint x: 206, endPoint y: 72, distance: 46.7
click at [206, 72] on div "**********" at bounding box center [281, 52] width 376 height 170
click at [266, 80] on span "**********" at bounding box center [339, 86] width 243 height 19
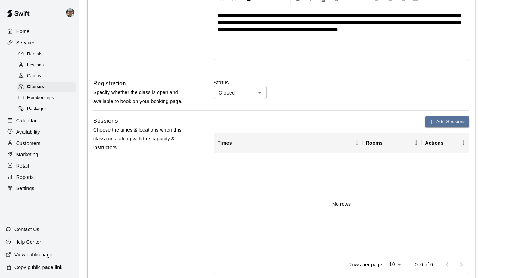
scroll to position [160, 0]
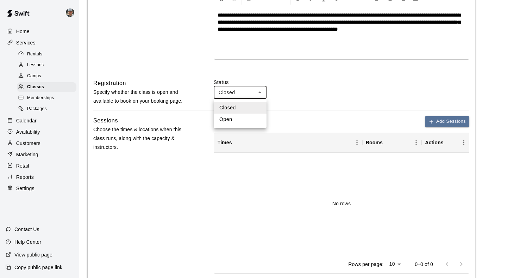
click at [262, 88] on body "**********" at bounding box center [253, 130] width 507 height 580
click at [249, 119] on li "Open" at bounding box center [240, 119] width 53 height 12
type input "****"
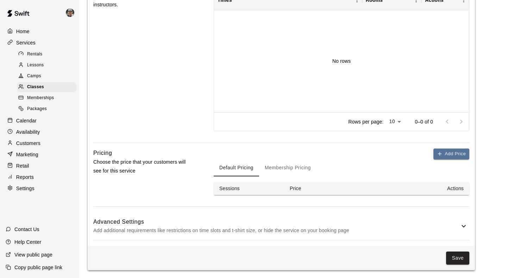
scroll to position [302, 0]
click at [450, 156] on button "Add Price" at bounding box center [452, 154] width 36 height 11
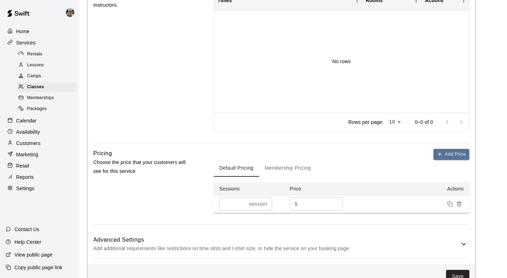
click at [325, 206] on input "*" at bounding box center [321, 203] width 42 height 13
type input "**"
click at [380, 176] on div "Add Price Default Pricing Membership Pricing Sessions Price Actions * session ​…" at bounding box center [342, 181] width 256 height 64
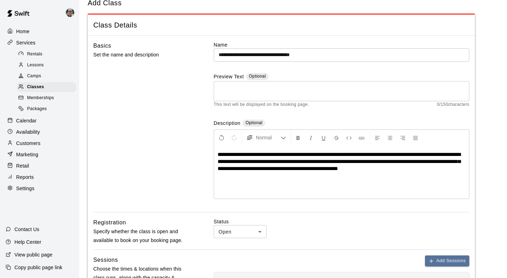
scroll to position [23, 0]
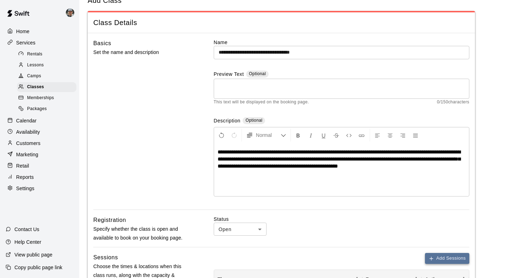
click at [445, 257] on button "Add Sessions" at bounding box center [447, 258] width 44 height 11
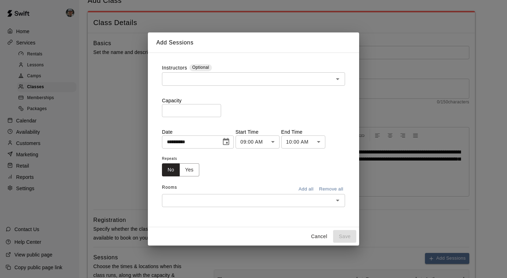
click at [212, 142] on input "**********" at bounding box center [189, 141] width 54 height 13
click at [229, 144] on icon "Choose date, selected date is Aug 18, 2025" at bounding box center [226, 141] width 8 height 8
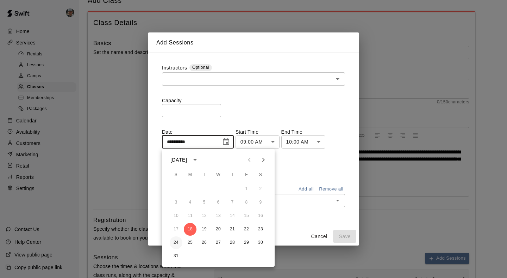
click at [175, 242] on button "24" at bounding box center [176, 242] width 13 height 13
type input "**********"
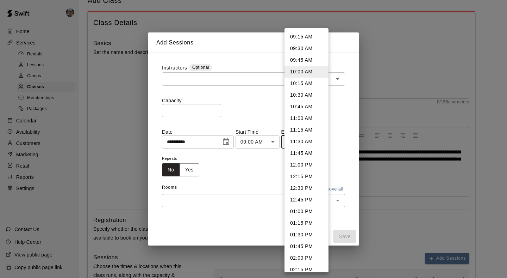
click at [322, 141] on body "**********" at bounding box center [253, 276] width 507 height 598
click at [312, 92] on li "10:30 AM" at bounding box center [307, 95] width 44 height 12
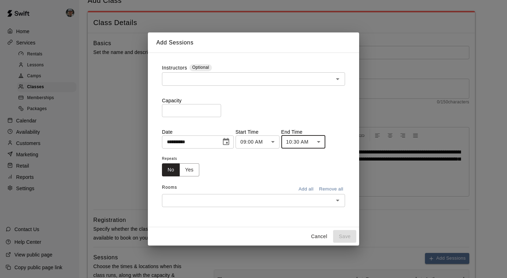
type input "********"
click at [216, 110] on input "*" at bounding box center [191, 110] width 59 height 13
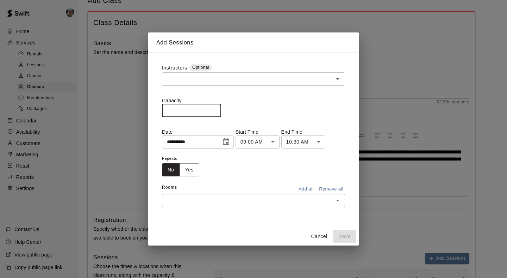
type input "*"
click at [216, 110] on input "*" at bounding box center [191, 110] width 59 height 13
click at [248, 79] on input "text" at bounding box center [247, 78] width 167 height 9
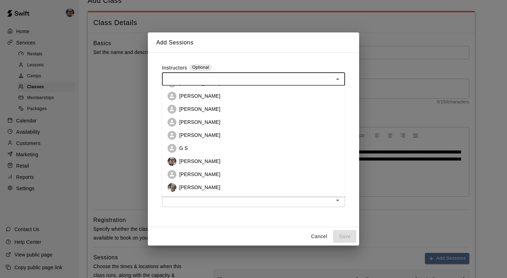
scroll to position [51, 0]
click at [228, 149] on li "G S" at bounding box center [253, 147] width 183 height 13
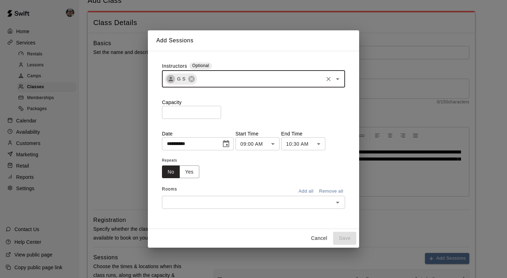
click at [281, 201] on input "text" at bounding box center [247, 202] width 167 height 9
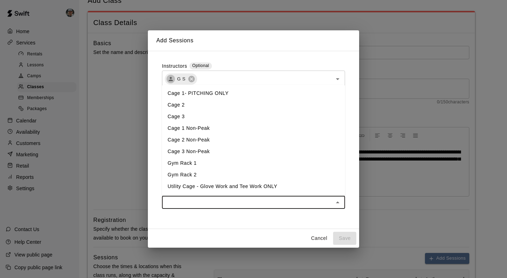
click at [224, 95] on li "Cage 1- PITCHING ONLY" at bounding box center [253, 93] width 183 height 12
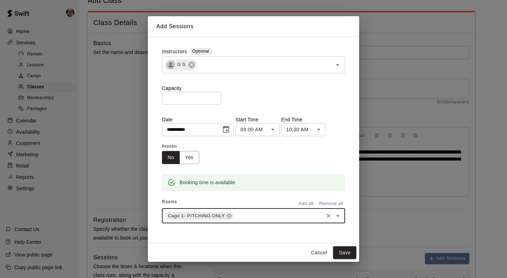
click at [290, 220] on div "Cage 1- PITCHING ONLY ​" at bounding box center [253, 215] width 183 height 15
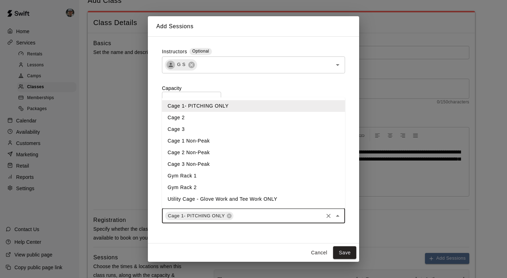
click at [223, 117] on li "Cage 2" at bounding box center [253, 118] width 183 height 12
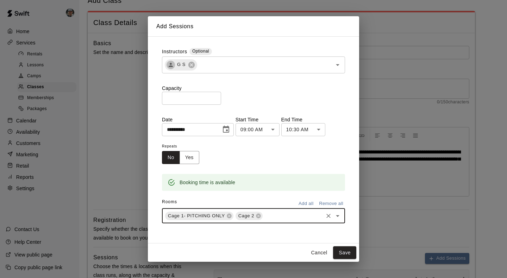
click at [339, 216] on icon "Open" at bounding box center [337, 215] width 8 height 8
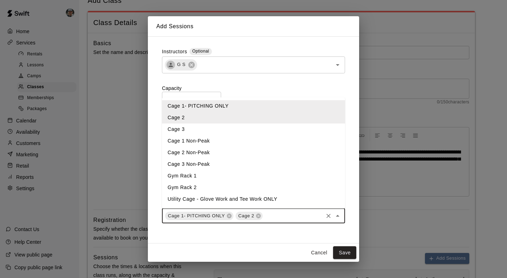
click at [236, 127] on li "Cage 3" at bounding box center [253, 129] width 183 height 12
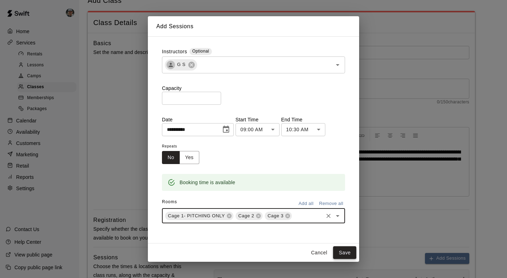
click at [343, 251] on button "Save" at bounding box center [344, 252] width 23 height 13
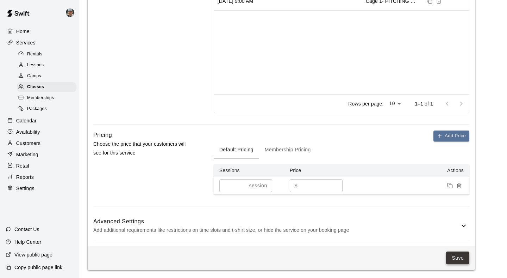
scroll to position [320, 0]
click at [456, 256] on button "Save" at bounding box center [457, 257] width 23 height 13
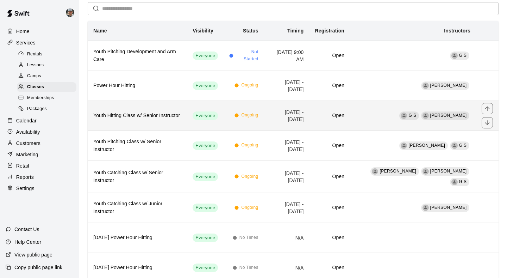
scroll to position [51, 0]
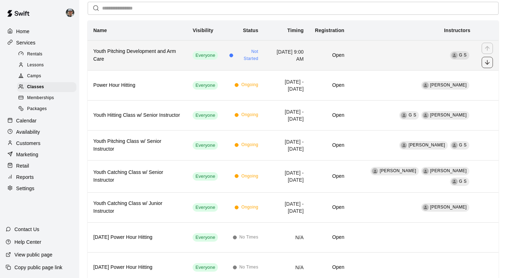
click at [487, 62] on icon "move item down" at bounding box center [487, 62] width 7 height 7
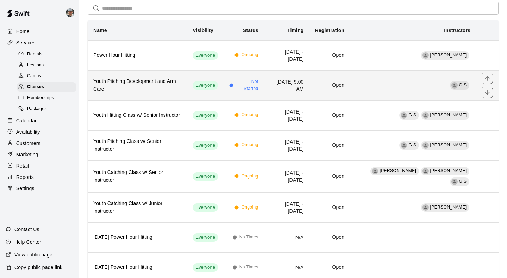
click at [286, 93] on td "[DATE] 9:00 AM" at bounding box center [286, 85] width 45 height 30
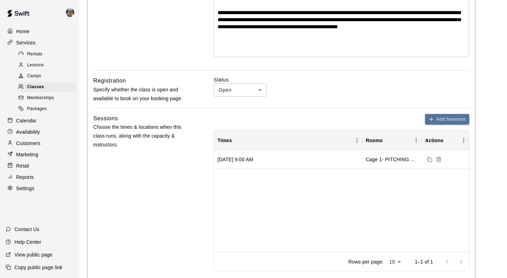
scroll to position [173, 0]
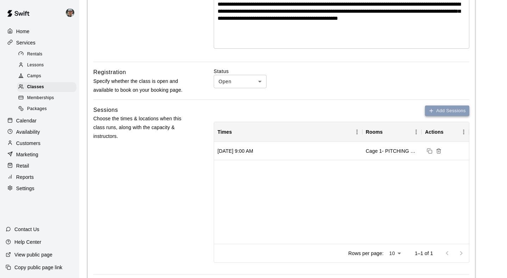
click at [439, 112] on button "Add Sessions" at bounding box center [447, 110] width 44 height 11
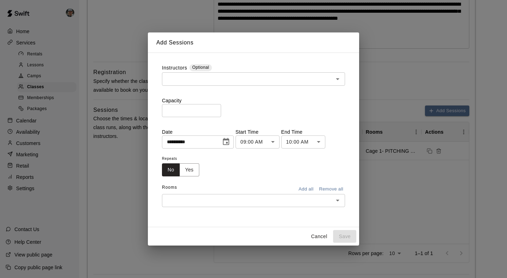
click at [273, 139] on body "**********" at bounding box center [253, 194] width 507 height 734
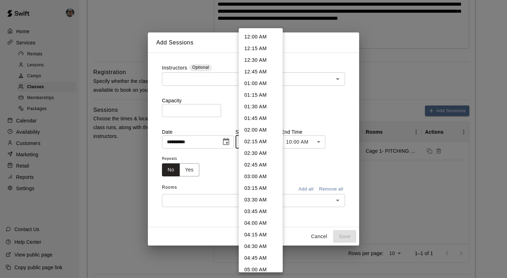
scroll to position [305, 0]
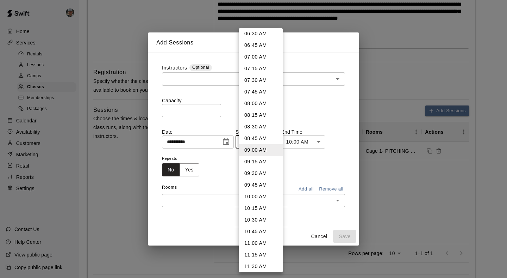
click at [263, 220] on li "10:30 AM" at bounding box center [261, 220] width 44 height 12
type input "********"
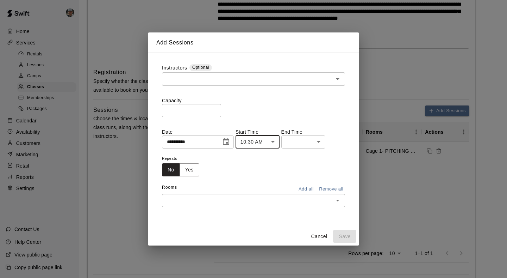
click at [211, 141] on input "**********" at bounding box center [189, 141] width 54 height 13
click at [229, 141] on icon "Choose date, selected date is Aug 18, 2025" at bounding box center [226, 141] width 8 height 8
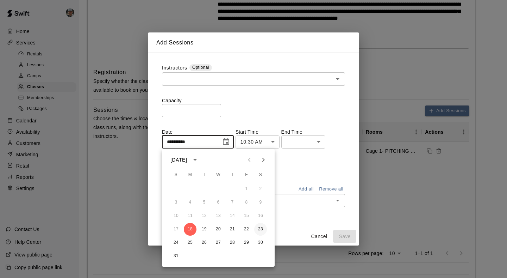
click at [261, 226] on button "23" at bounding box center [260, 229] width 13 height 13
type input "**********"
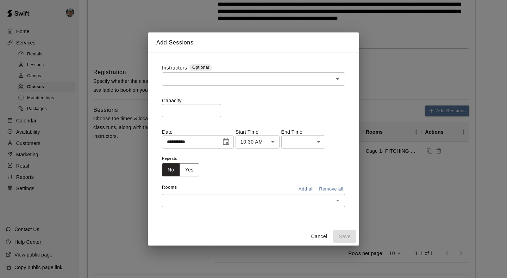
click at [312, 145] on body "**********" at bounding box center [253, 194] width 507 height 734
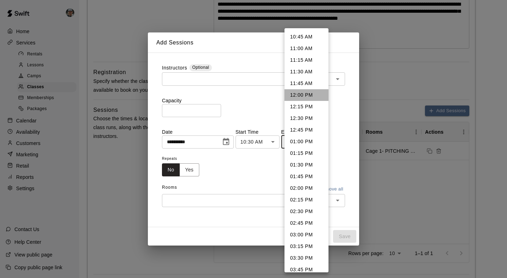
click at [304, 90] on li "12:00 PM" at bounding box center [307, 95] width 44 height 12
type input "********"
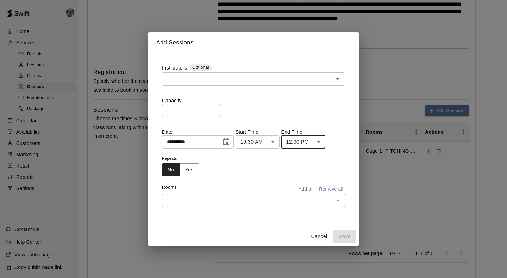
click at [216, 110] on input "*" at bounding box center [191, 110] width 59 height 13
type input "*"
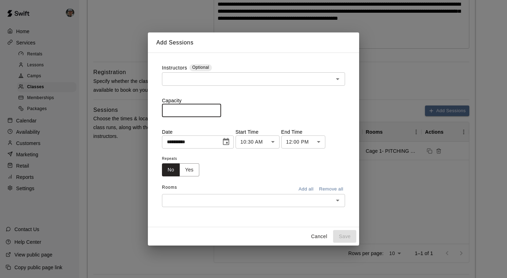
click at [216, 110] on input "*" at bounding box center [191, 110] width 59 height 13
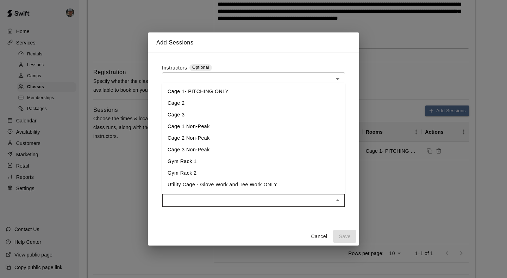
click at [288, 197] on input "text" at bounding box center [247, 200] width 167 height 9
click at [220, 94] on li "Cage 1- PITCHING ONLY" at bounding box center [253, 92] width 183 height 12
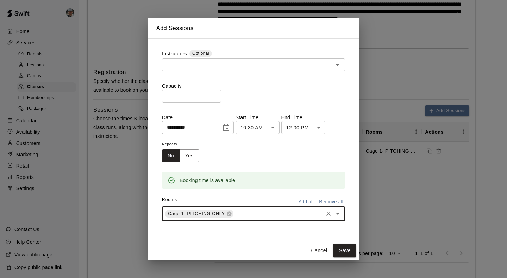
click at [281, 215] on input "text" at bounding box center [279, 213] width 88 height 9
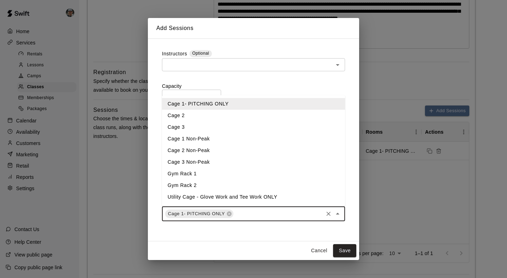
click at [199, 114] on li "Cage 2" at bounding box center [253, 116] width 183 height 12
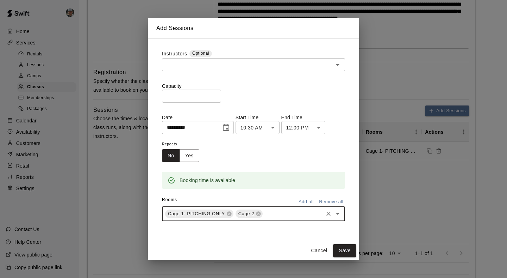
click at [299, 214] on input "text" at bounding box center [293, 213] width 58 height 9
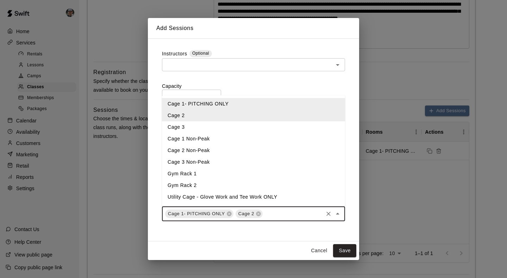
click at [204, 125] on li "Cage 3" at bounding box center [253, 127] width 183 height 12
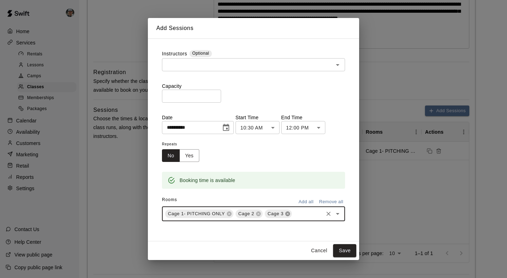
click at [289, 214] on icon at bounding box center [288, 213] width 5 height 5
click at [259, 214] on icon at bounding box center [258, 213] width 5 height 5
click at [229, 211] on icon at bounding box center [229, 213] width 5 height 5
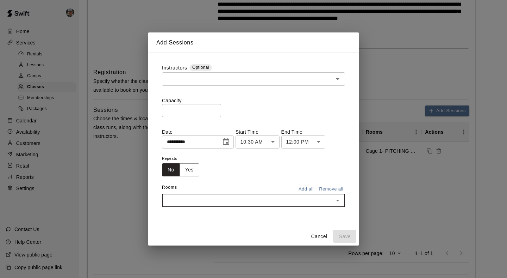
click at [314, 236] on button "Cancel" at bounding box center [319, 236] width 23 height 13
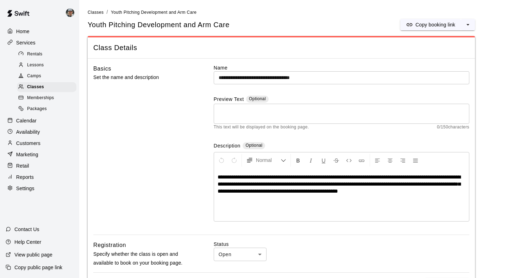
scroll to position [0, 0]
click at [40, 85] on span "Classes" at bounding box center [35, 86] width 17 height 7
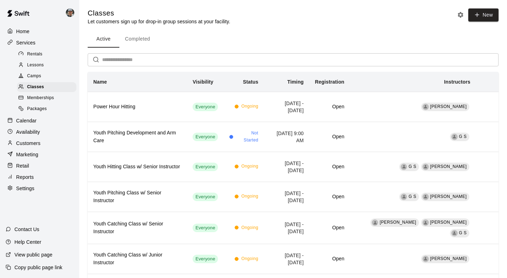
click at [55, 119] on div "Calendar" at bounding box center [40, 120] width 68 height 11
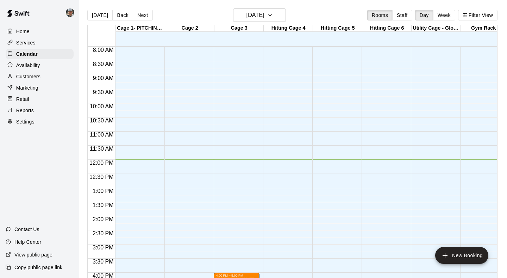
scroll to position [208, 0]
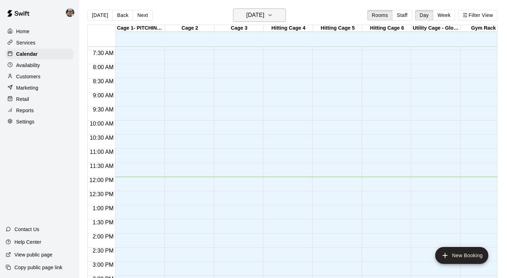
click at [281, 21] on button "[DATE]" at bounding box center [259, 14] width 53 height 13
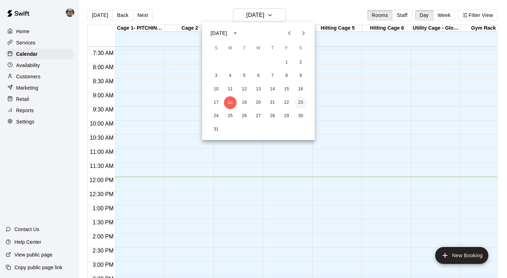
click at [298, 103] on button "23" at bounding box center [300, 102] width 13 height 13
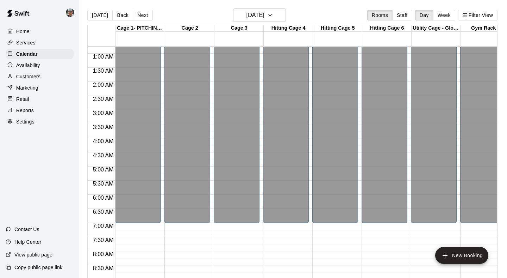
scroll to position [45, 0]
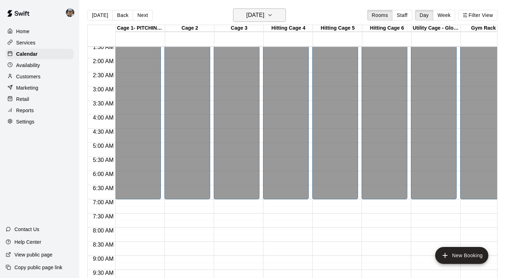
click at [273, 18] on icon "button" at bounding box center [270, 15] width 6 height 8
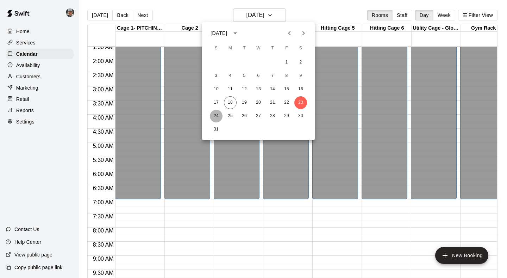
click at [214, 111] on button "24" at bounding box center [216, 116] width 13 height 13
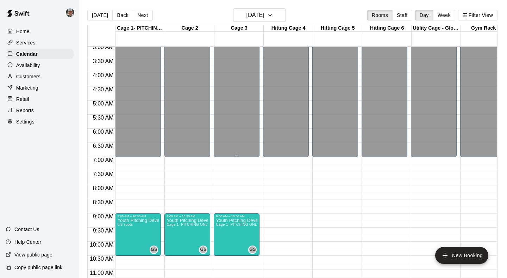
scroll to position [97, 0]
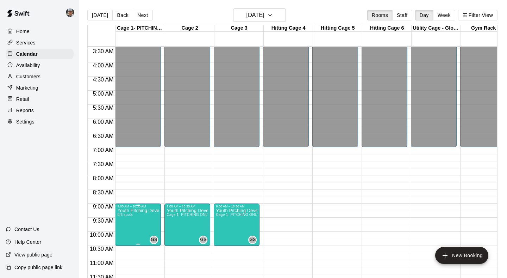
click at [123, 217] on icon "edit" at bounding box center [124, 215] width 6 height 6
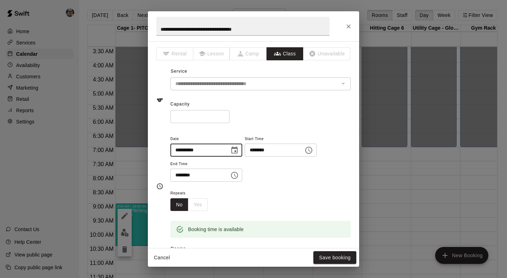
click at [223, 145] on input "**********" at bounding box center [197, 149] width 54 height 13
click at [237, 150] on icon "Choose date, selected date is Aug 24, 2025" at bounding box center [234, 150] width 8 height 8
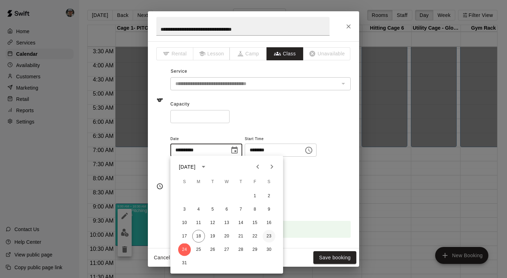
click at [269, 234] on button "23" at bounding box center [269, 236] width 13 height 13
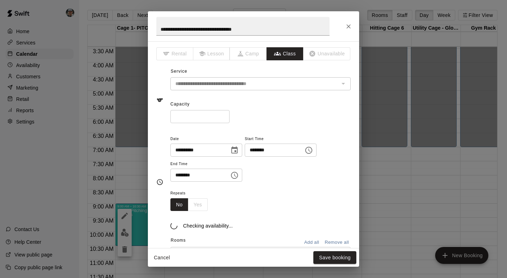
type input "**********"
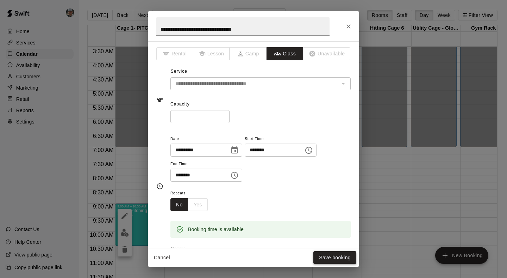
click at [330, 258] on button "Save booking" at bounding box center [334, 257] width 43 height 13
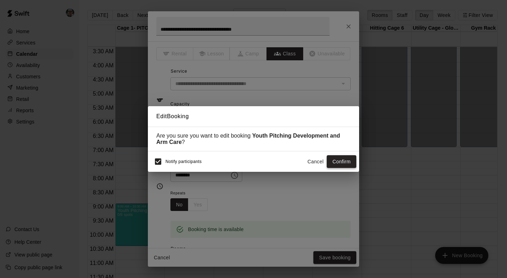
click at [344, 158] on button "Confirm" at bounding box center [342, 161] width 30 height 13
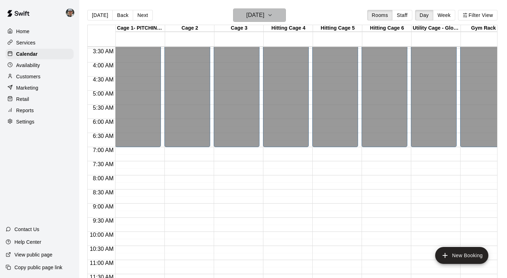
click at [264, 15] on h6 "[DATE]" at bounding box center [256, 15] width 18 height 10
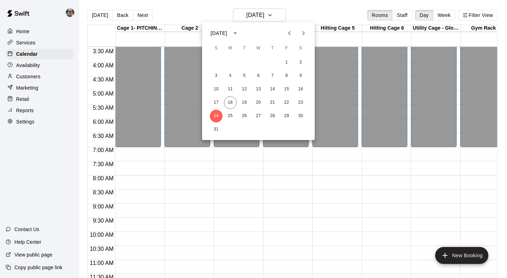
click at [293, 100] on div "17 18 19 20 21 22 23" at bounding box center [258, 102] width 113 height 13
click at [299, 102] on button "23" at bounding box center [300, 102] width 13 height 13
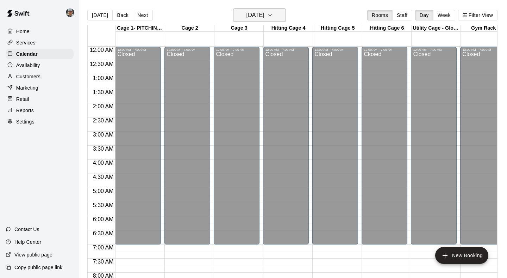
scroll to position [0, 0]
click at [273, 18] on icon "button" at bounding box center [270, 15] width 6 height 8
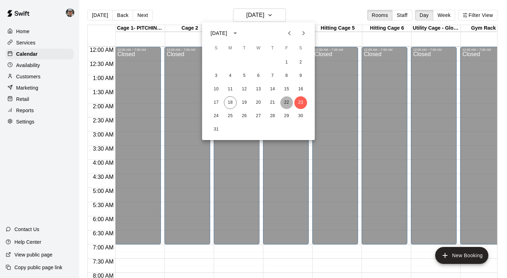
click at [286, 101] on button "22" at bounding box center [286, 102] width 13 height 13
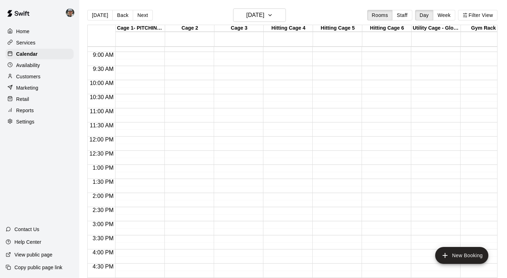
scroll to position [438, 0]
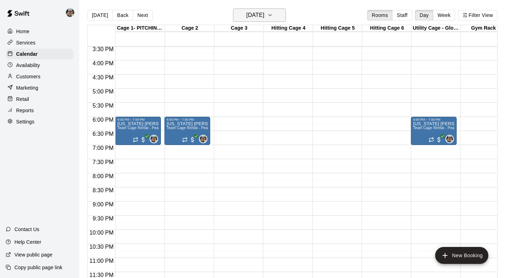
click at [273, 14] on icon "button" at bounding box center [270, 15] width 6 height 8
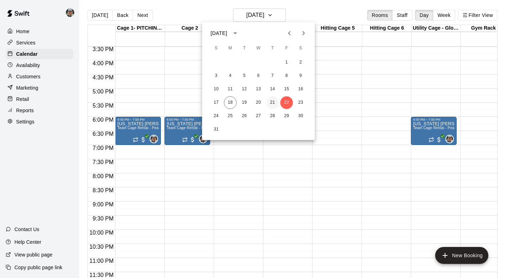
click at [272, 103] on button "21" at bounding box center [272, 102] width 13 height 13
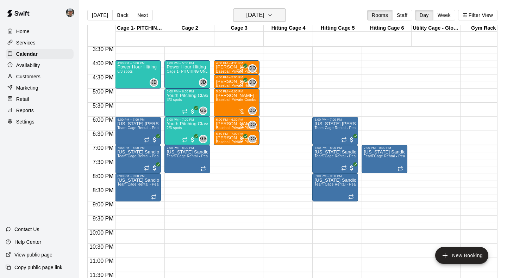
click at [273, 15] on icon "button" at bounding box center [270, 15] width 6 height 8
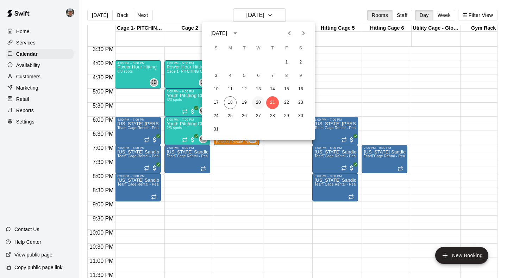
click at [255, 101] on button "20" at bounding box center [258, 102] width 13 height 13
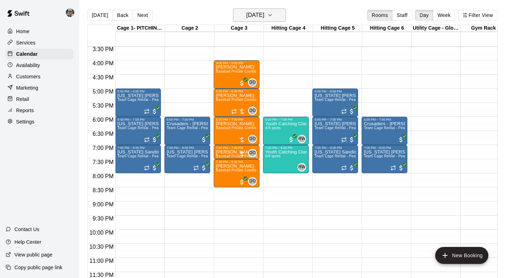
click at [273, 15] on icon "button" at bounding box center [270, 15] width 6 height 8
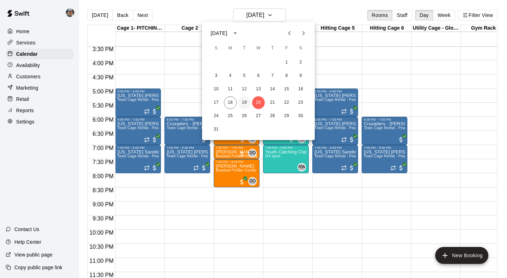
click at [242, 102] on button "19" at bounding box center [244, 102] width 13 height 13
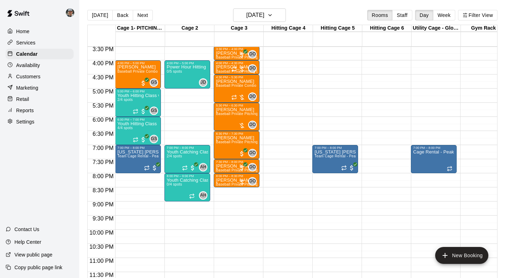
click at [273, 15] on icon "button" at bounding box center [270, 15] width 6 height 8
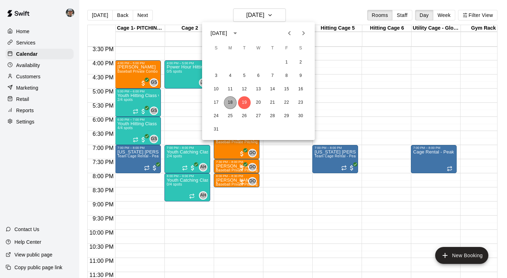
click at [231, 101] on button "18" at bounding box center [230, 102] width 13 height 13
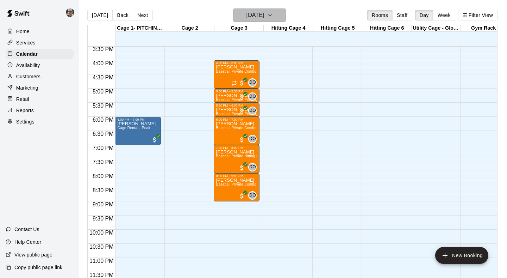
click at [275, 19] on button "[DATE]" at bounding box center [259, 14] width 53 height 13
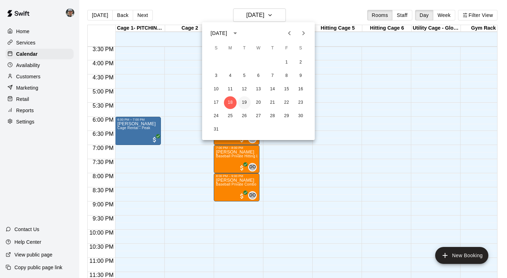
click at [245, 105] on button "19" at bounding box center [244, 102] width 13 height 13
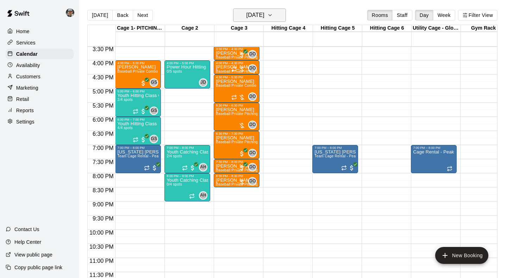
click at [273, 18] on icon "button" at bounding box center [270, 15] width 6 height 8
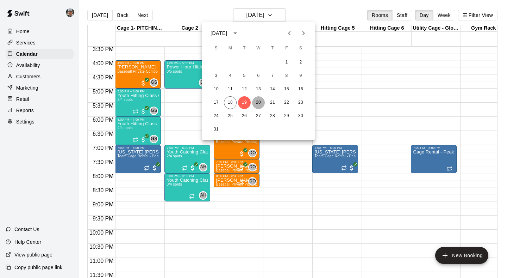
click at [258, 103] on button "20" at bounding box center [258, 102] width 13 height 13
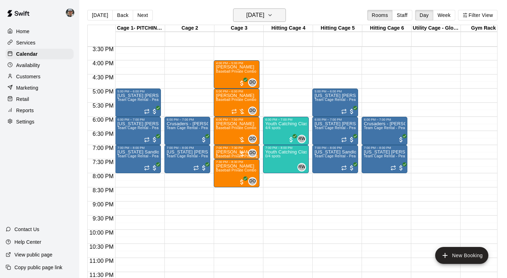
click at [273, 13] on icon "button" at bounding box center [270, 15] width 6 height 8
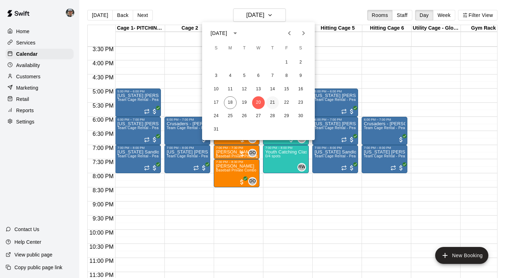
click at [273, 101] on button "21" at bounding box center [272, 102] width 13 height 13
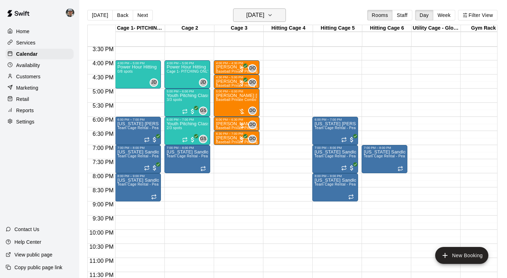
click at [285, 18] on button "[DATE]" at bounding box center [259, 14] width 53 height 13
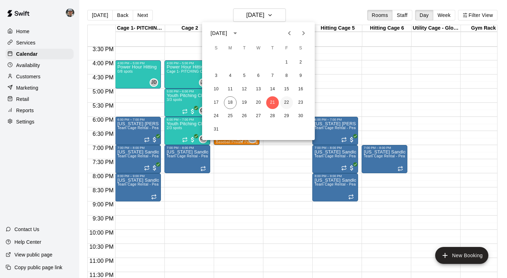
click at [285, 103] on button "22" at bounding box center [286, 102] width 13 height 13
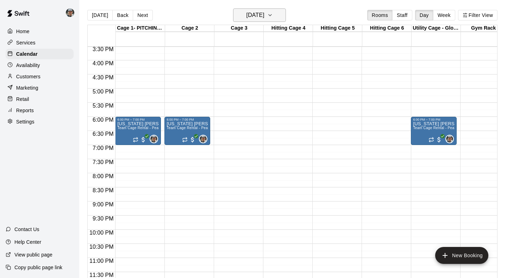
click at [273, 18] on icon "button" at bounding box center [270, 15] width 6 height 8
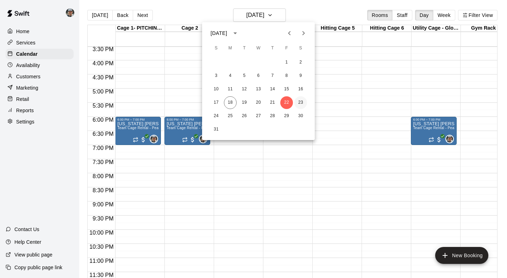
click at [302, 104] on button "23" at bounding box center [300, 102] width 13 height 13
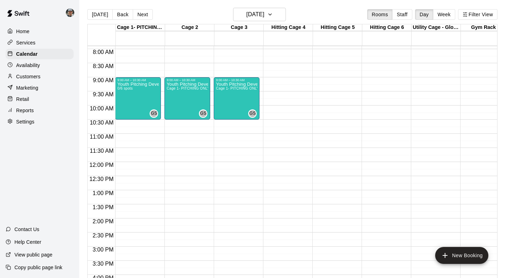
scroll to position [156, 0]
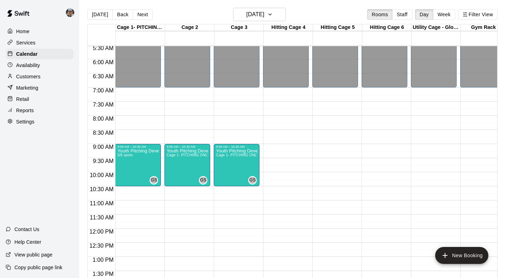
click at [328, 182] on div "12:00 AM – 7:00 AM Closed" at bounding box center [335, 228] width 46 height 676
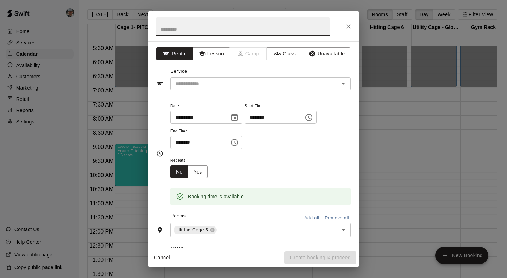
click at [349, 26] on icon "Close" at bounding box center [349, 26] width 4 height 4
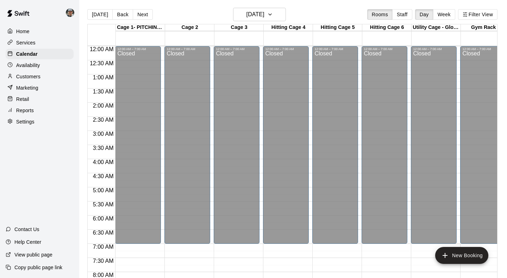
scroll to position [0, 0]
click at [45, 56] on div "Calendar" at bounding box center [40, 54] width 68 height 11
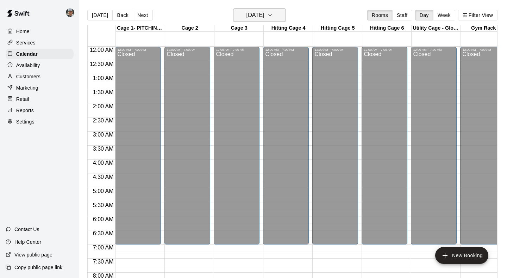
click at [273, 19] on icon "button" at bounding box center [270, 15] width 6 height 8
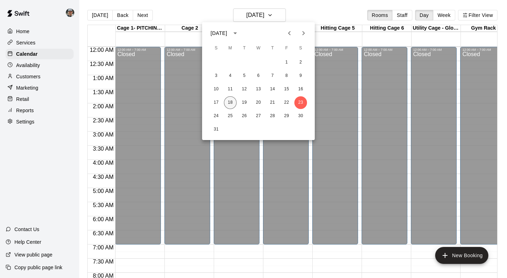
click at [232, 103] on button "18" at bounding box center [230, 102] width 13 height 13
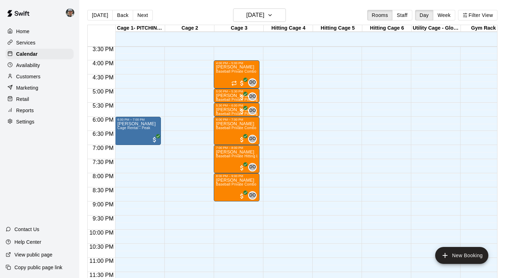
scroll to position [438, 0]
click at [273, 13] on icon "button" at bounding box center [270, 15] width 6 height 8
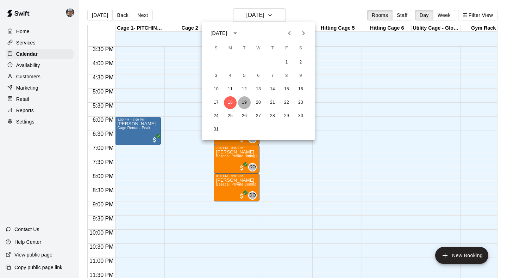
click at [244, 102] on button "19" at bounding box center [244, 102] width 13 height 13
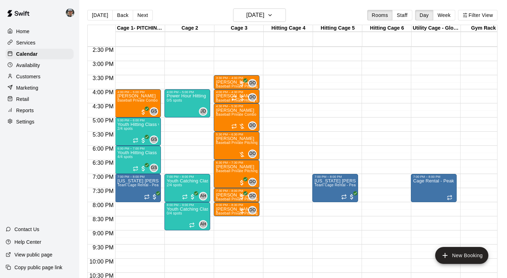
scroll to position [407, 0]
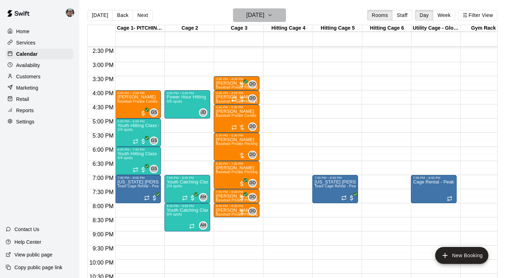
click at [273, 16] on icon "button" at bounding box center [270, 15] width 6 height 8
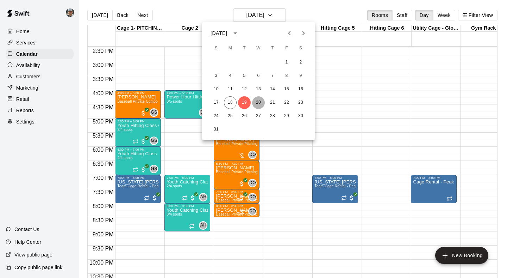
click at [259, 102] on button "20" at bounding box center [258, 102] width 13 height 13
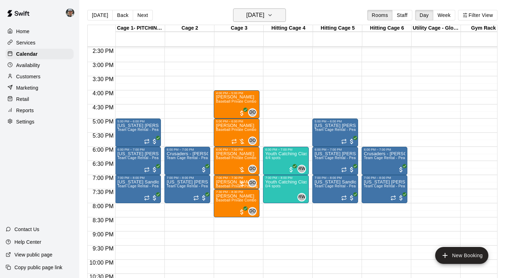
click at [273, 17] on icon "button" at bounding box center [270, 15] width 6 height 8
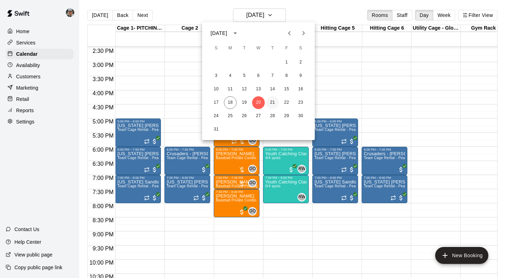
click at [275, 99] on button "21" at bounding box center [272, 102] width 13 height 13
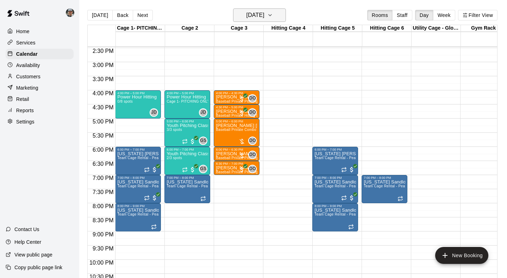
click at [273, 17] on icon "button" at bounding box center [270, 15] width 6 height 8
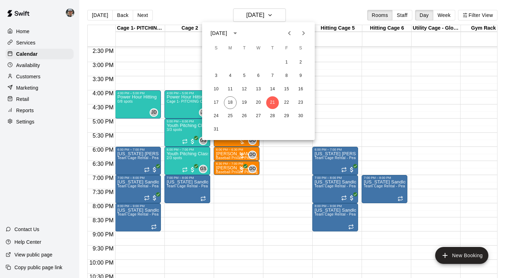
click at [275, 158] on div at bounding box center [253, 139] width 507 height 278
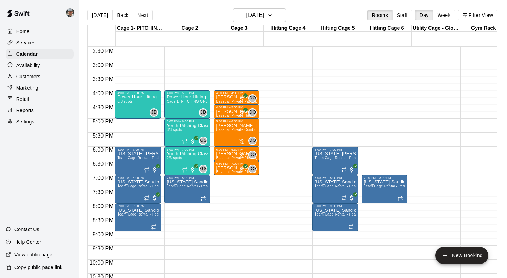
click at [38, 42] on div "Services" at bounding box center [40, 42] width 68 height 11
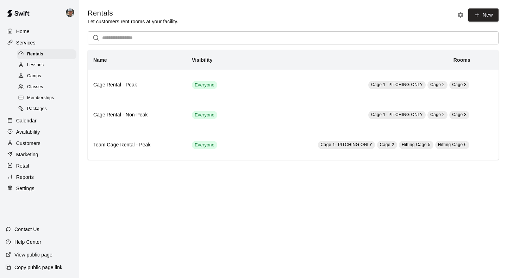
click at [29, 120] on p "Calendar" at bounding box center [26, 120] width 20 height 7
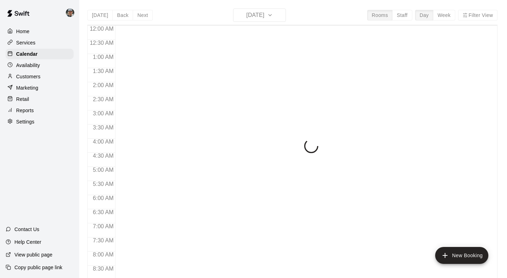
scroll to position [344, 0]
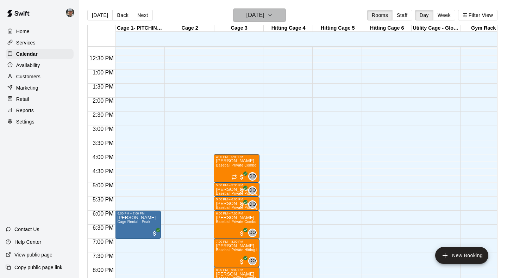
click at [273, 18] on icon "button" at bounding box center [270, 15] width 6 height 8
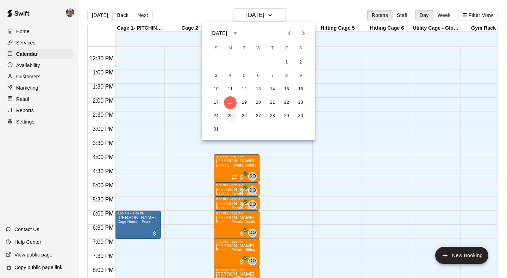
click at [233, 117] on button "25" at bounding box center [230, 116] width 13 height 13
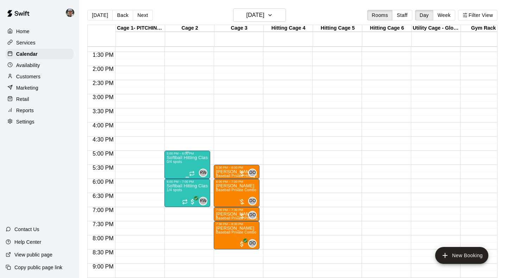
scroll to position [376, 0]
click at [273, 19] on icon "button" at bounding box center [270, 15] width 6 height 8
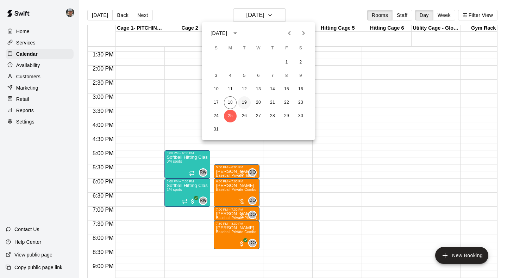
click at [243, 101] on button "19" at bounding box center [244, 102] width 13 height 13
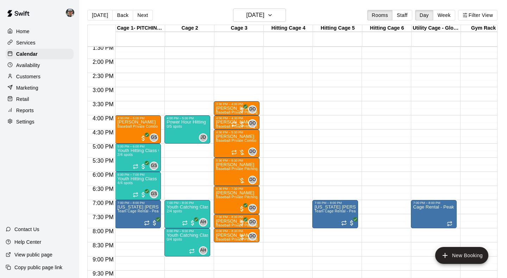
scroll to position [384, 0]
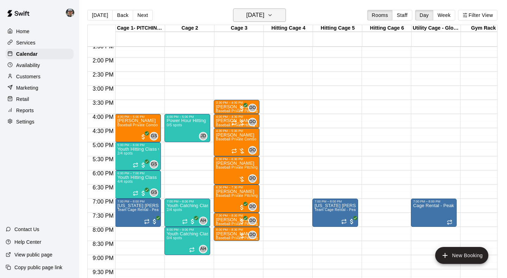
click at [264, 17] on h6 "[DATE]" at bounding box center [256, 15] width 18 height 10
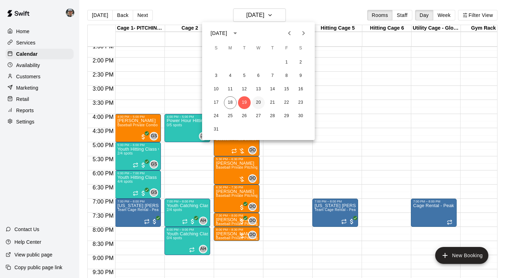
click at [259, 101] on button "20" at bounding box center [258, 102] width 13 height 13
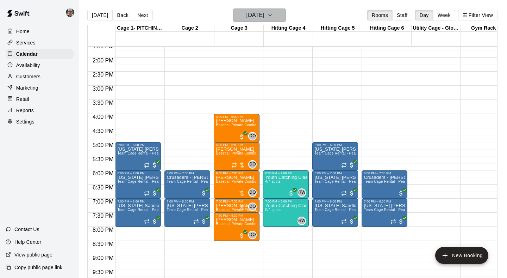
click at [286, 17] on button "[DATE]" at bounding box center [259, 14] width 53 height 13
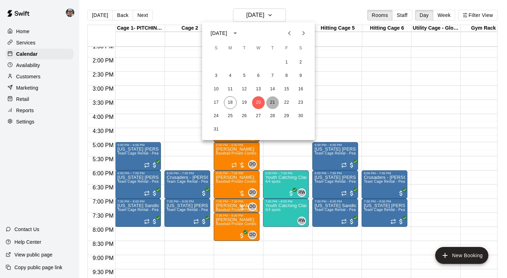
click at [271, 97] on button "21" at bounding box center [272, 102] width 13 height 13
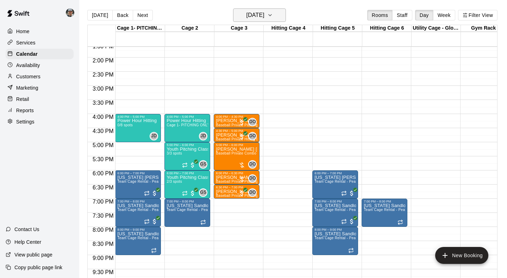
click at [281, 20] on button "[DATE]" at bounding box center [259, 14] width 53 height 13
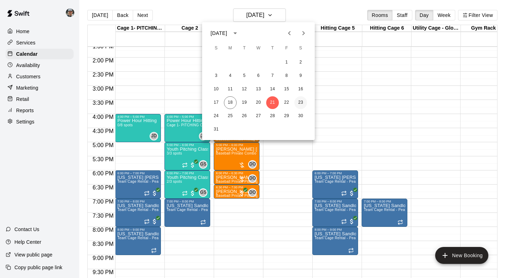
click at [300, 102] on button "23" at bounding box center [300, 102] width 13 height 13
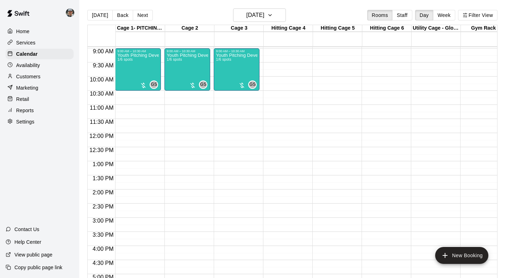
scroll to position [251, 0]
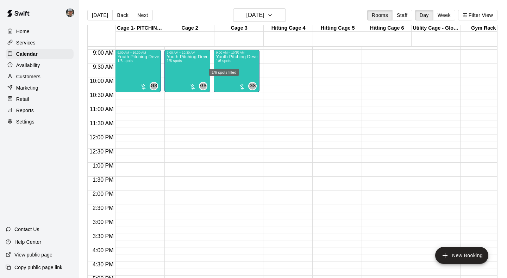
click at [231, 62] on span "1/6 spots" at bounding box center [223, 61] width 15 height 4
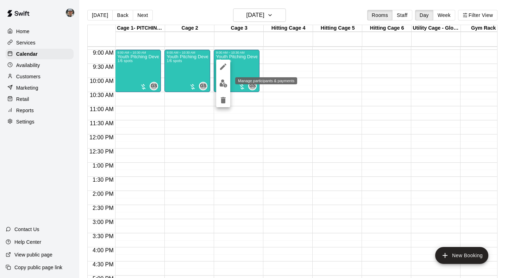
click at [221, 82] on img "edit" at bounding box center [223, 83] width 8 height 8
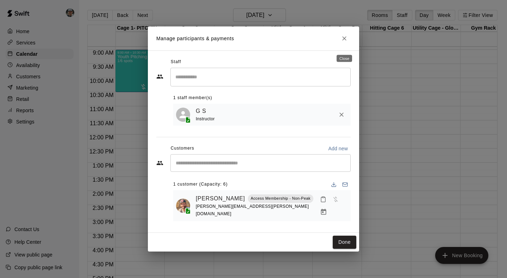
click at [346, 41] on icon "Close" at bounding box center [344, 38] width 7 height 7
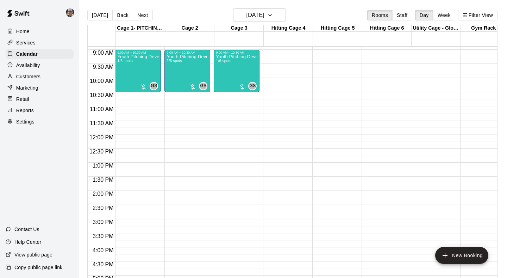
click at [29, 41] on p "Services" at bounding box center [25, 42] width 19 height 7
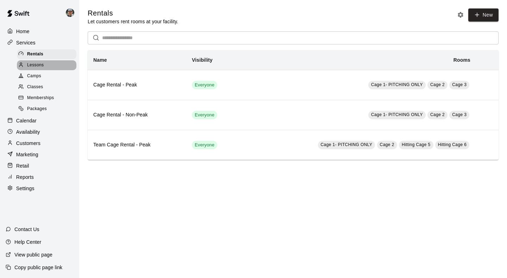
click at [30, 63] on span "Lessons" at bounding box center [35, 65] width 17 height 7
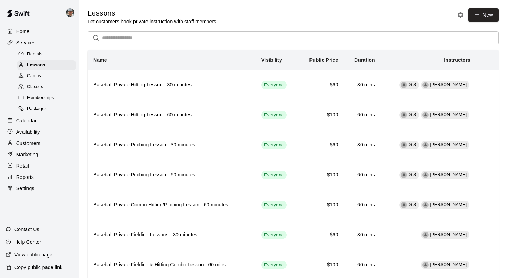
click at [25, 118] on p "Calendar" at bounding box center [26, 120] width 20 height 7
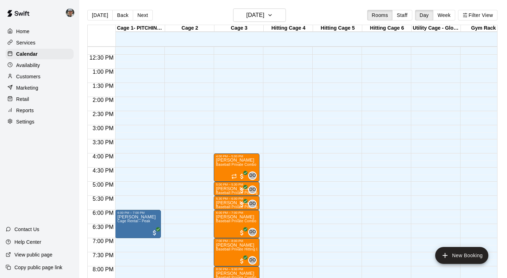
scroll to position [351, 0]
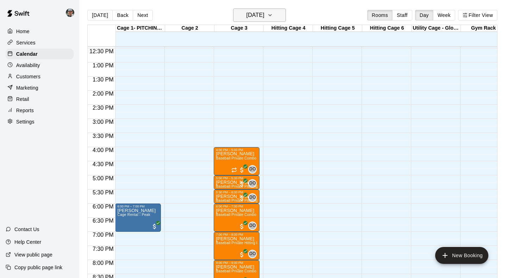
click at [273, 19] on icon "button" at bounding box center [270, 15] width 6 height 8
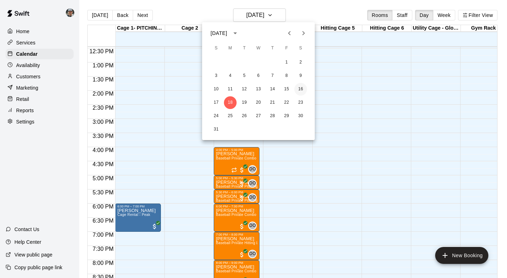
click at [297, 88] on button "16" at bounding box center [300, 89] width 13 height 13
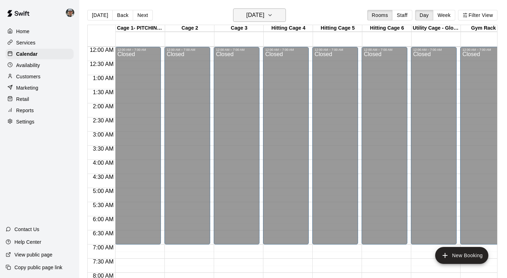
scroll to position [0, 0]
click at [273, 17] on icon "button" at bounding box center [270, 15] width 6 height 8
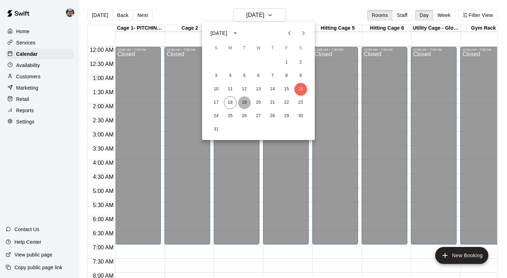
click at [241, 97] on button "19" at bounding box center [244, 102] width 13 height 13
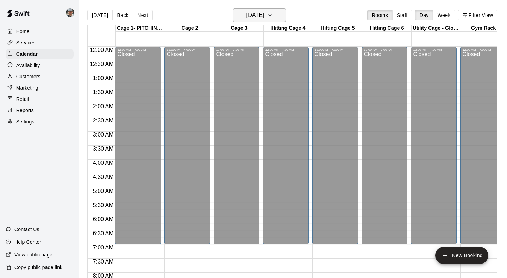
click at [273, 15] on icon "button" at bounding box center [270, 15] width 6 height 8
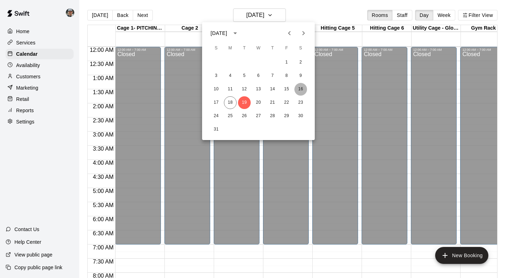
click at [300, 92] on button "16" at bounding box center [300, 89] width 13 height 13
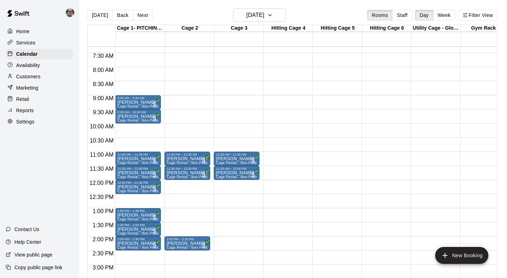
scroll to position [207, 0]
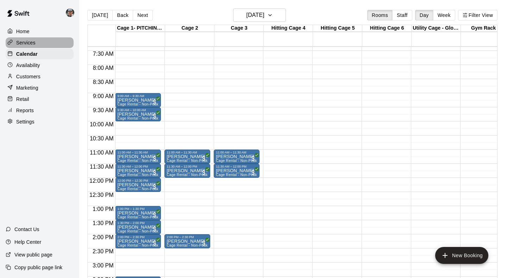
click at [21, 44] on p "Services" at bounding box center [25, 42] width 19 height 7
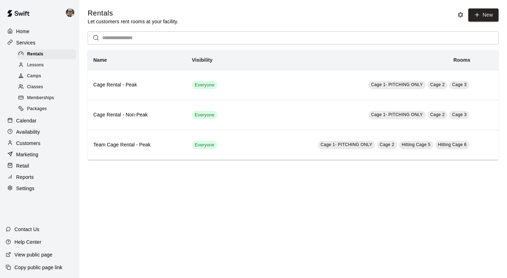
click at [38, 129] on p "Availability" at bounding box center [28, 131] width 24 height 7
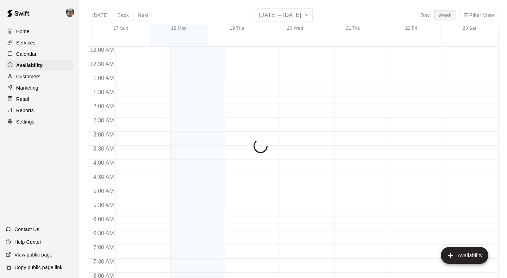
scroll to position [347, 0]
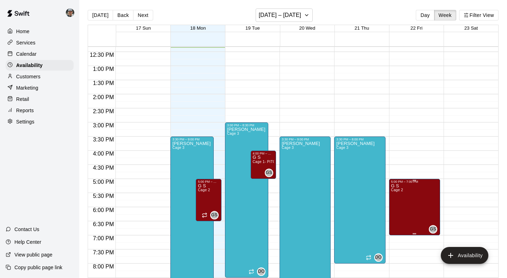
click at [398, 192] on icon "edit" at bounding box center [398, 191] width 6 height 6
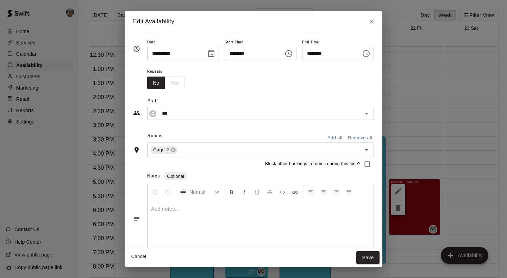
click at [253, 57] on input "********" at bounding box center [252, 53] width 54 height 13
type input "********"
click at [325, 81] on div "Repeats No Yes" at bounding box center [260, 78] width 227 height 22
click at [369, 259] on button "Save" at bounding box center [367, 257] width 23 height 13
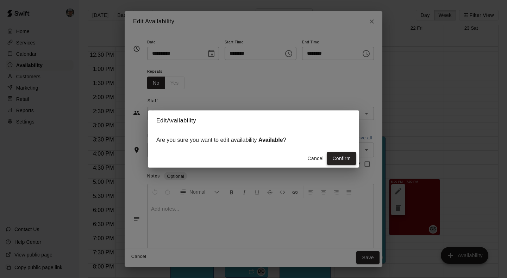
click at [336, 159] on button "Confirm" at bounding box center [342, 158] width 30 height 13
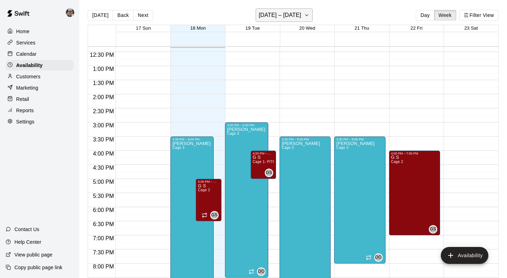
click at [304, 16] on icon "button" at bounding box center [307, 15] width 6 height 8
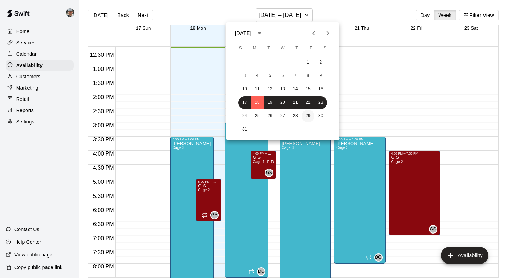
click at [302, 117] on button "29" at bounding box center [308, 116] width 13 height 13
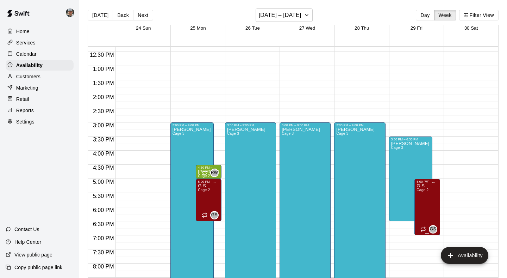
click at [423, 189] on icon "edit" at bounding box center [423, 191] width 8 height 8
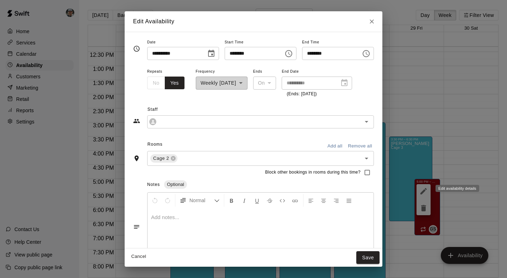
type input "***"
click at [252, 49] on input "********" at bounding box center [252, 53] width 54 height 13
type input "********"
click at [369, 252] on button "Save" at bounding box center [367, 257] width 23 height 13
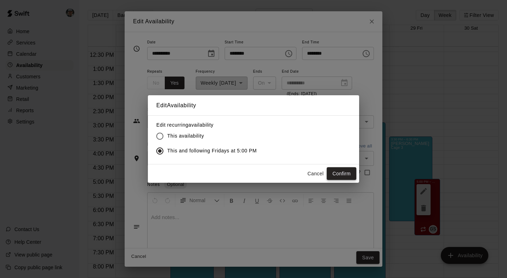
click at [339, 173] on button "Confirm" at bounding box center [342, 173] width 30 height 13
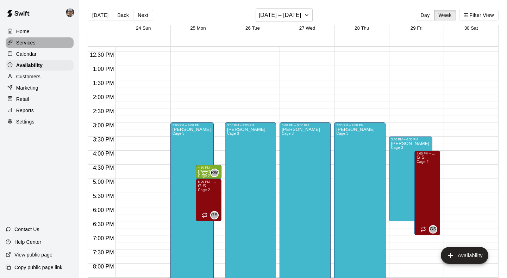
click at [22, 44] on p "Services" at bounding box center [25, 42] width 19 height 7
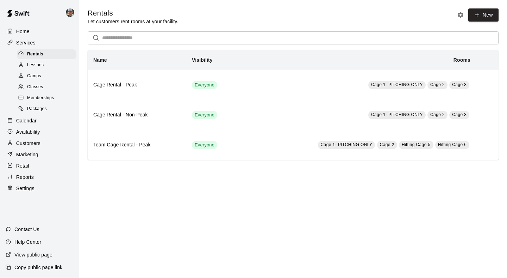
click at [44, 64] on div "Lessons" at bounding box center [47, 65] width 60 height 10
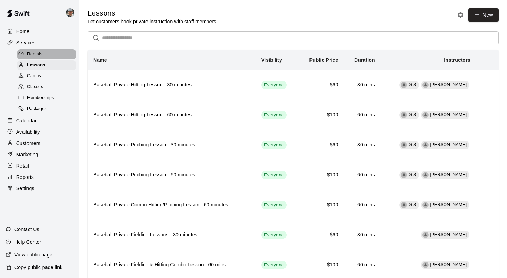
click at [43, 57] on div "Rentals" at bounding box center [47, 54] width 60 height 10
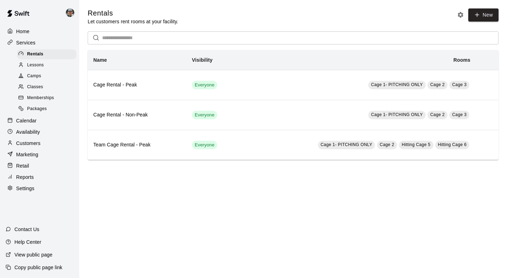
click at [47, 71] on div "Camps" at bounding box center [47, 76] width 60 height 10
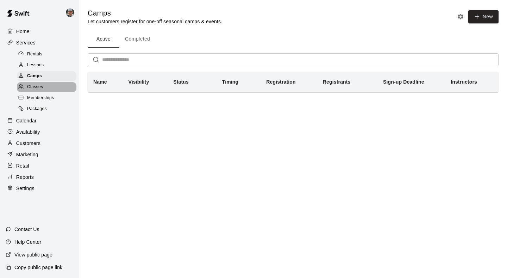
click at [49, 83] on div "Classes" at bounding box center [47, 87] width 60 height 10
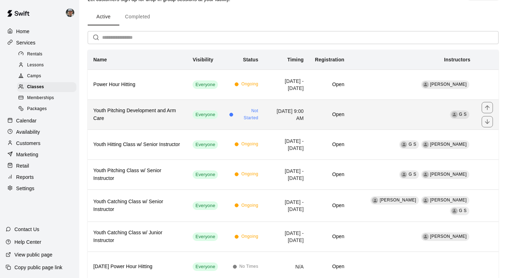
scroll to position [22, 0]
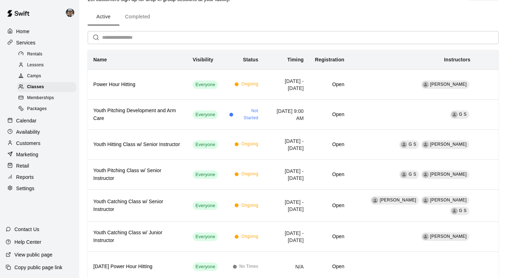
click at [32, 117] on p "Calendar" at bounding box center [26, 120] width 20 height 7
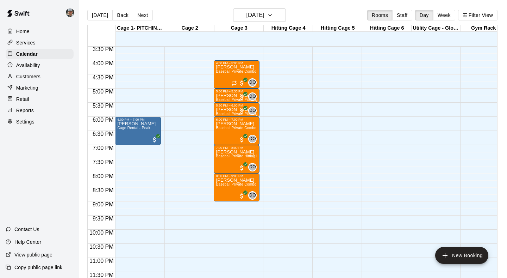
scroll to position [438, 0]
click at [273, 14] on icon "button" at bounding box center [270, 15] width 6 height 8
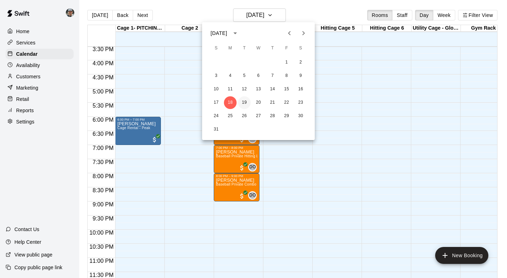
click at [245, 104] on button "19" at bounding box center [244, 102] width 13 height 13
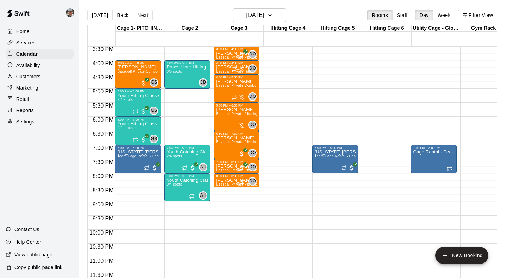
click at [306, 12] on div "[DATE] Back [DATE][DATE] Rooms Staff Day Week Filter View" at bounding box center [292, 16] width 410 height 16
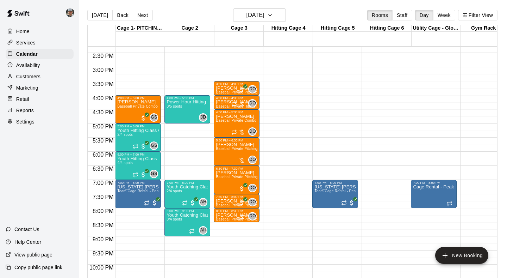
scroll to position [402, 0]
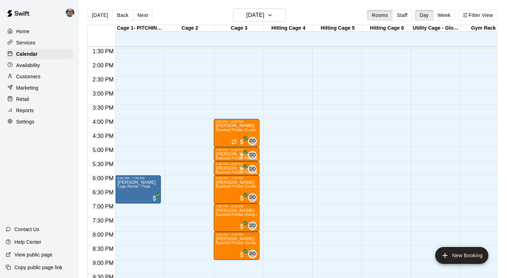
scroll to position [389, 0]
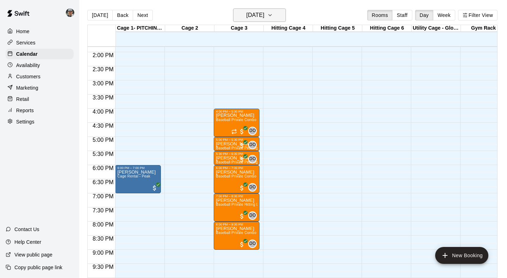
click at [264, 18] on h6 "[DATE]" at bounding box center [256, 15] width 18 height 10
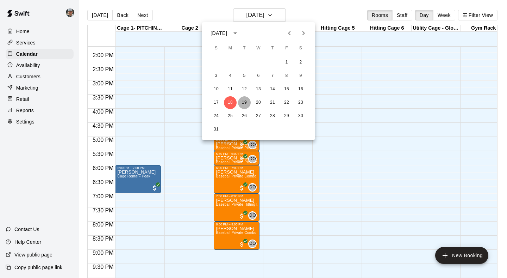
click at [245, 101] on button "19" at bounding box center [244, 102] width 13 height 13
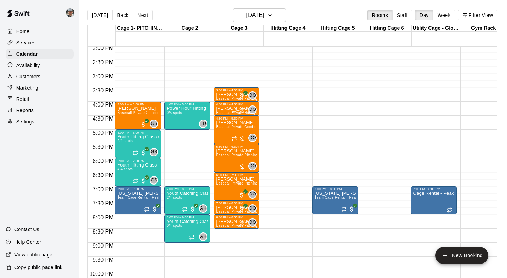
scroll to position [397, 0]
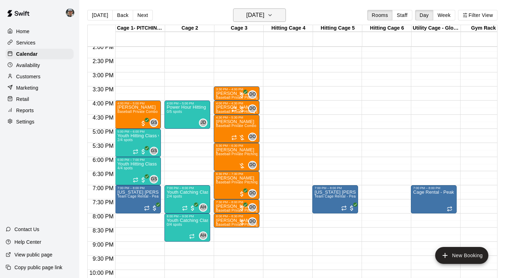
click at [264, 14] on h6 "[DATE]" at bounding box center [256, 15] width 18 height 10
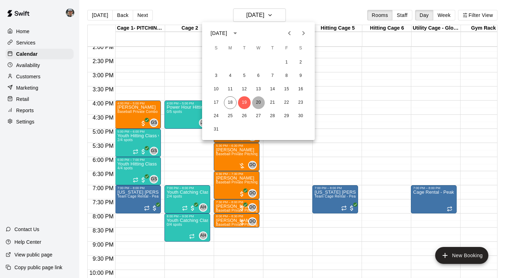
click at [259, 106] on button "20" at bounding box center [258, 102] width 13 height 13
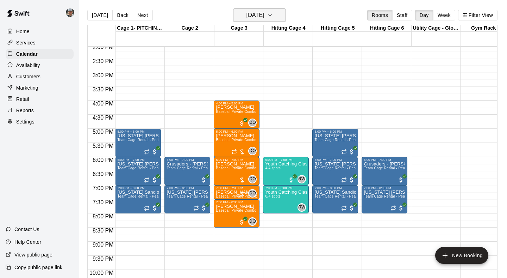
click at [273, 16] on icon "button" at bounding box center [270, 15] width 6 height 8
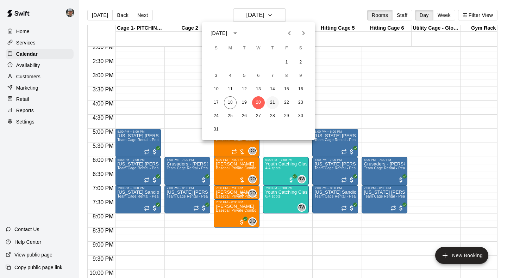
click at [270, 101] on button "21" at bounding box center [272, 102] width 13 height 13
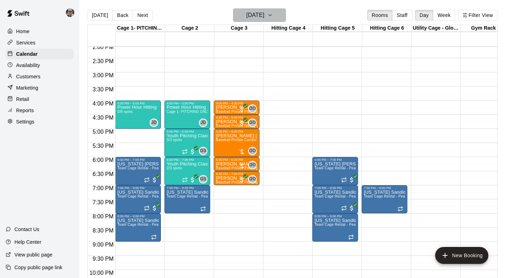
click at [276, 14] on button "[DATE]" at bounding box center [259, 14] width 53 height 13
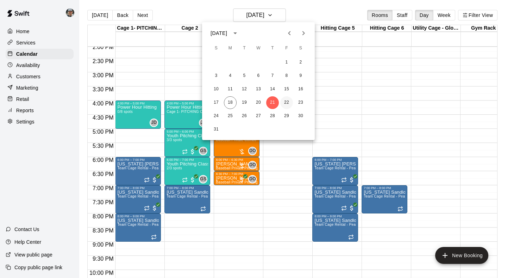
click at [285, 108] on button "22" at bounding box center [286, 102] width 13 height 13
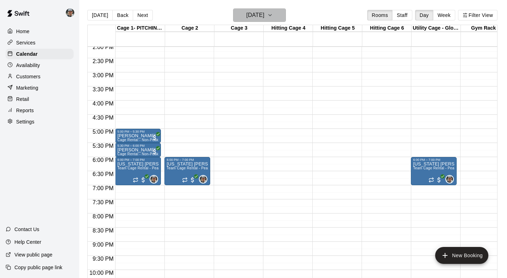
click at [273, 14] on button "[DATE]" at bounding box center [259, 14] width 53 height 13
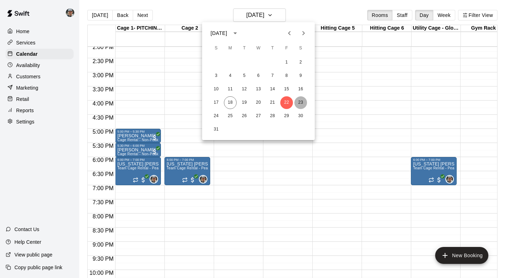
click at [300, 105] on button "23" at bounding box center [300, 102] width 13 height 13
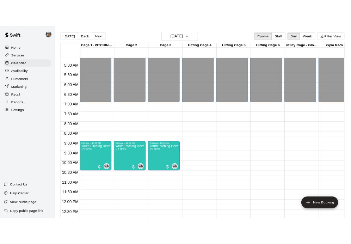
scroll to position [115, 0]
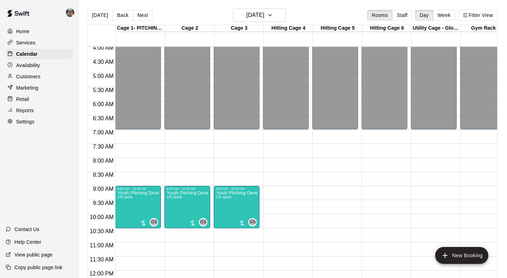
click at [25, 39] on p "Services" at bounding box center [25, 42] width 19 height 7
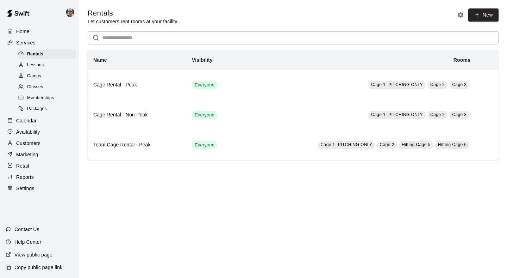
click at [39, 64] on span "Lessons" at bounding box center [35, 65] width 17 height 7
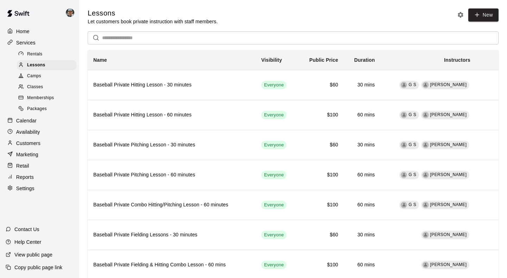
click at [40, 76] on span "Camps" at bounding box center [34, 76] width 14 height 7
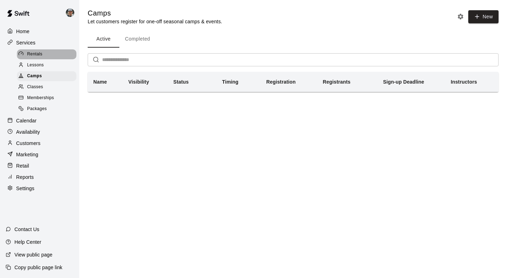
click at [36, 53] on span "Rentals" at bounding box center [34, 54] width 15 height 7
